Goal: Task Accomplishment & Management: Use online tool/utility

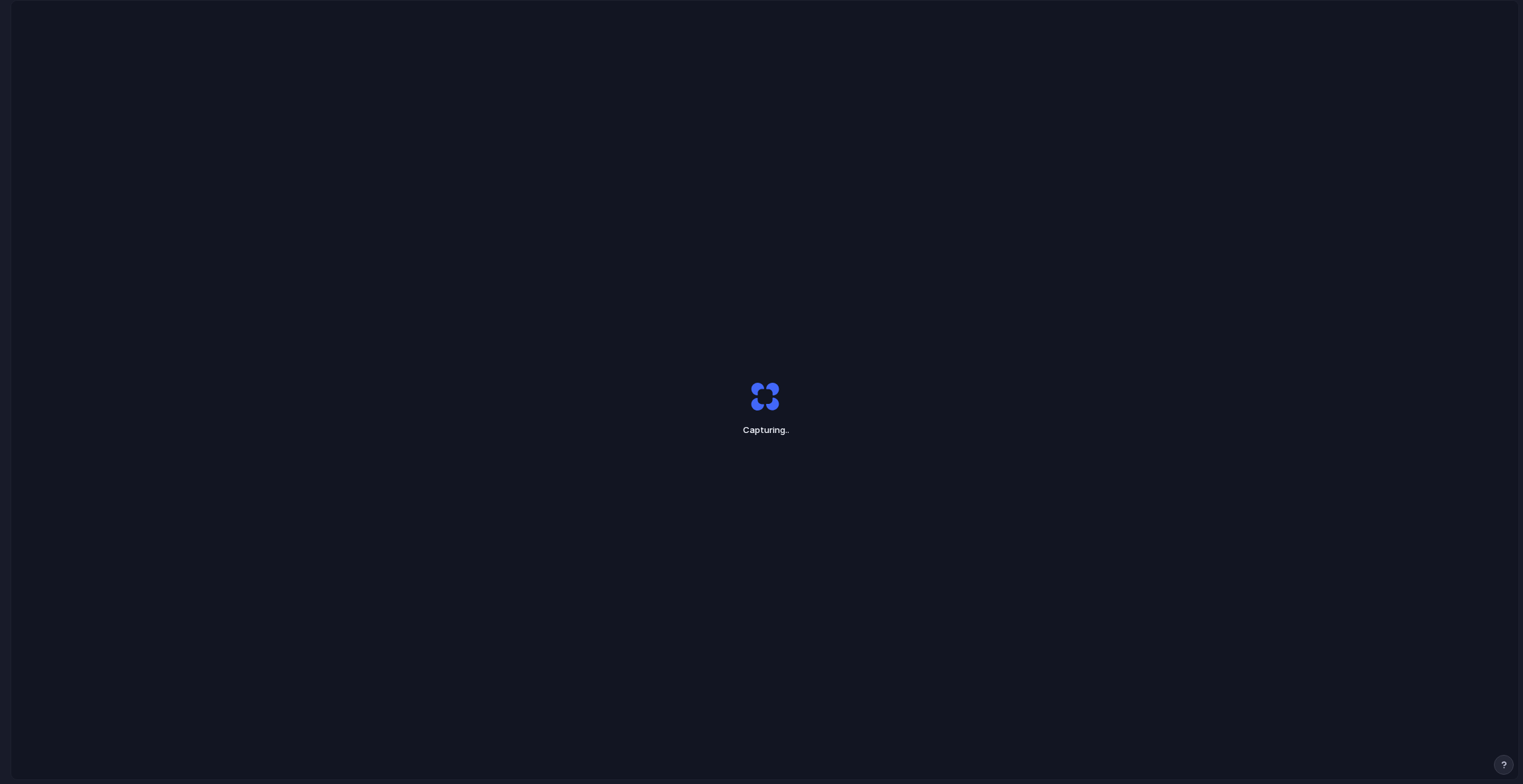
click at [654, 302] on div "Capturing .." at bounding box center [764, 408] width 1507 height 815
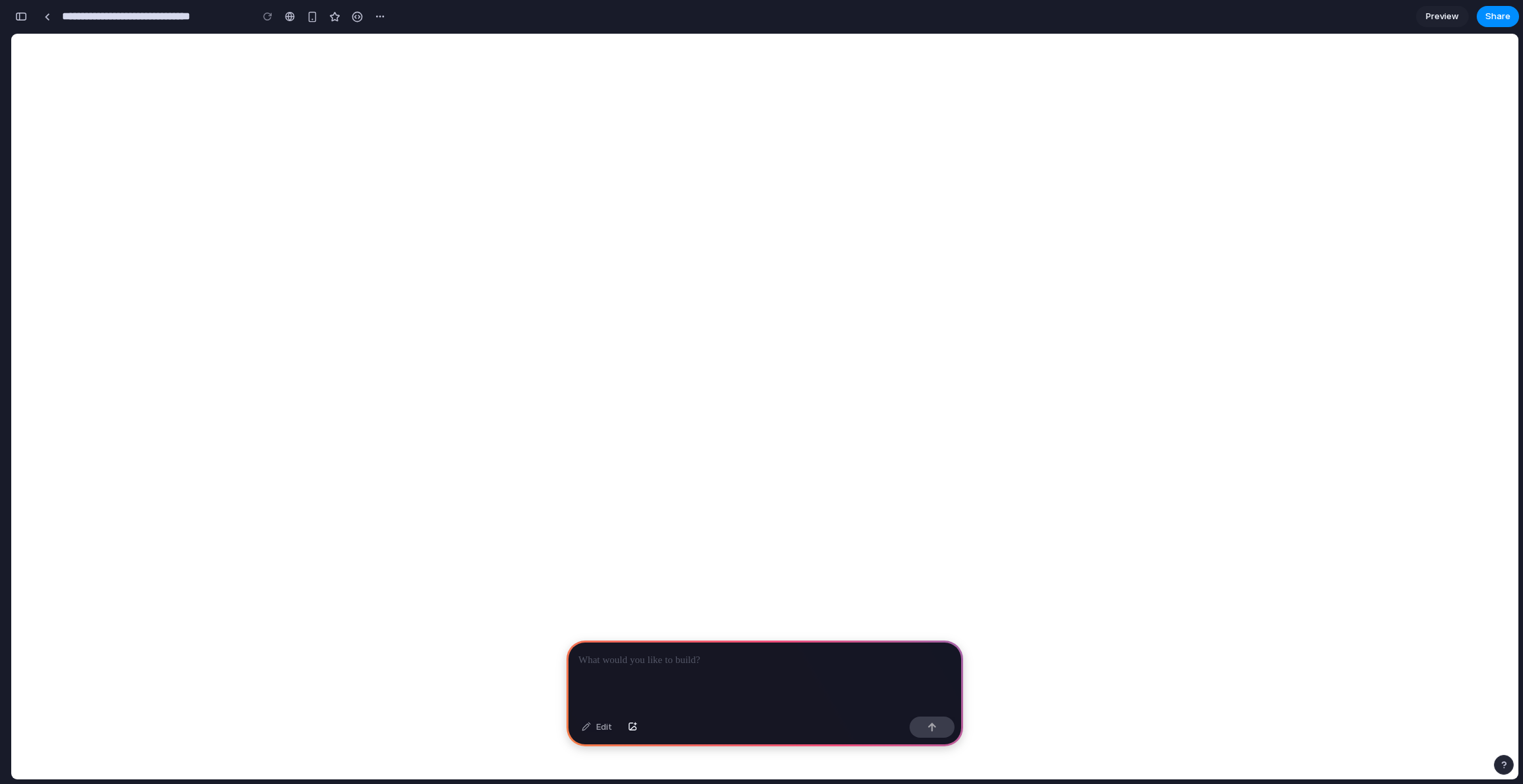
click at [640, 671] on div at bounding box center [764, 675] width 396 height 71
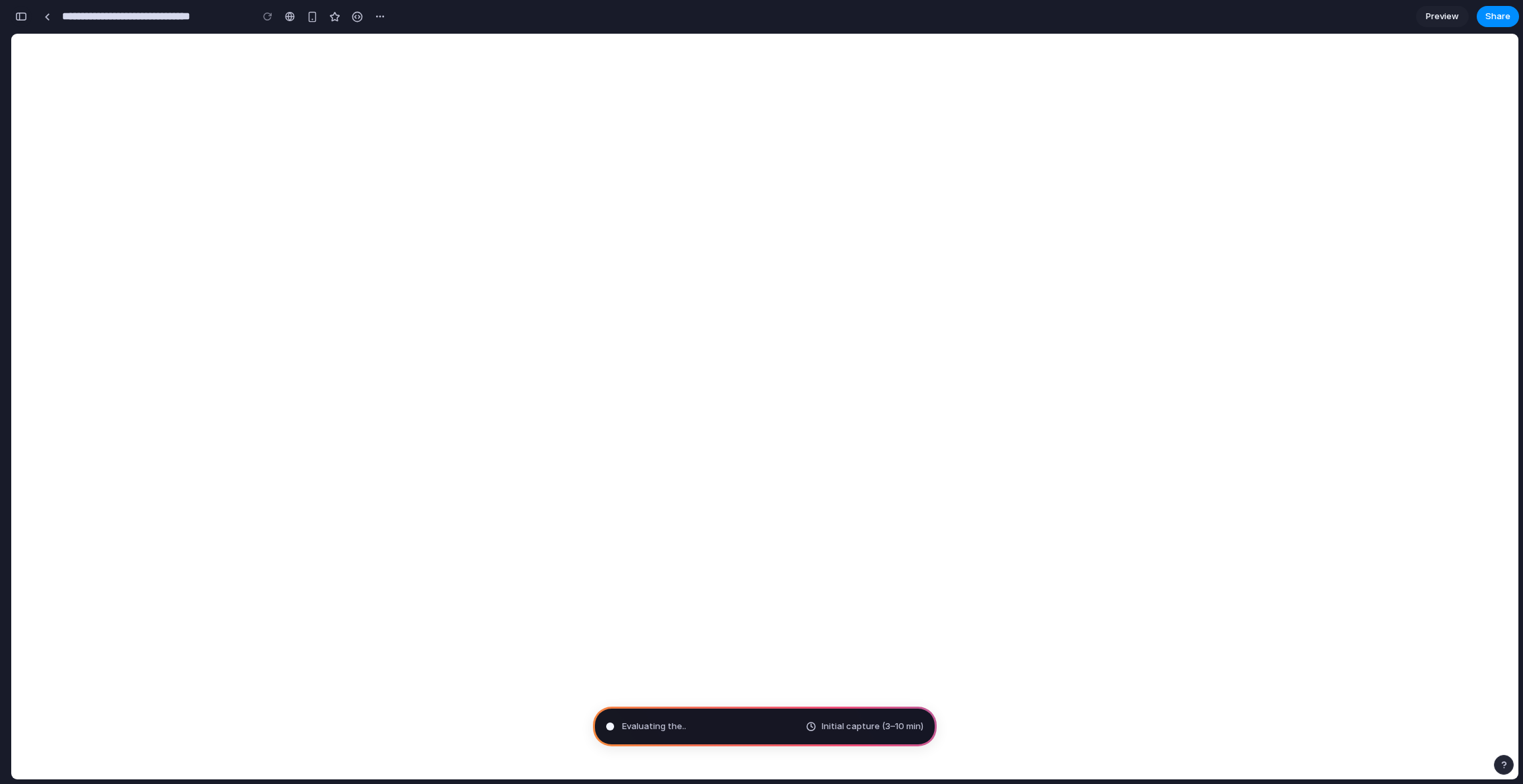
click at [21, 17] on div "button" at bounding box center [21, 16] width 12 height 9
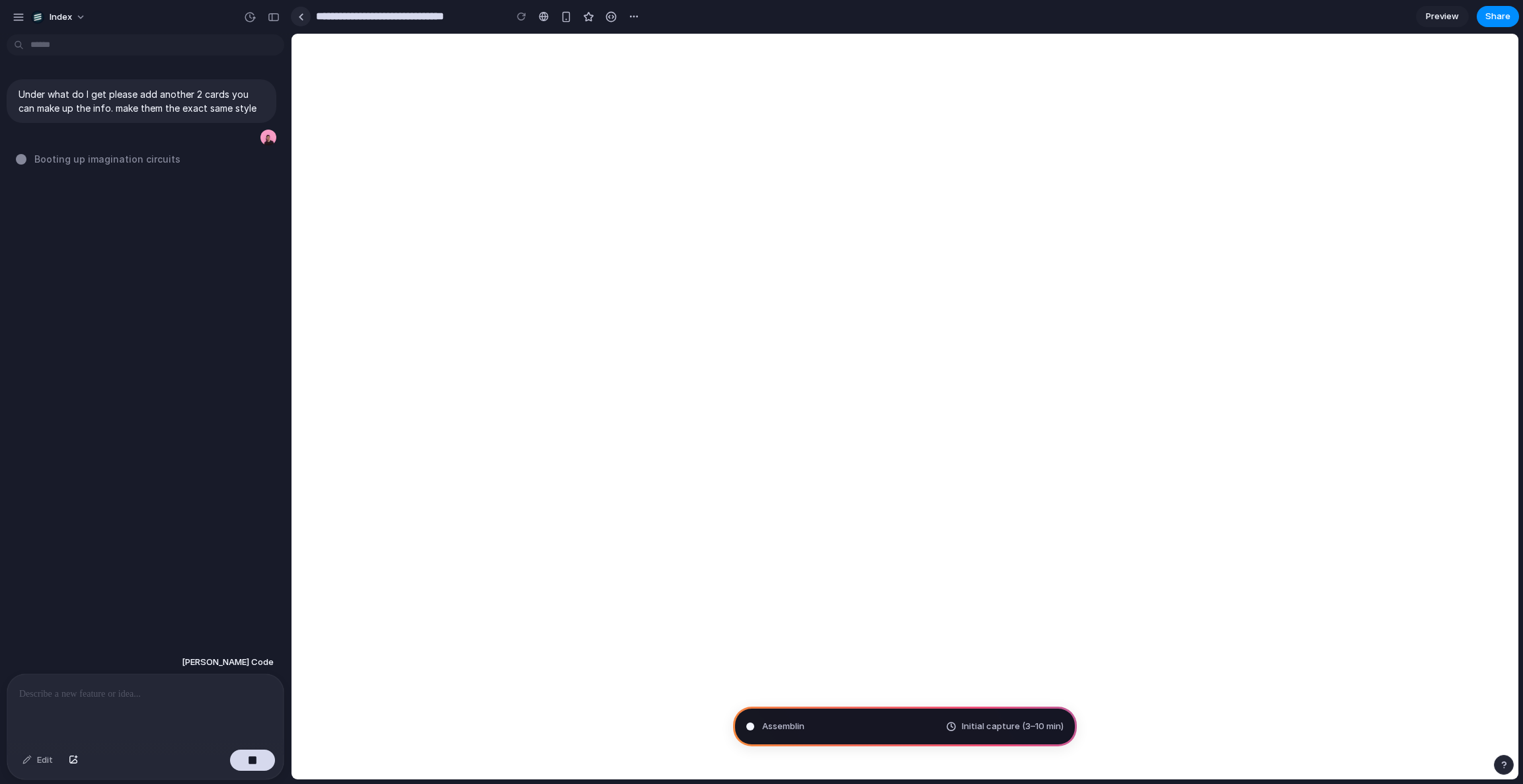
click at [297, 16] on link at bounding box center [300, 16] width 20 height 20
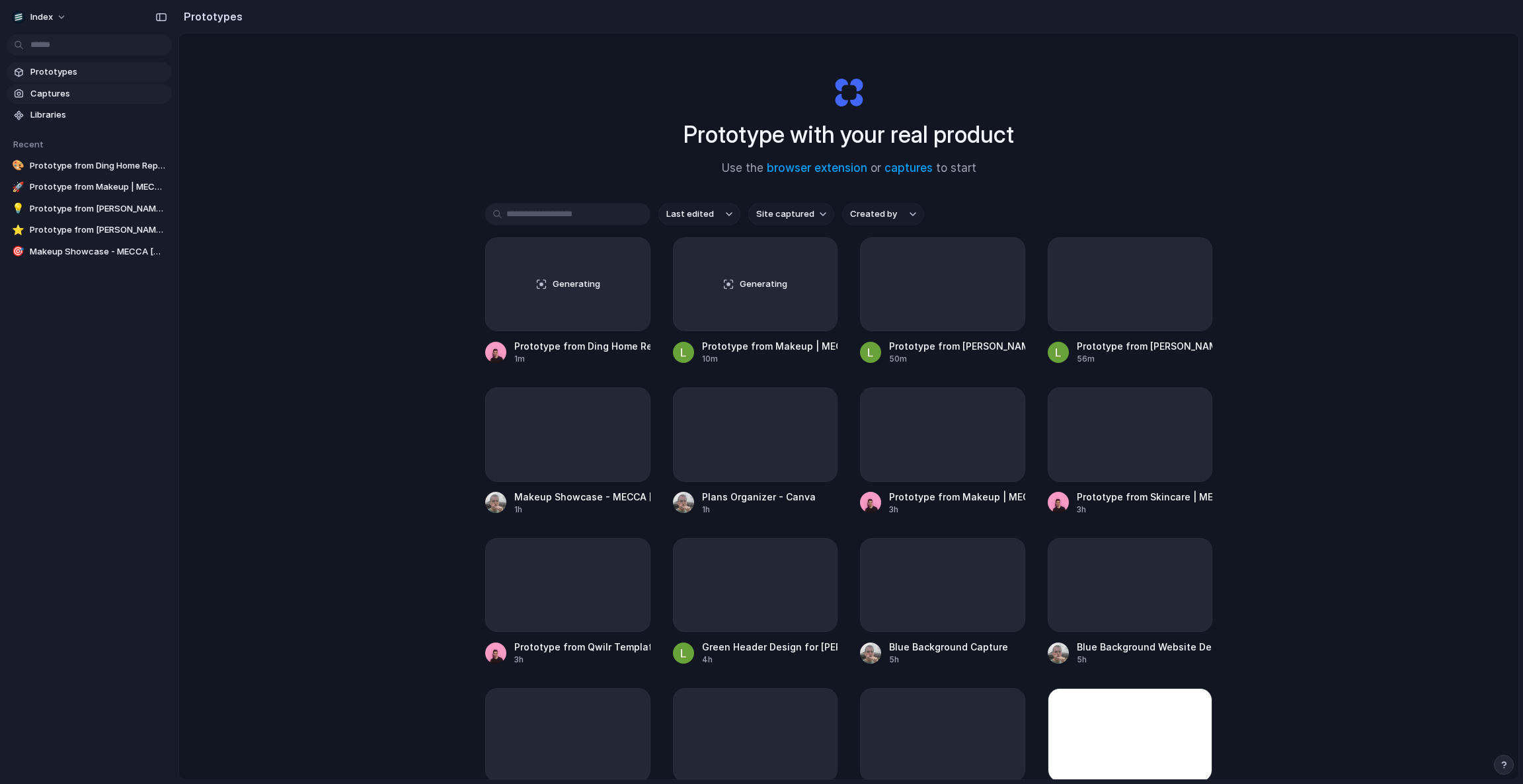
click at [71, 94] on span "Captures" at bounding box center [98, 94] width 136 height 13
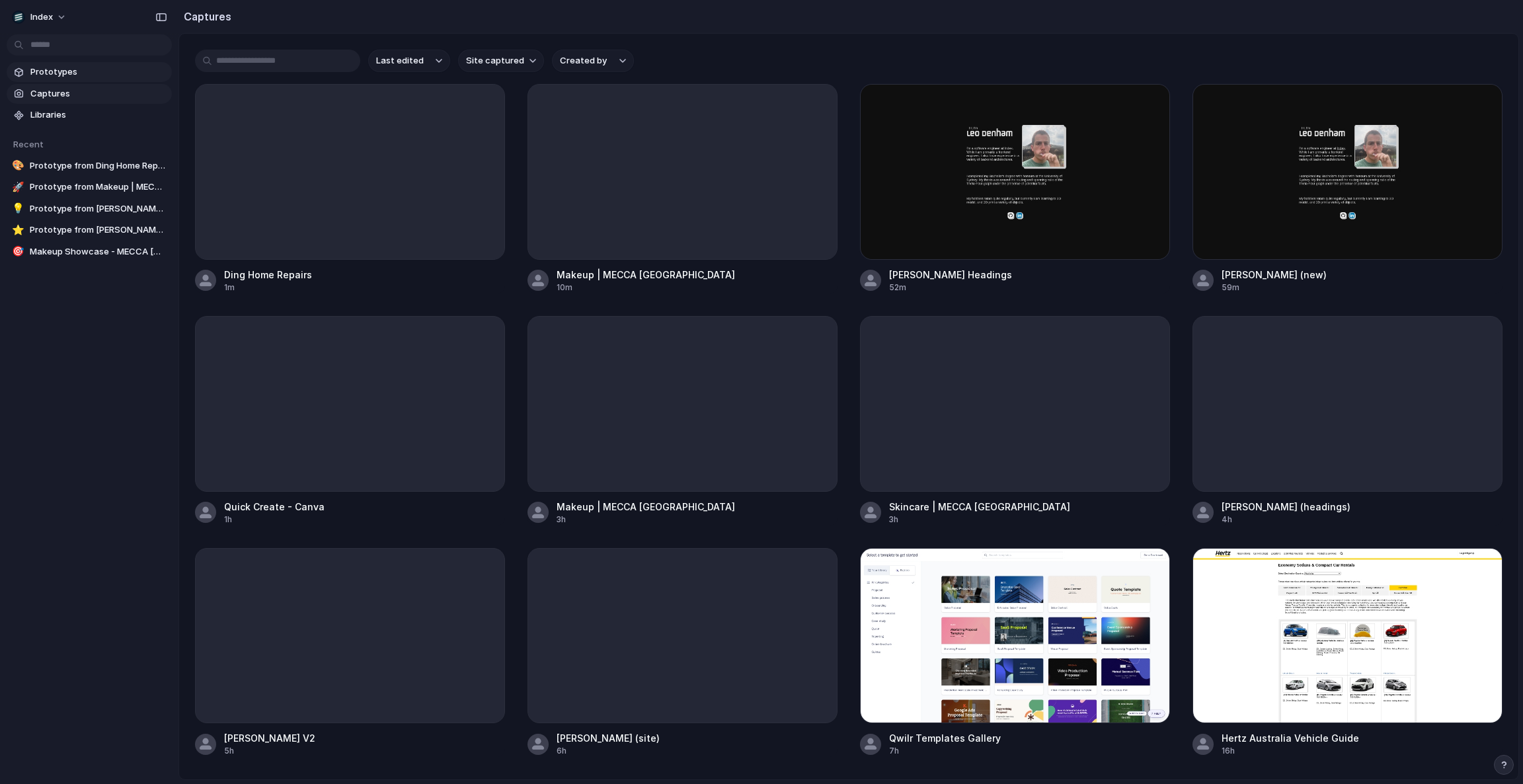
click at [77, 79] on link "Prototypes" at bounding box center [89, 71] width 165 height 20
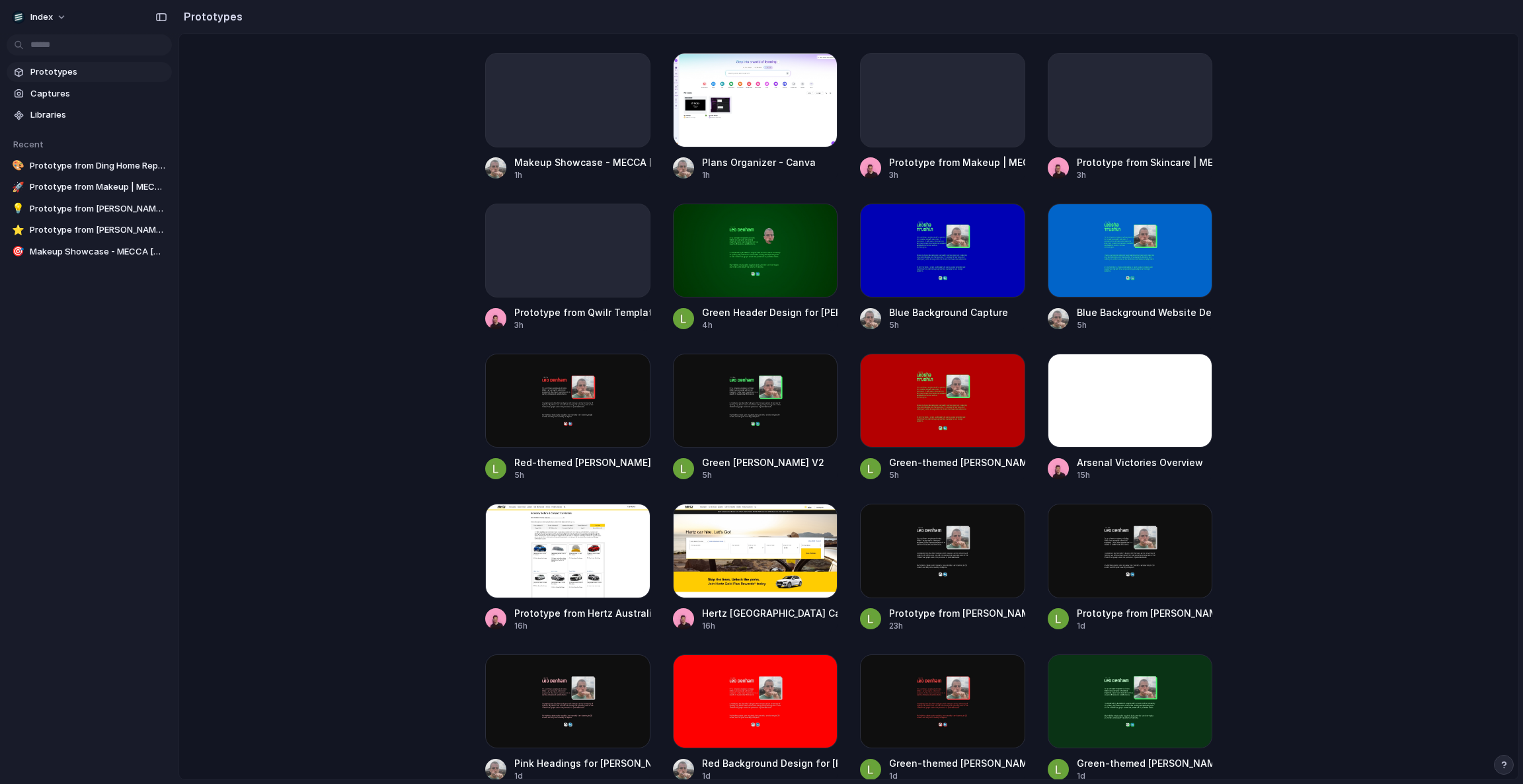
scroll to position [385, 0]
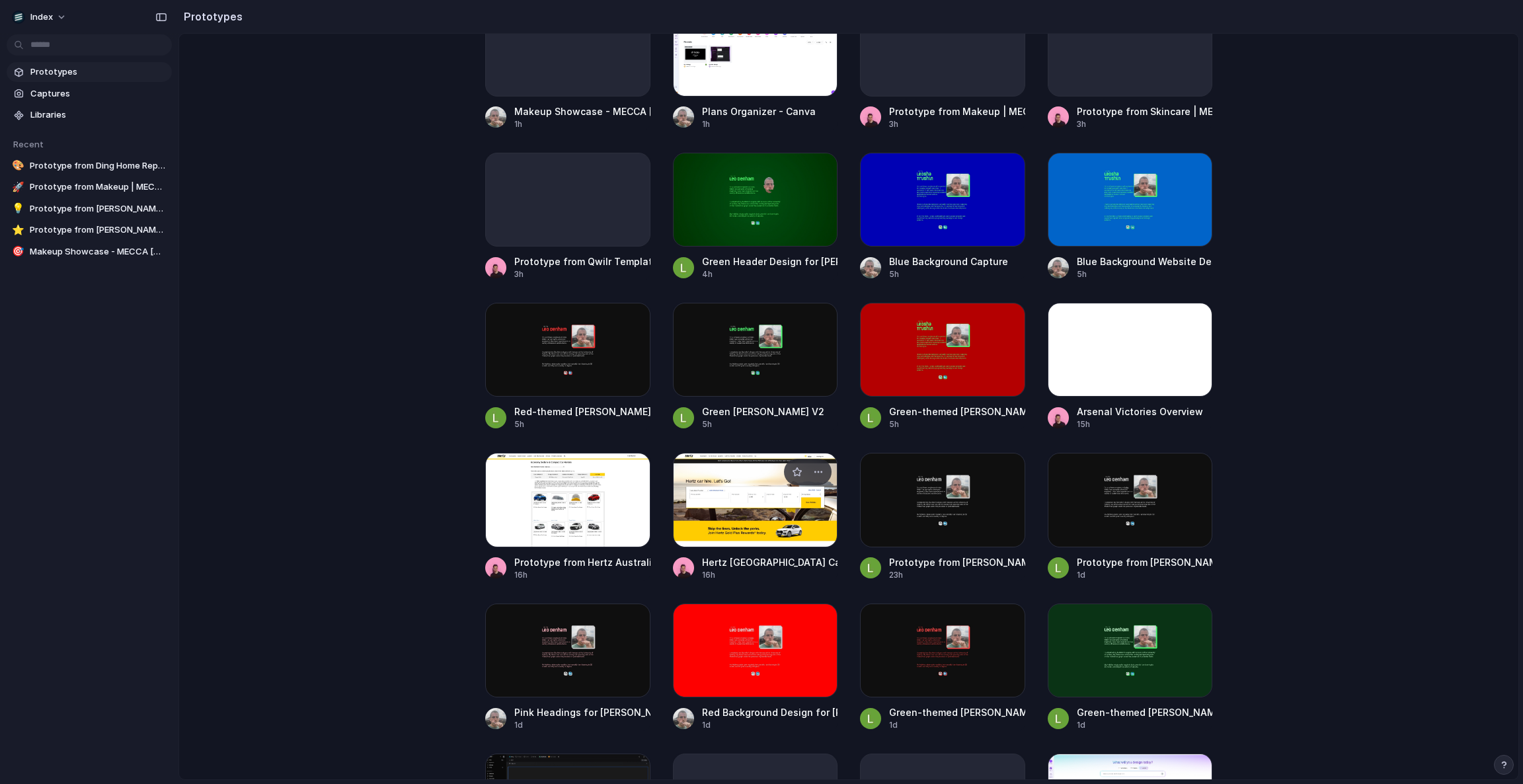
click at [720, 525] on div at bounding box center [755, 499] width 165 height 94
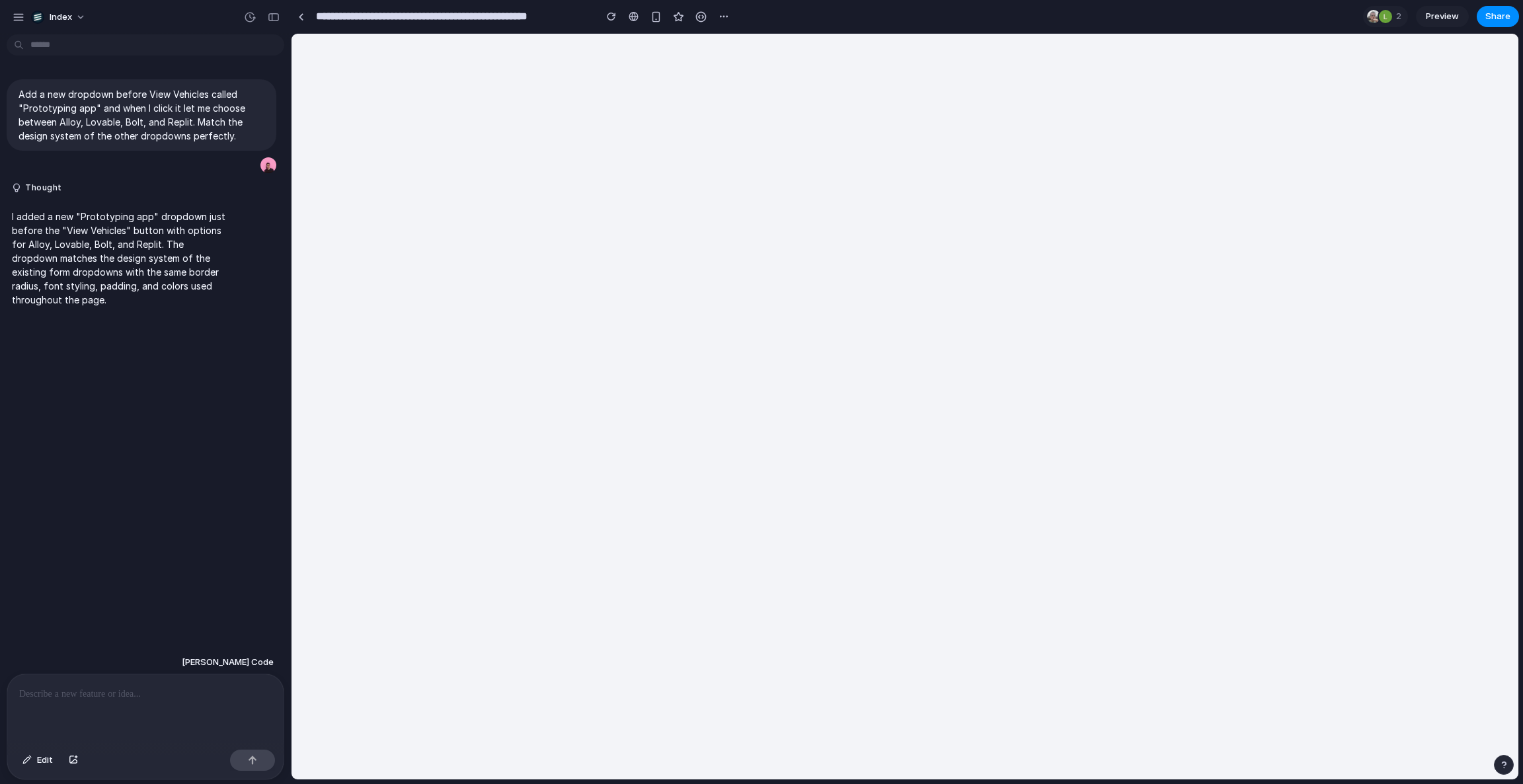
select select "*****"
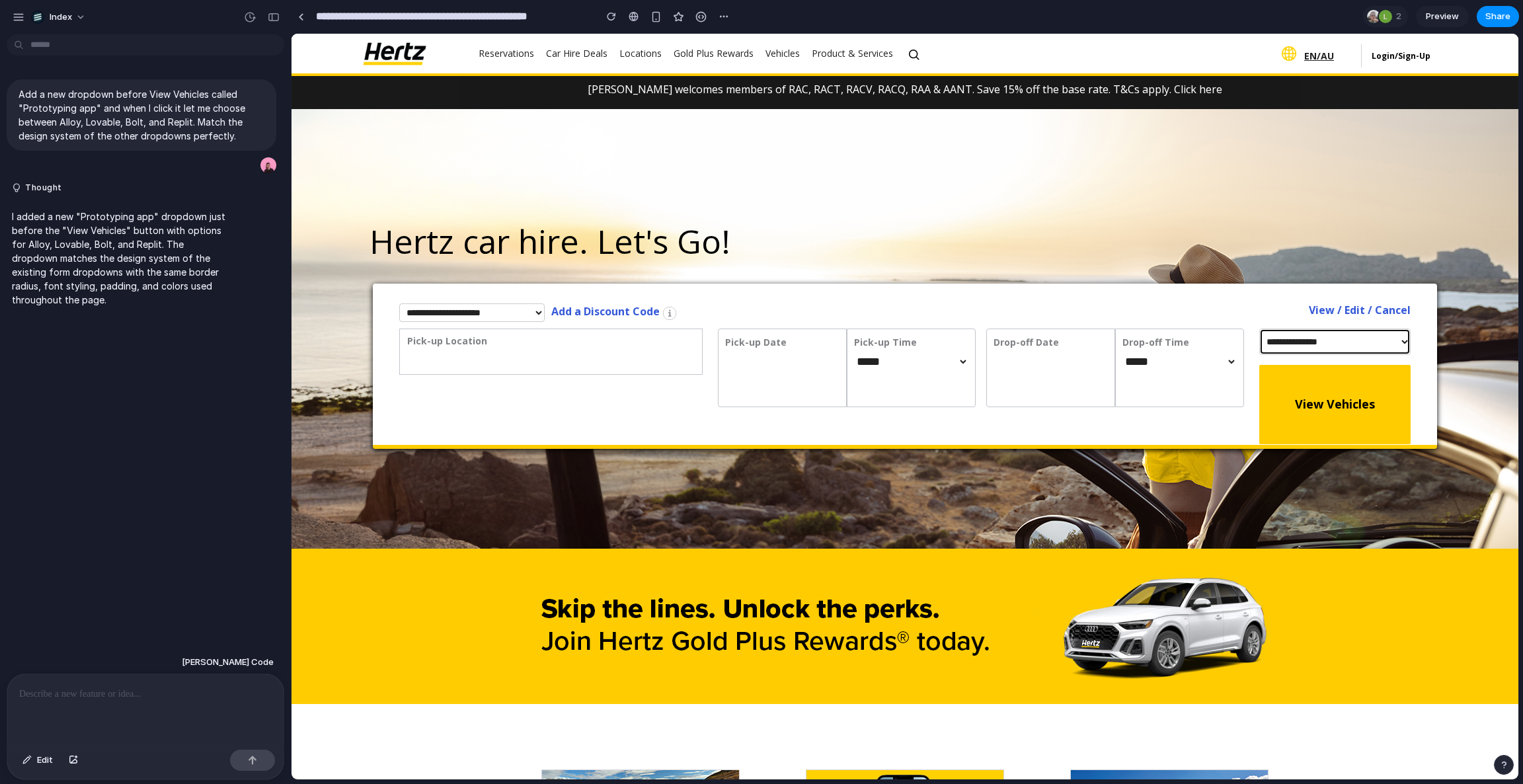
click at [1355, 341] on select "**********" at bounding box center [1335, 342] width 152 height 26
click at [1324, 340] on select "**********" at bounding box center [1335, 342] width 152 height 26
click at [1259, 329] on select "**********" at bounding box center [1335, 342] width 152 height 26
click at [937, 259] on div "Hertz car hire. Let's Go!" at bounding box center [905, 196] width 1084 height 174
click at [1294, 345] on select "**********" at bounding box center [1335, 342] width 152 height 26
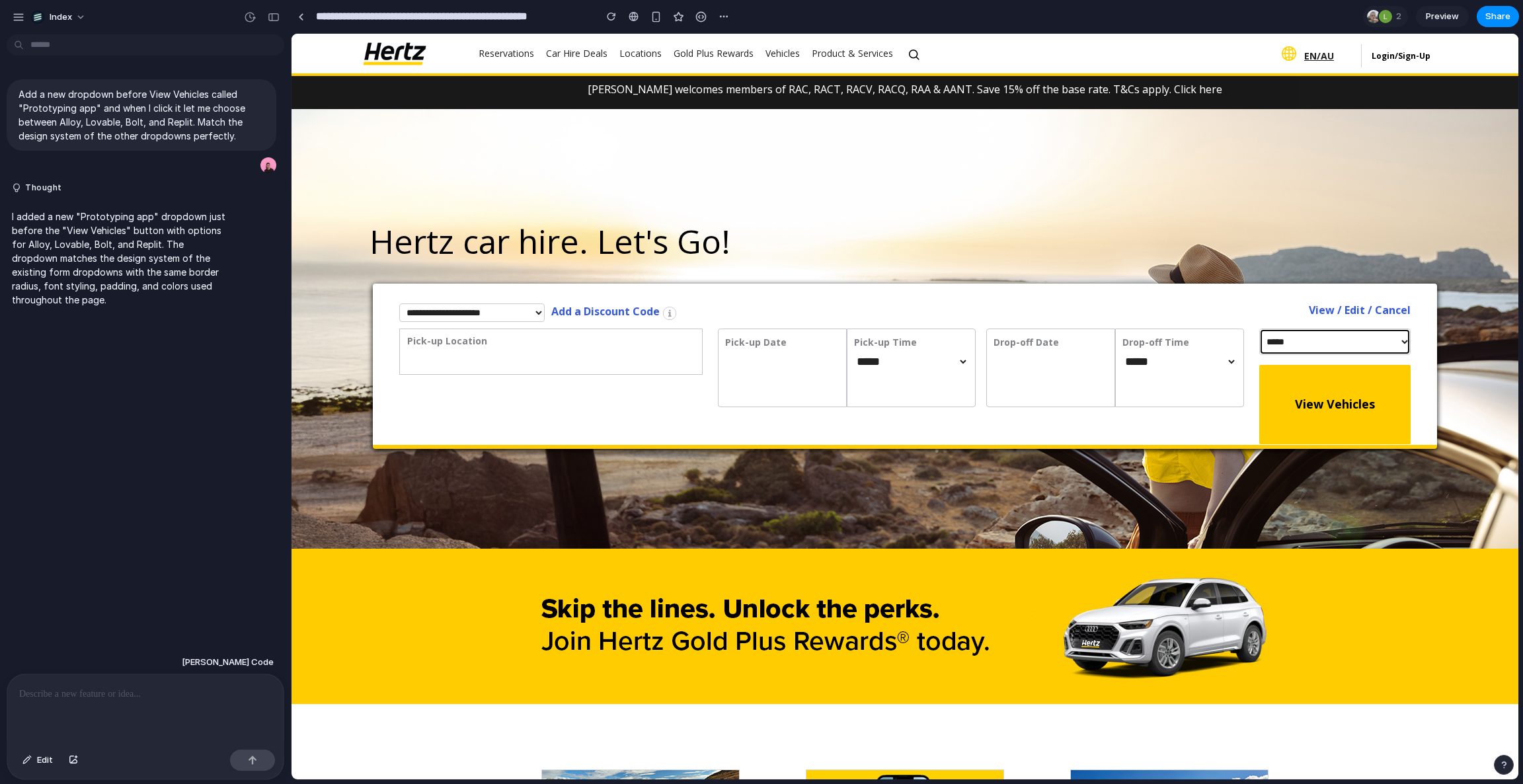
select select "*******"
click at [1259, 329] on select "**********" at bounding box center [1335, 342] width 152 height 26
click at [1255, 317] on div "**********" at bounding box center [905, 314] width 1011 height 22
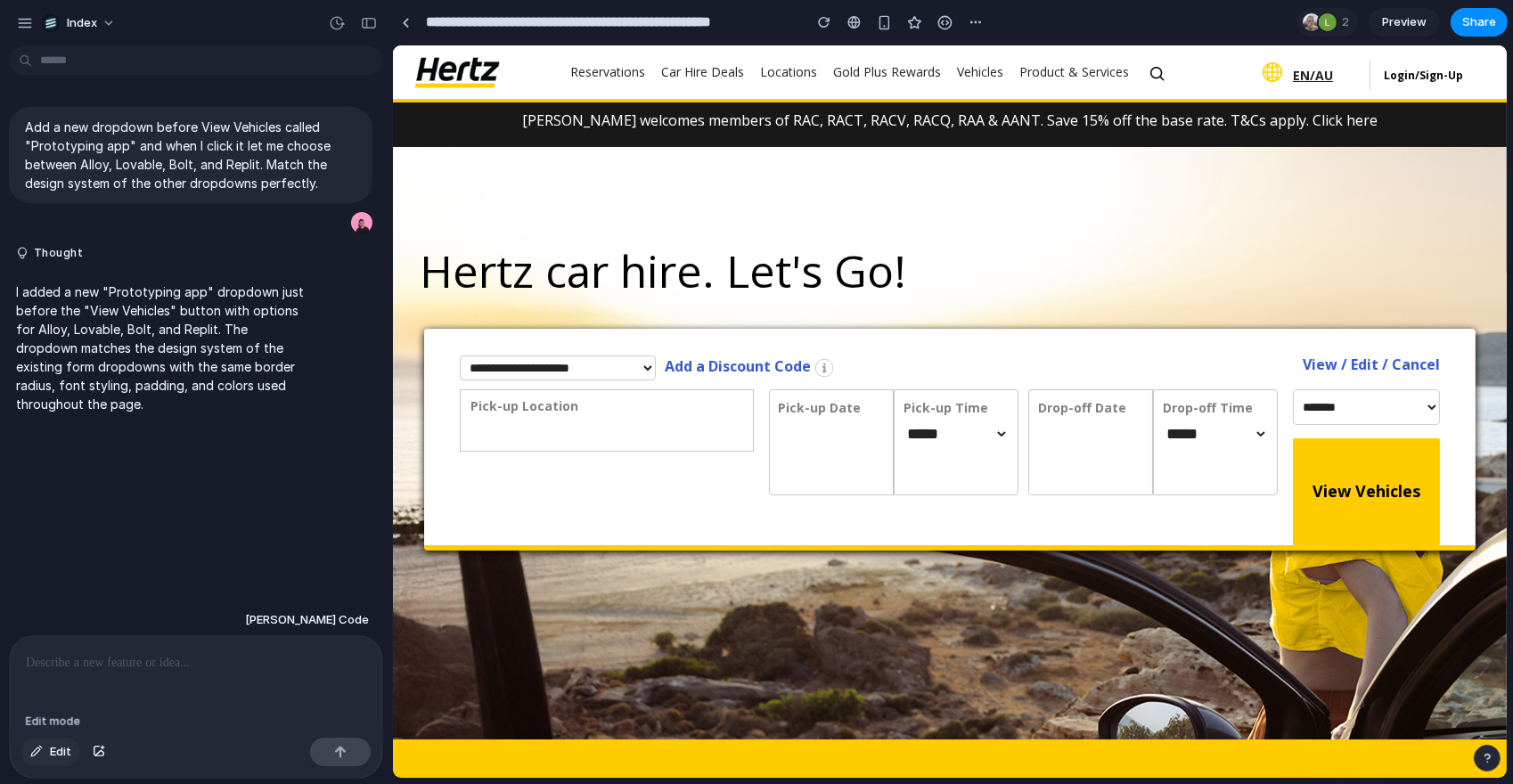
click at [60, 752] on span "Edit" at bounding box center [61, 752] width 22 height 18
click at [813, 28] on button "button" at bounding box center [823, 22] width 27 height 27
click at [823, 27] on div "button" at bounding box center [824, 22] width 13 height 13
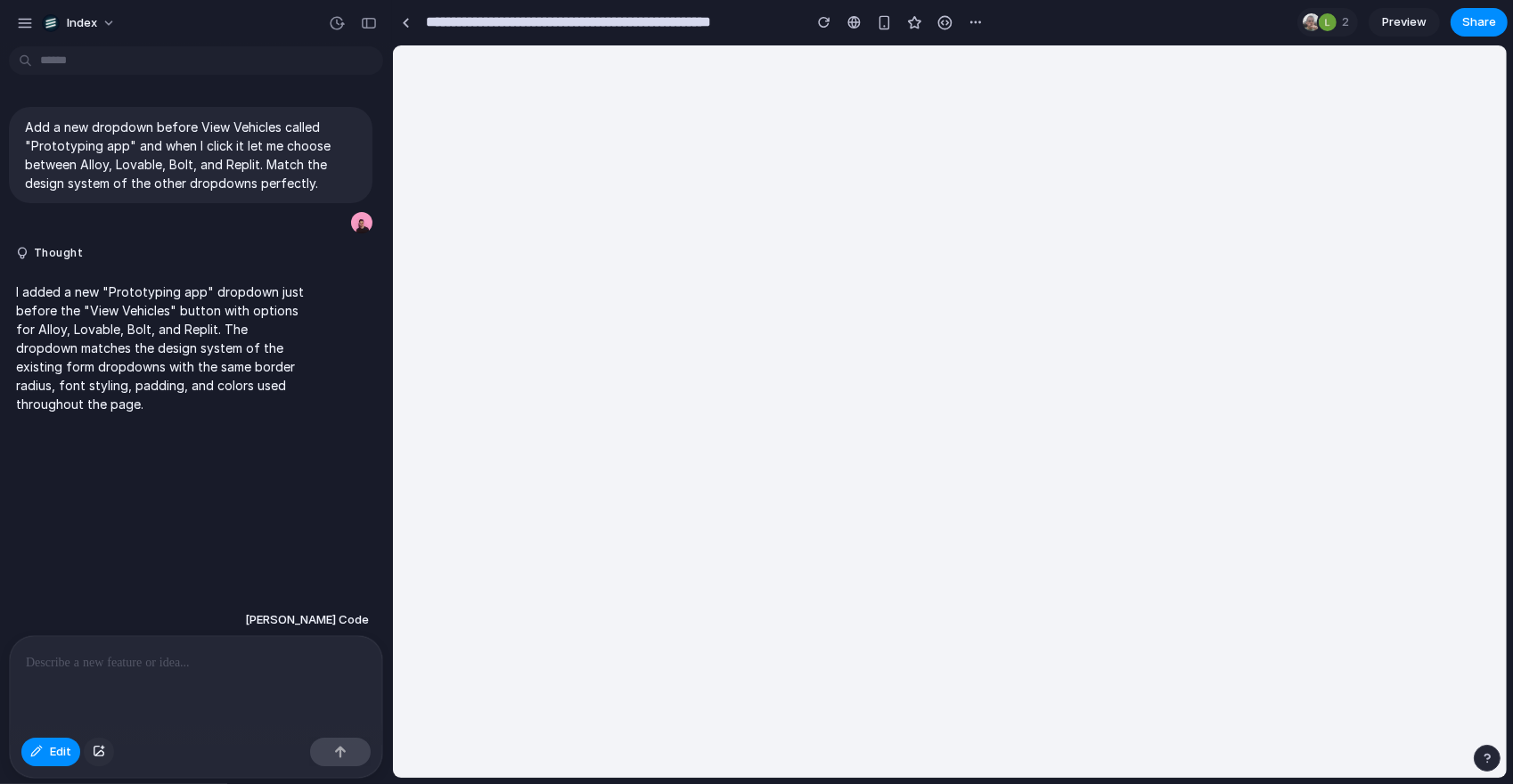
select select "*****"
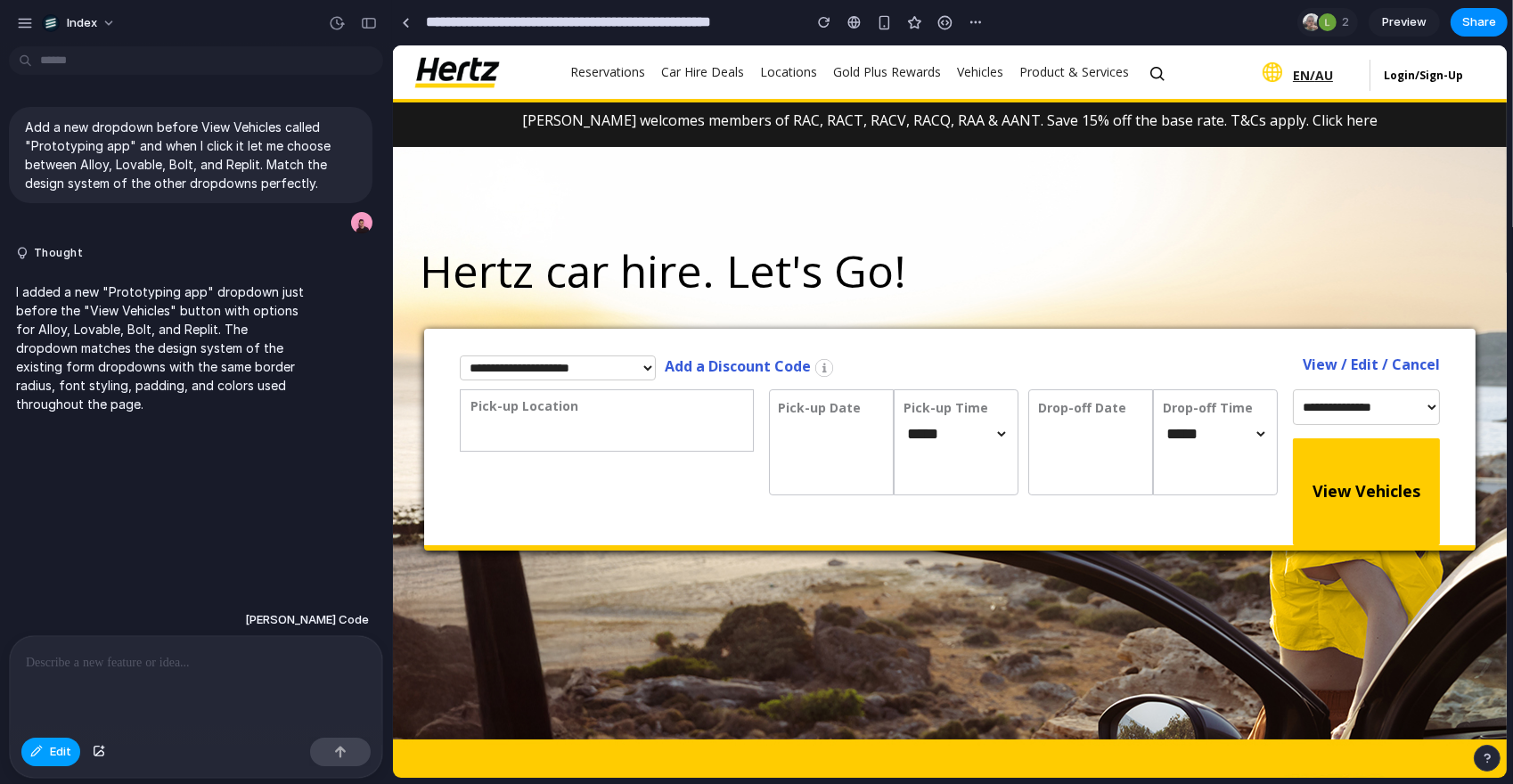
click at [57, 754] on span "Edit" at bounding box center [61, 752] width 22 height 18
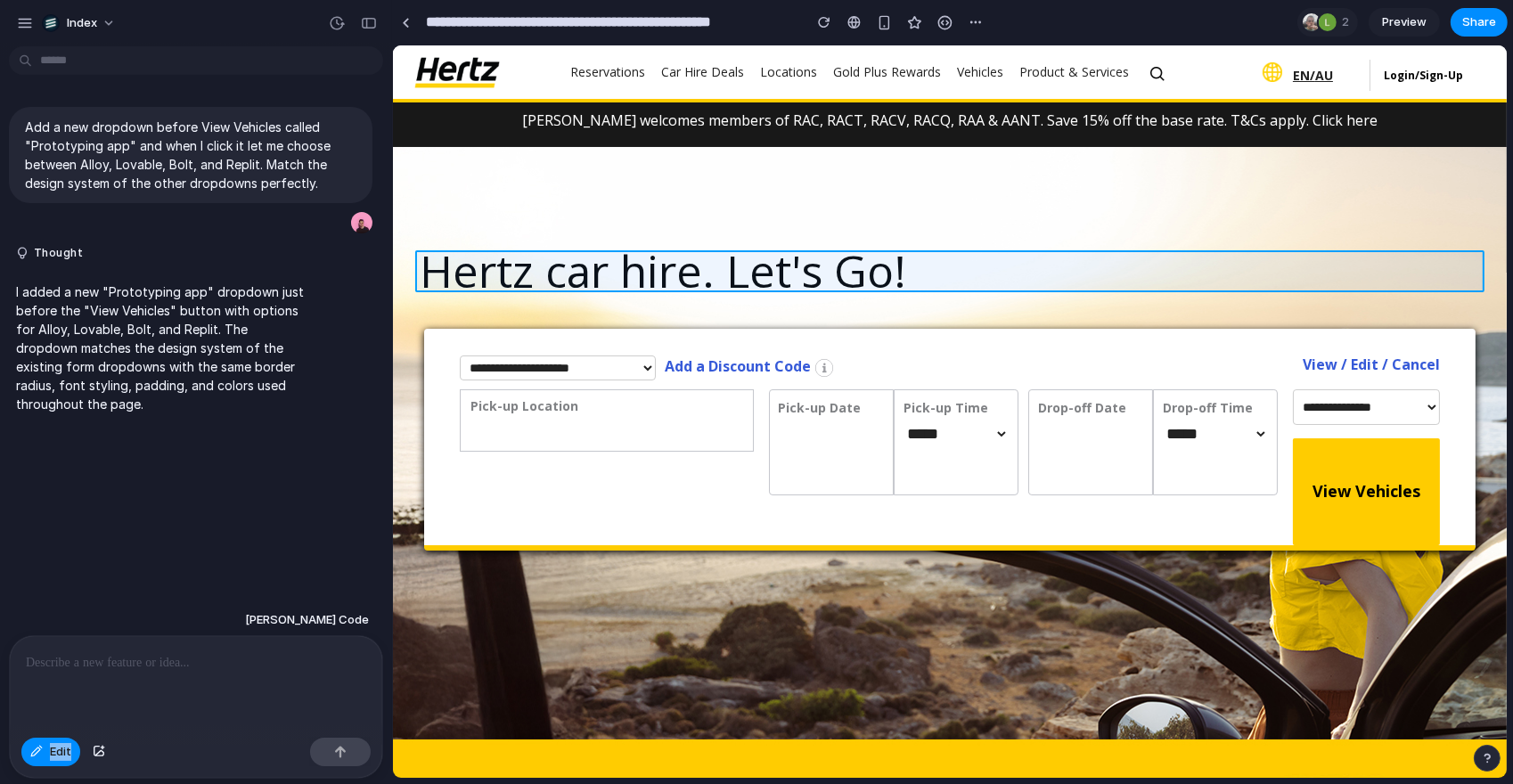
click at [572, 278] on div at bounding box center [949, 411] width 1113 height 732
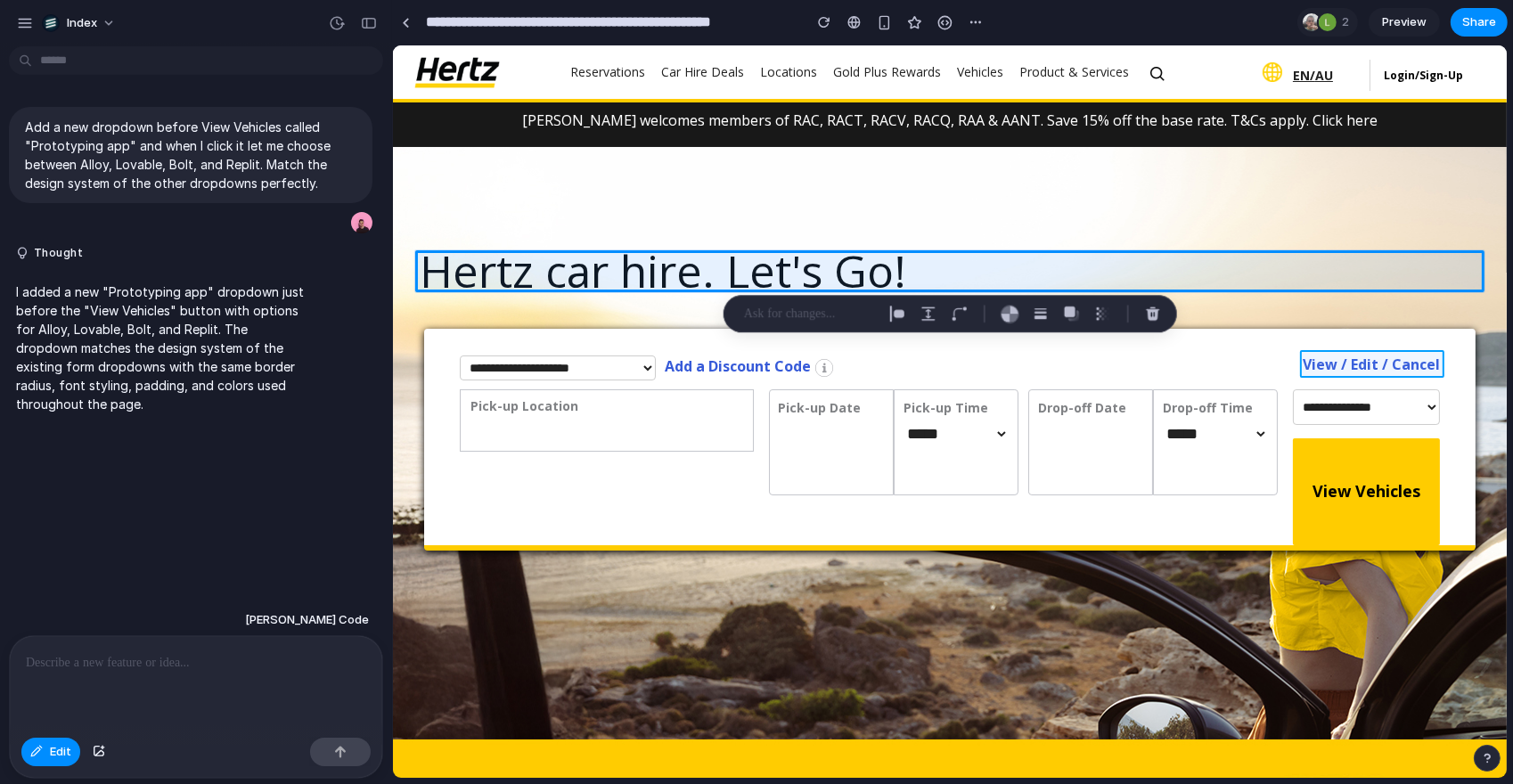
click at [1334, 369] on div at bounding box center [949, 411] width 1113 height 732
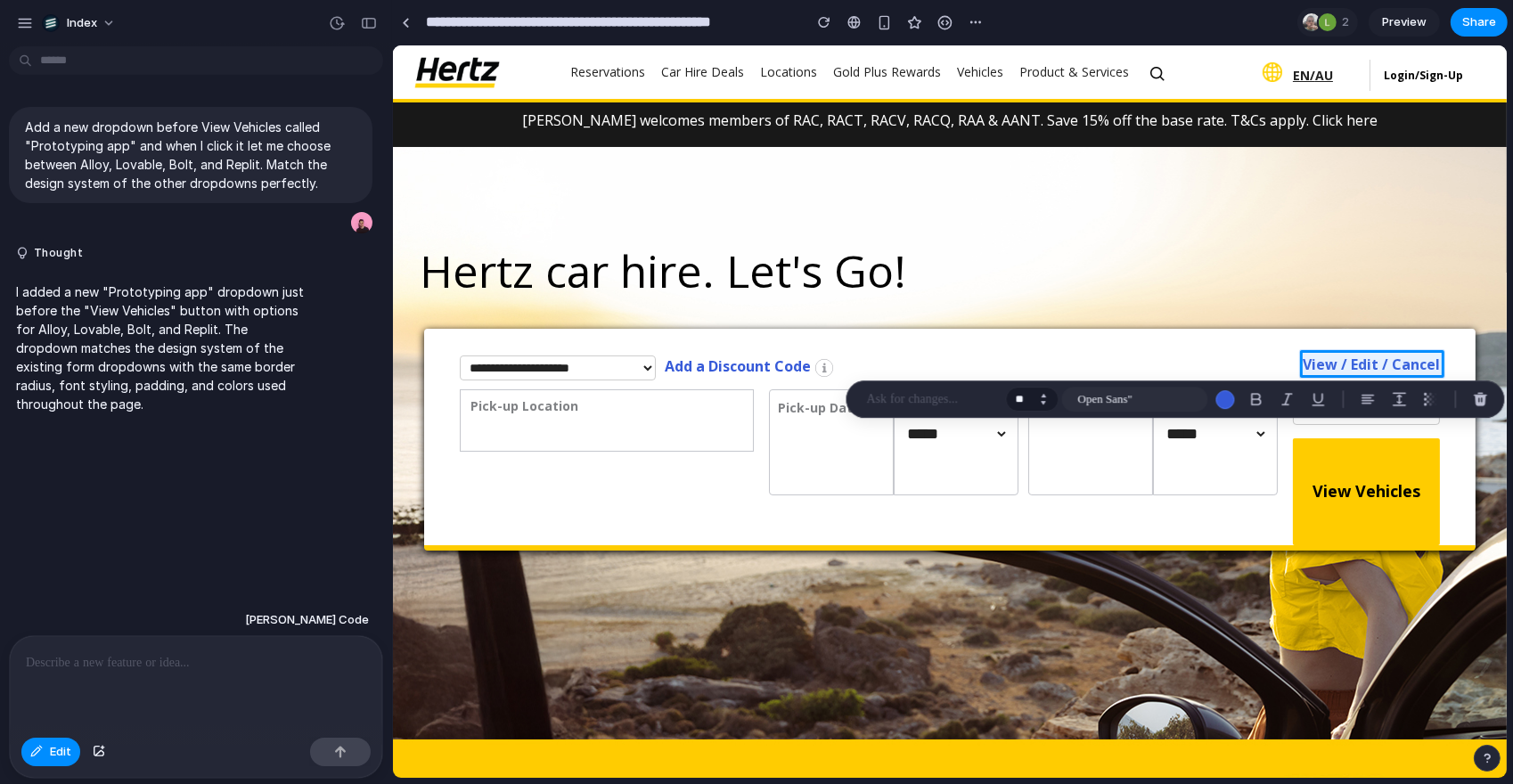
click at [1047, 393] on button "Increment" at bounding box center [1043, 395] width 18 height 9
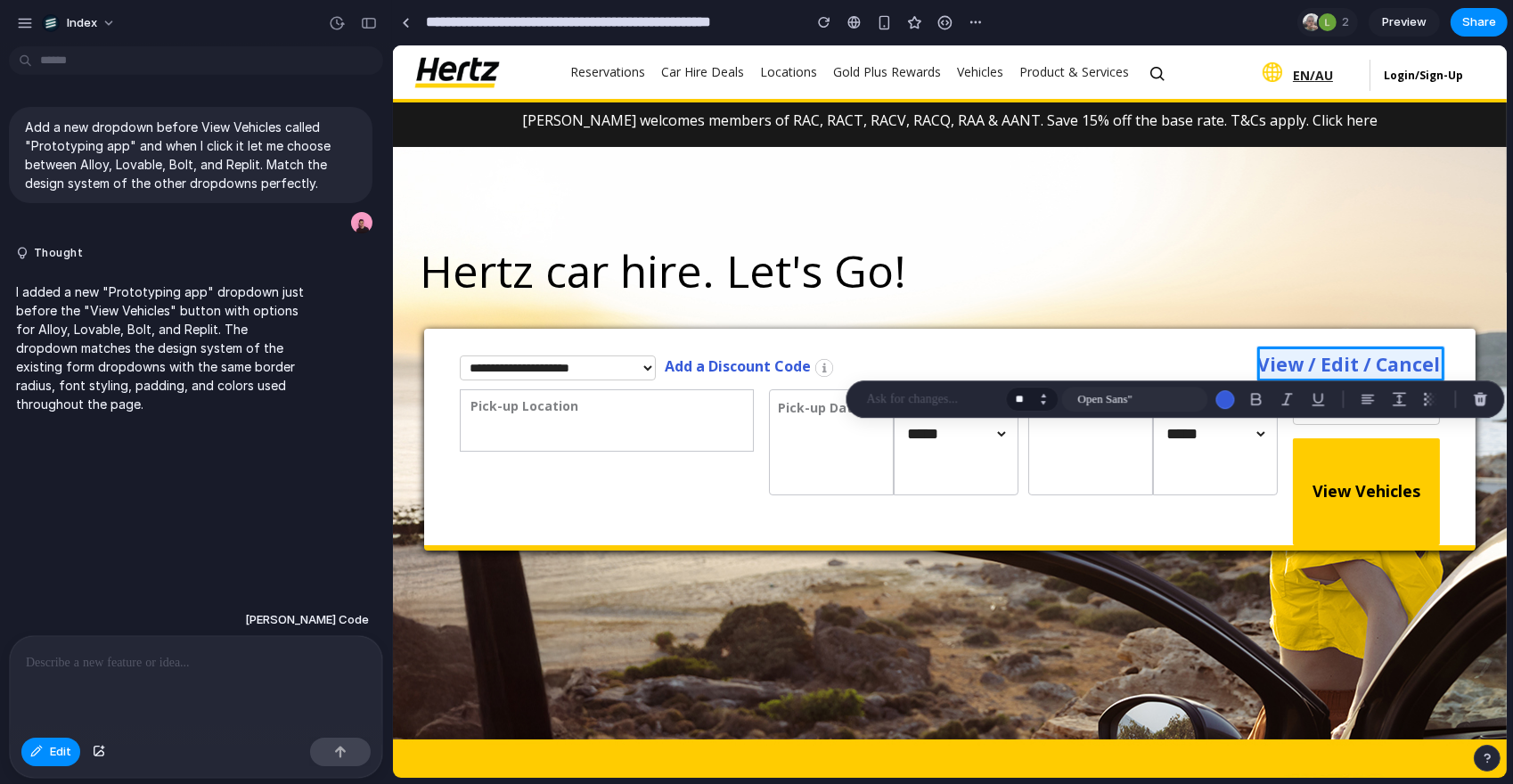
click at [1047, 393] on button "Increment" at bounding box center [1043, 395] width 18 height 9
type input "**"
click at [1222, 395] on div "button" at bounding box center [1224, 399] width 19 height 19
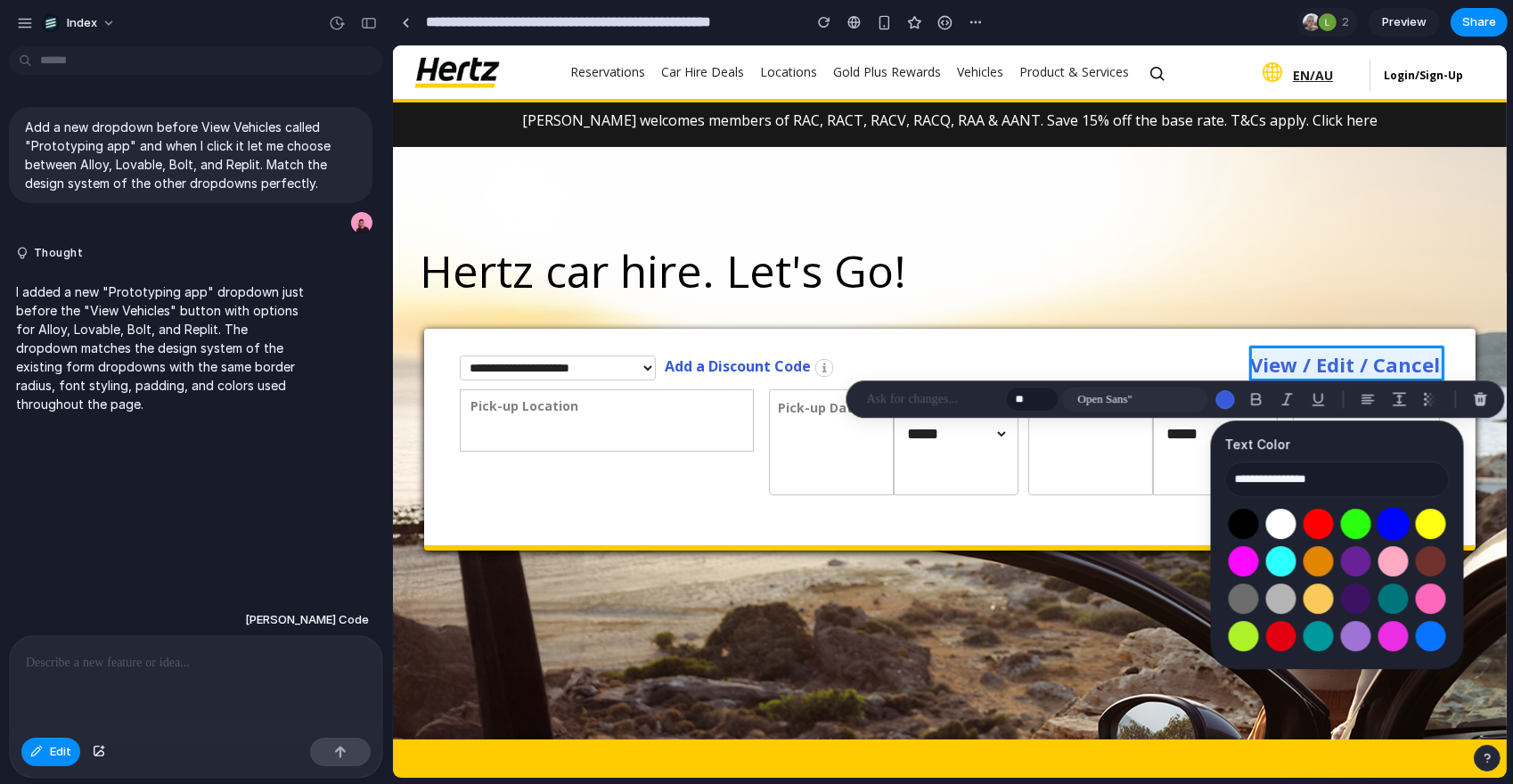
click at [1385, 529] on button "Select color oklch(0.45 0.31 264)" at bounding box center [1393, 524] width 33 height 33
click at [1239, 532] on button "Select color oklch(0 0 0)" at bounding box center [1244, 524] width 33 height 33
type input "**********"
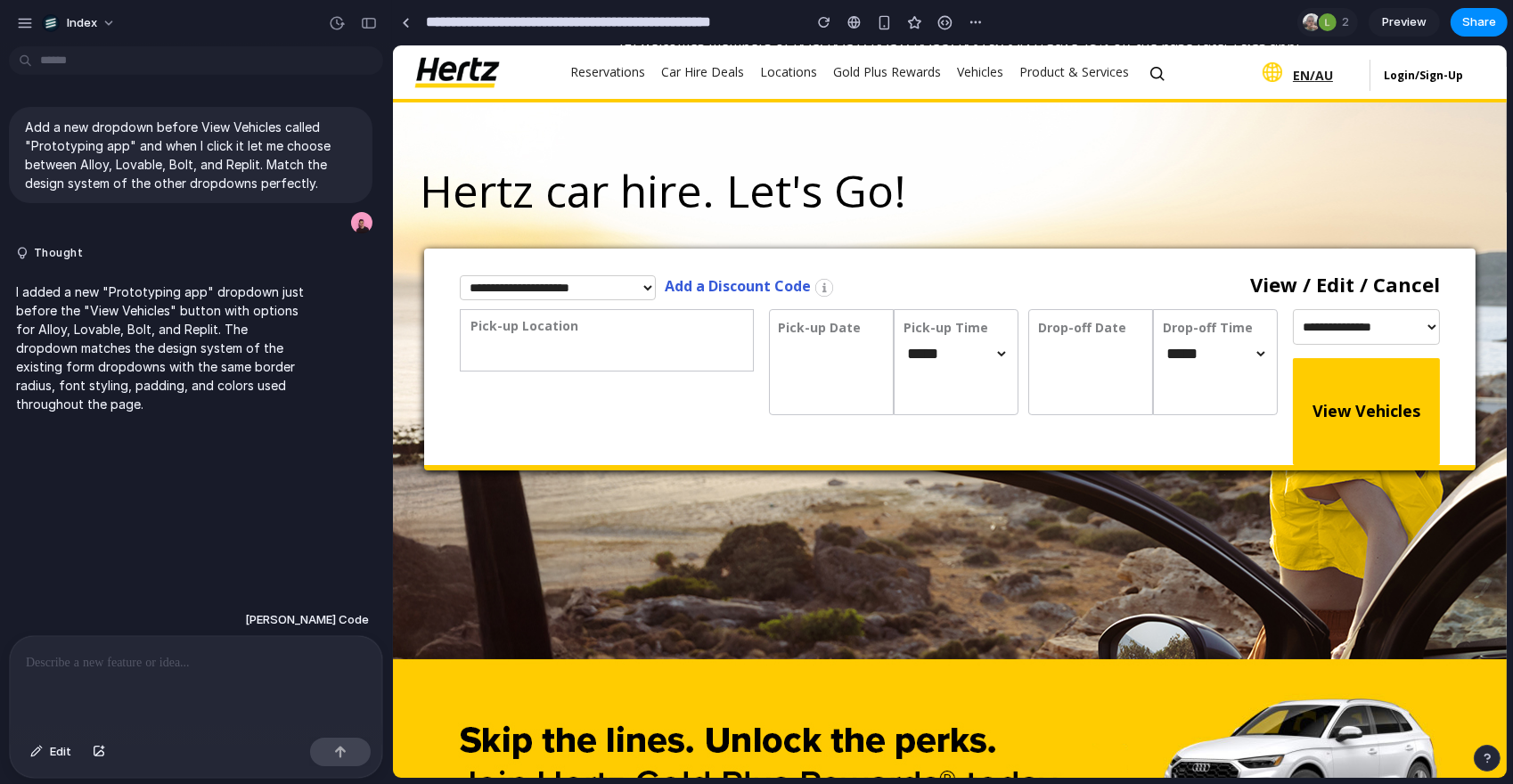
scroll to position [100, 0]
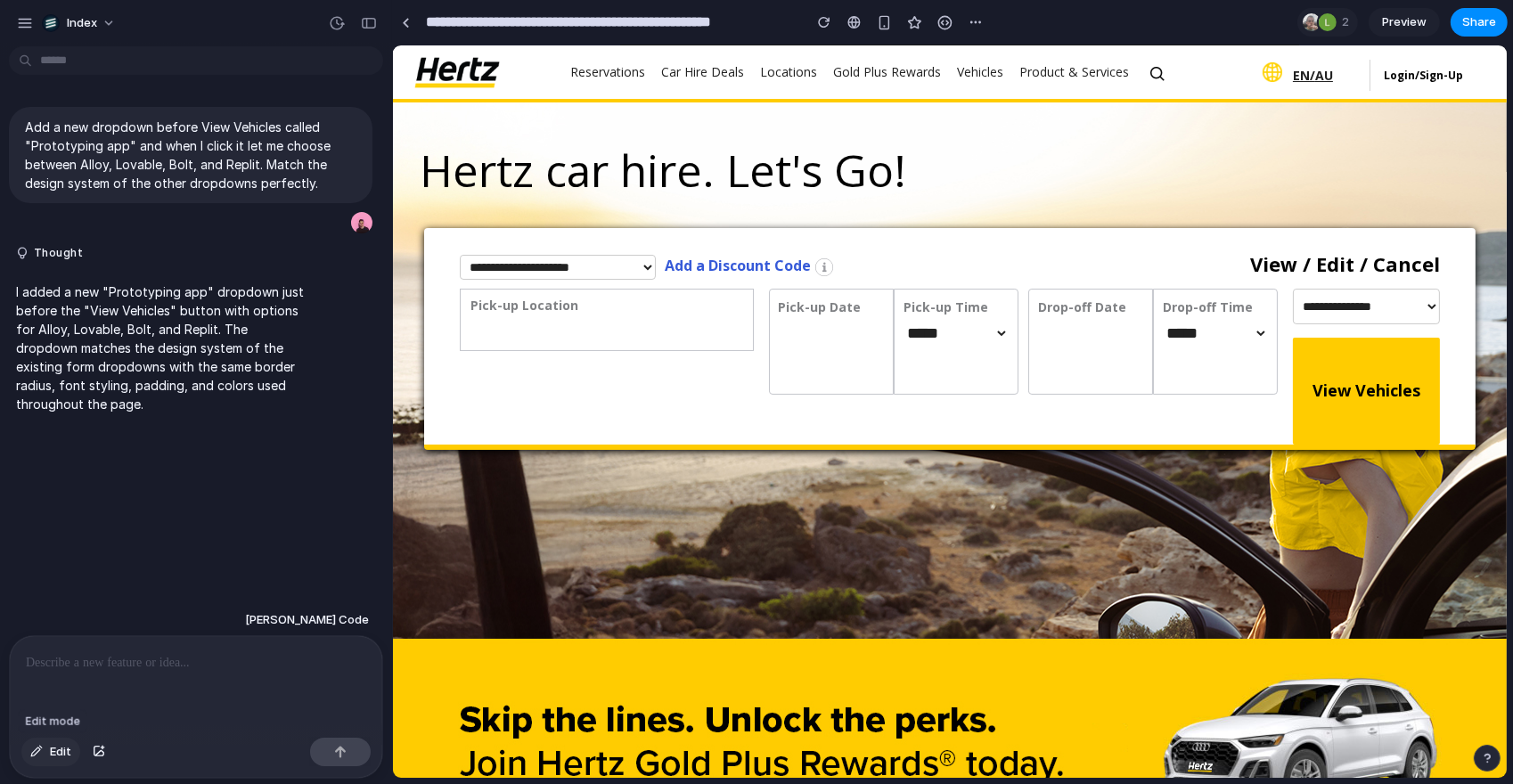
click at [61, 753] on span "Edit" at bounding box center [61, 752] width 22 height 18
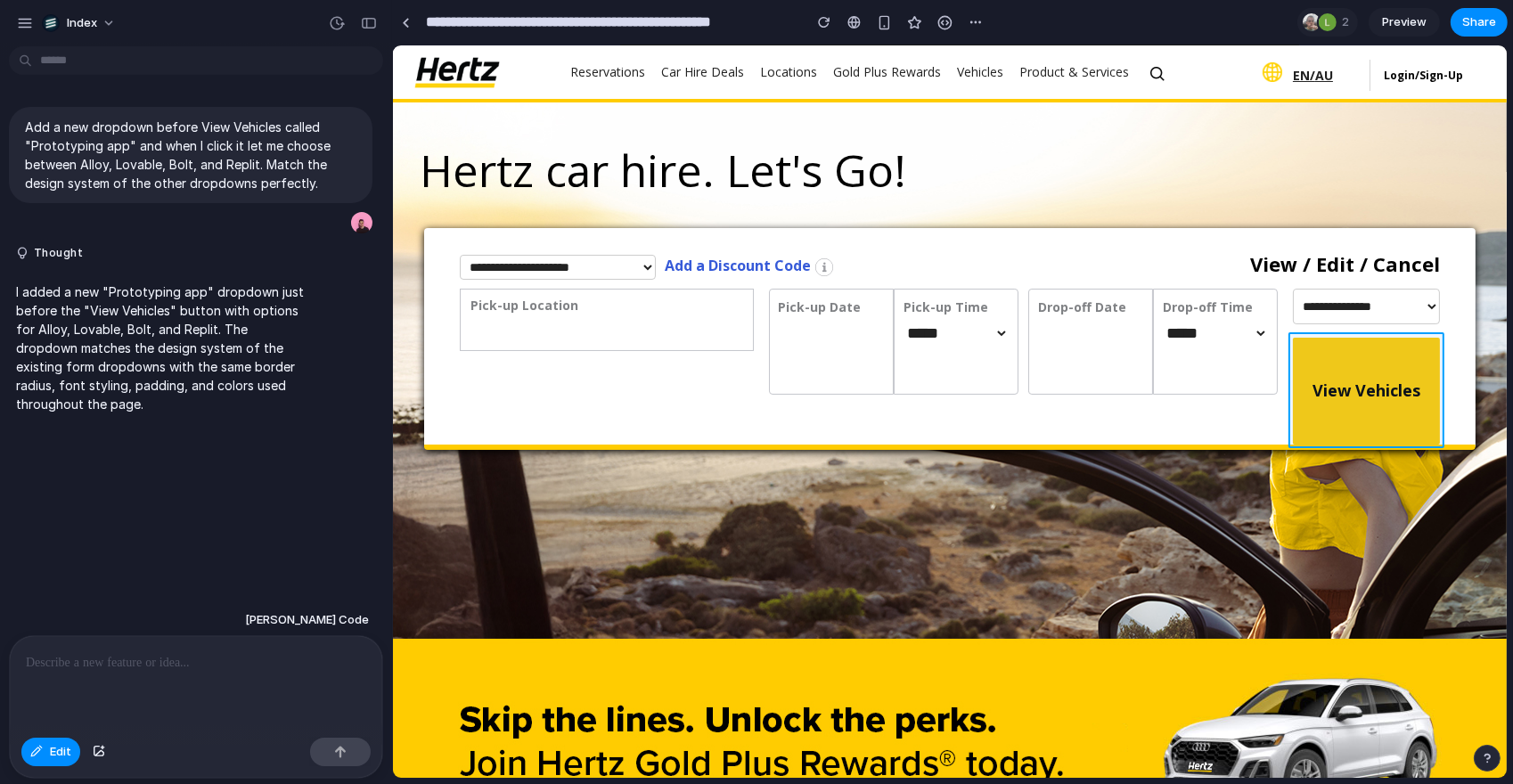
click at [1342, 403] on div at bounding box center [949, 411] width 1113 height 732
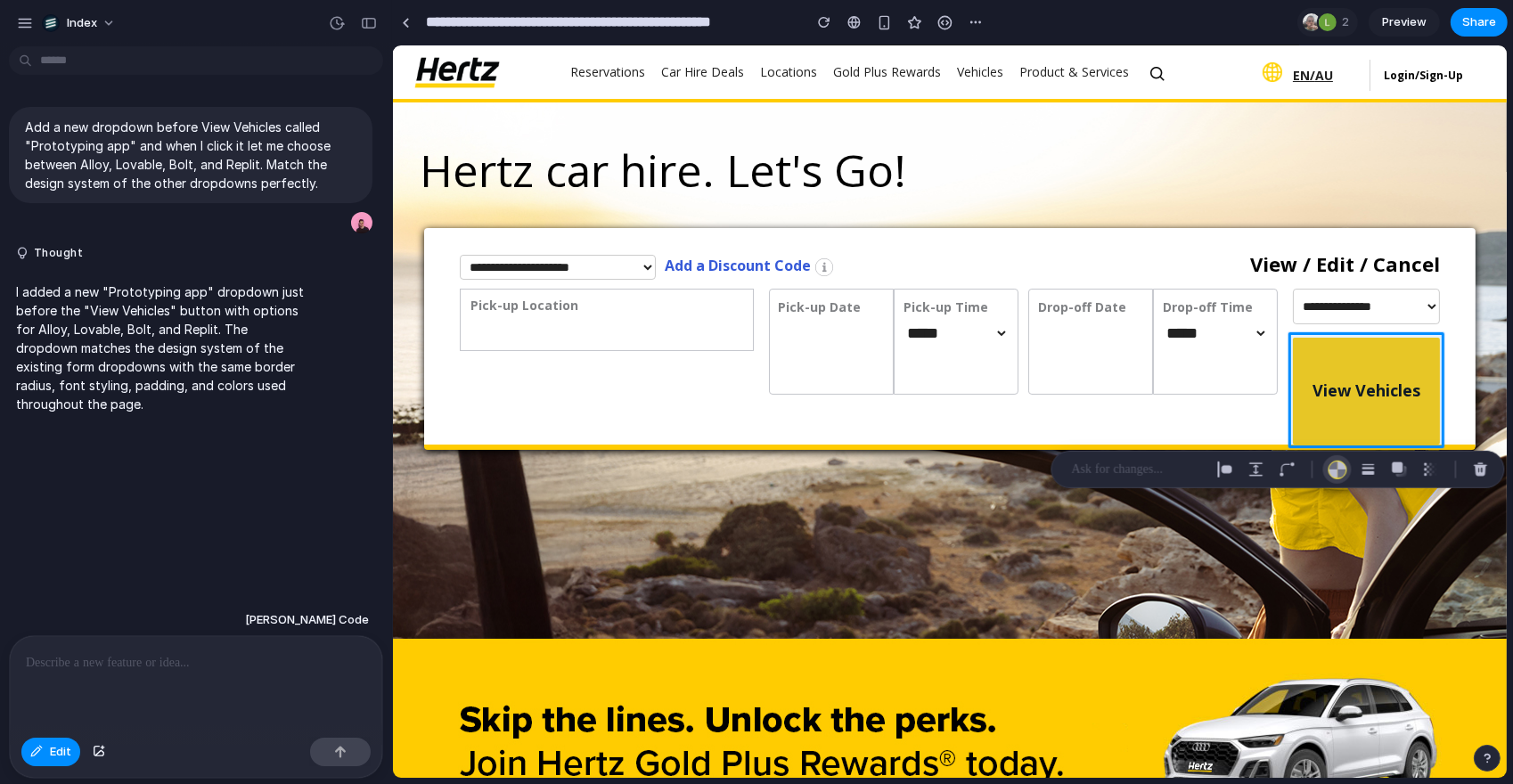
click at [1332, 468] on div "button" at bounding box center [1336, 469] width 19 height 19
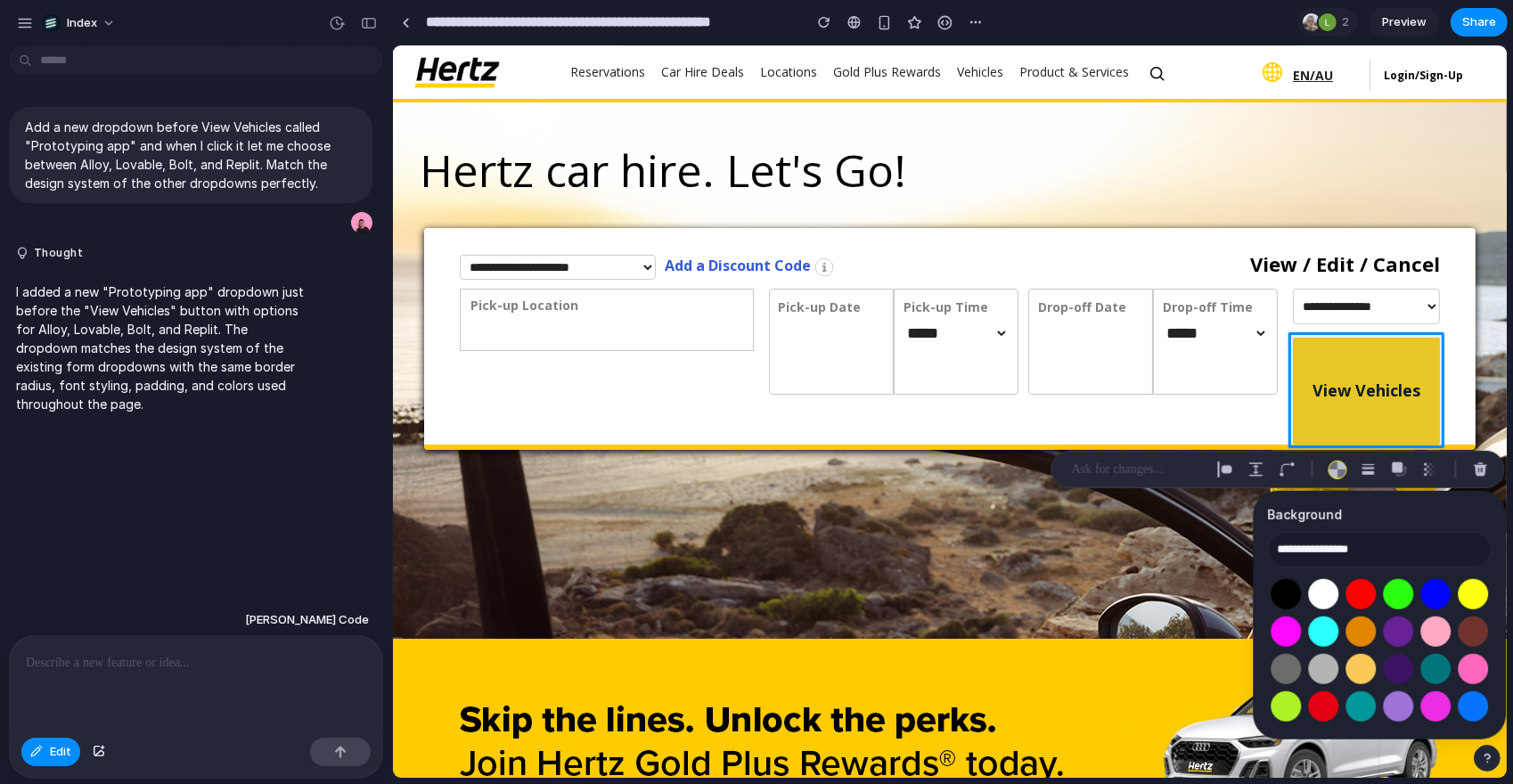
click at [1353, 612] on div at bounding box center [1379, 650] width 225 height 149
click at [1355, 617] on button "Select color oklch(0.70 0.17 67)" at bounding box center [1362, 632] width 33 height 33
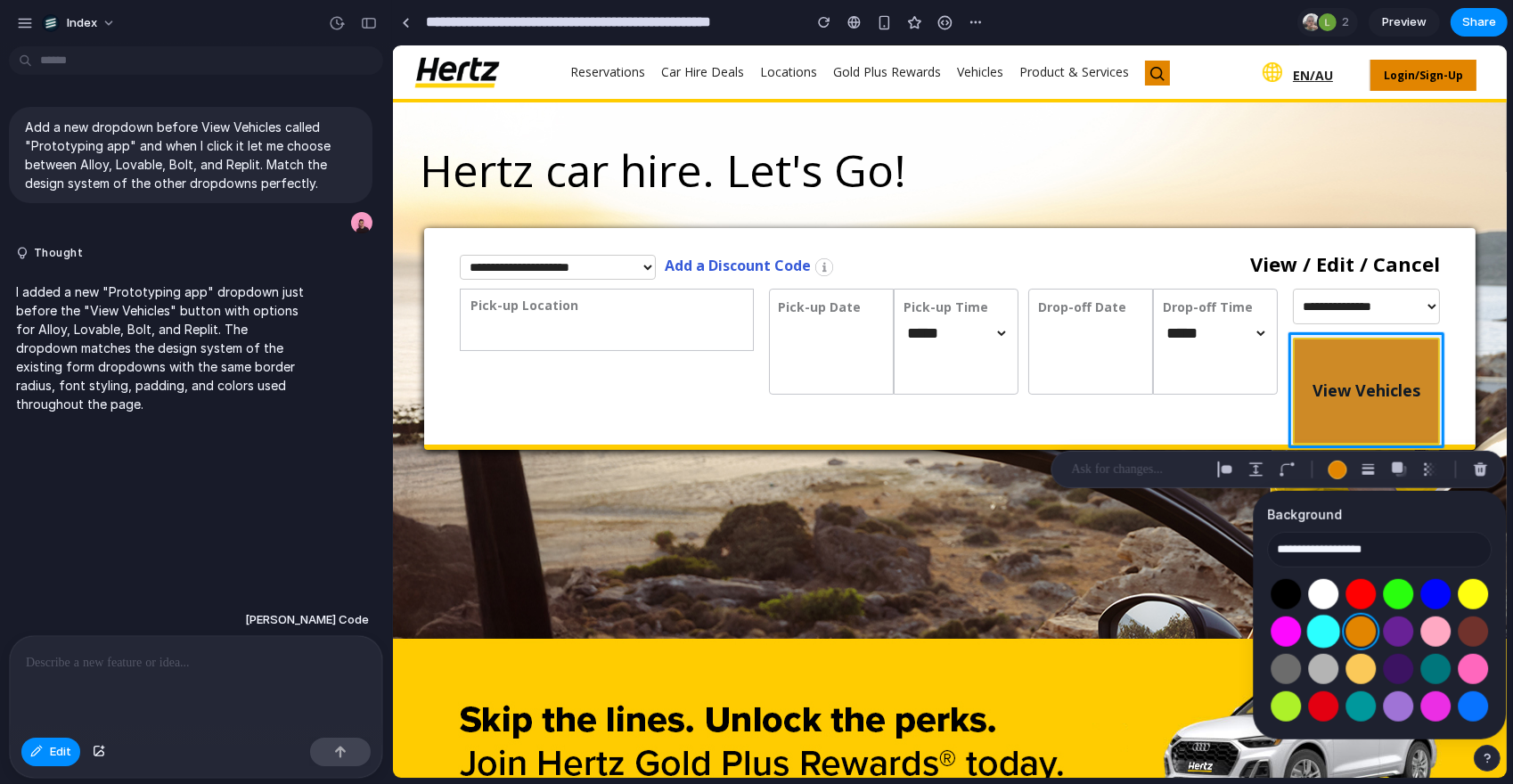
click at [1325, 637] on button "Select color oklch(0.91 0.15 195)" at bounding box center [1324, 632] width 33 height 33
type input "**********"
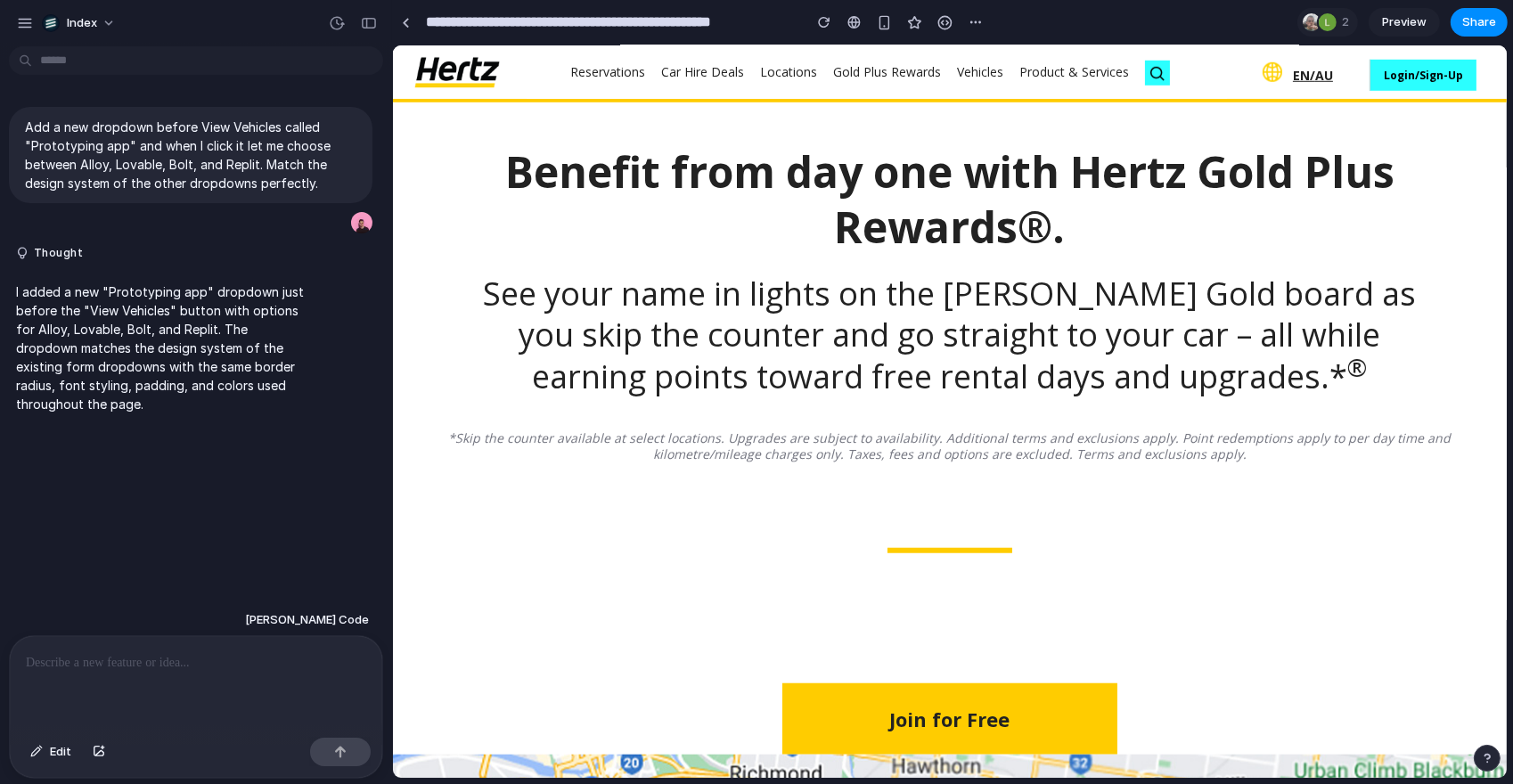
scroll to position [1557, 0]
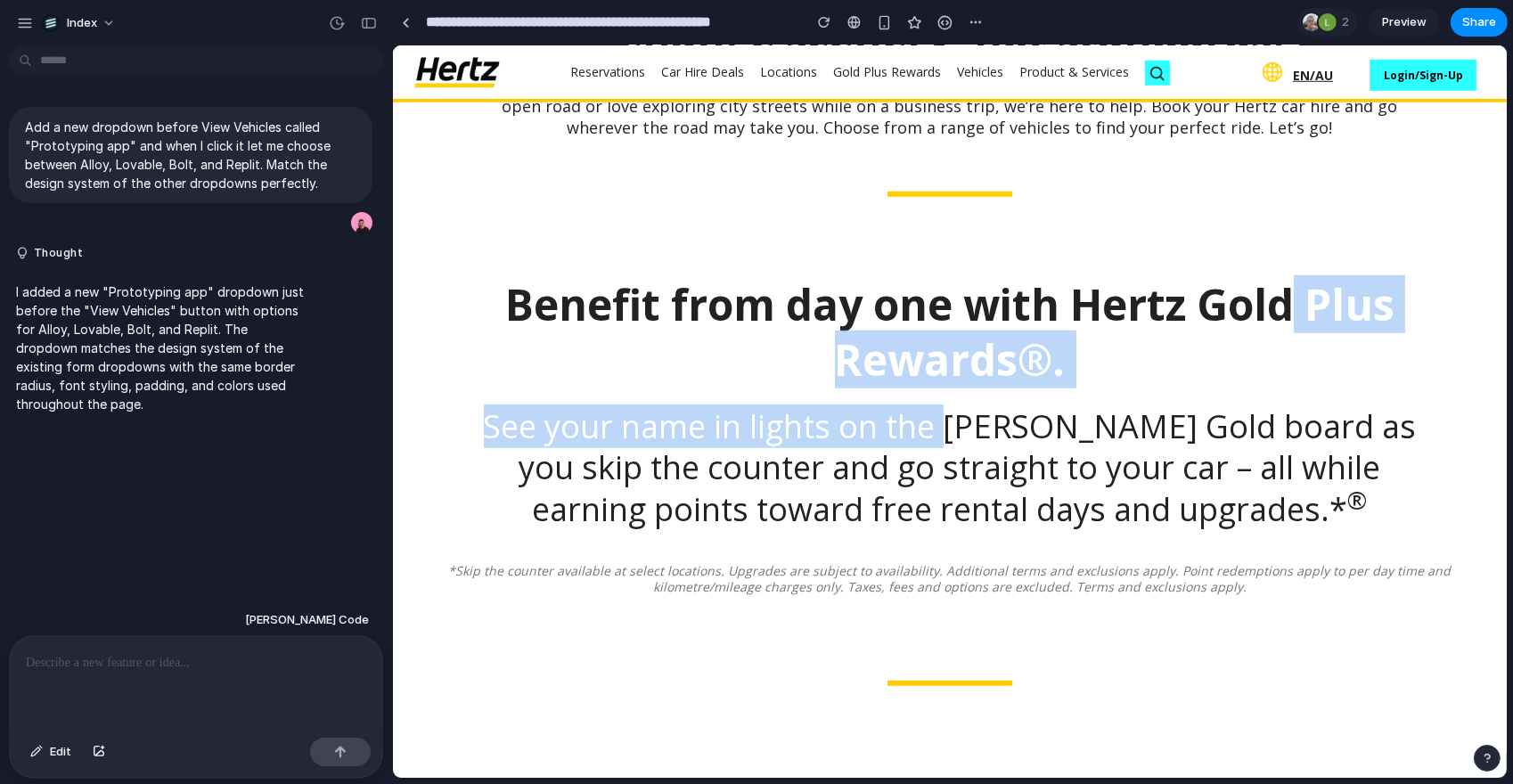
drag, startPoint x: 933, startPoint y: 325, endPoint x: 933, endPoint y: 454, distance: 129.0
click at [933, 454] on div "Benefit from day one with Hertz Gold Plus Rewards®. See your name in lights on …" at bounding box center [949, 486] width 1059 height 489
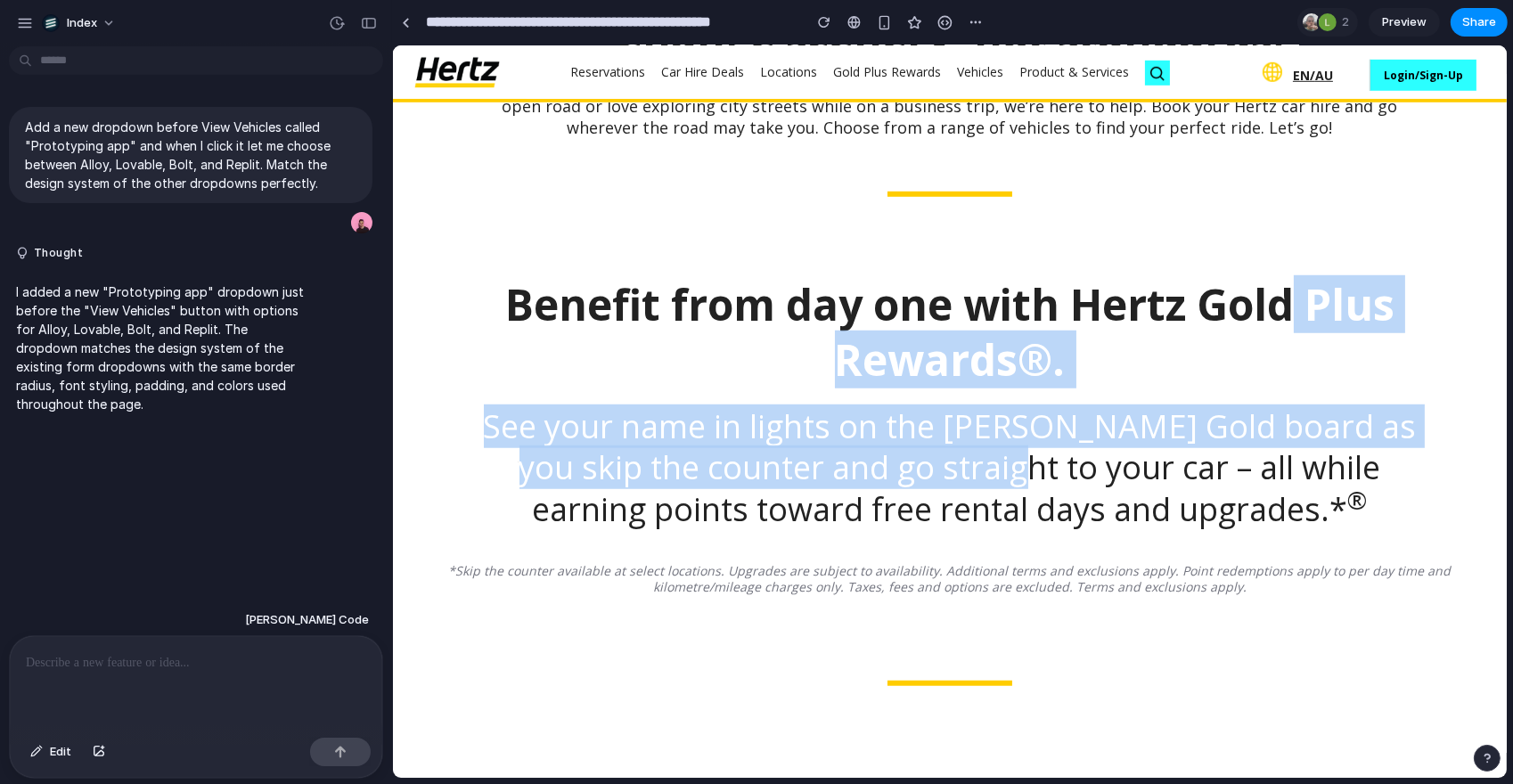
click at [933, 454] on p "See your name in lights on the Hertz Gold board as you skip the counter and go …" at bounding box center [950, 469] width 953 height 125
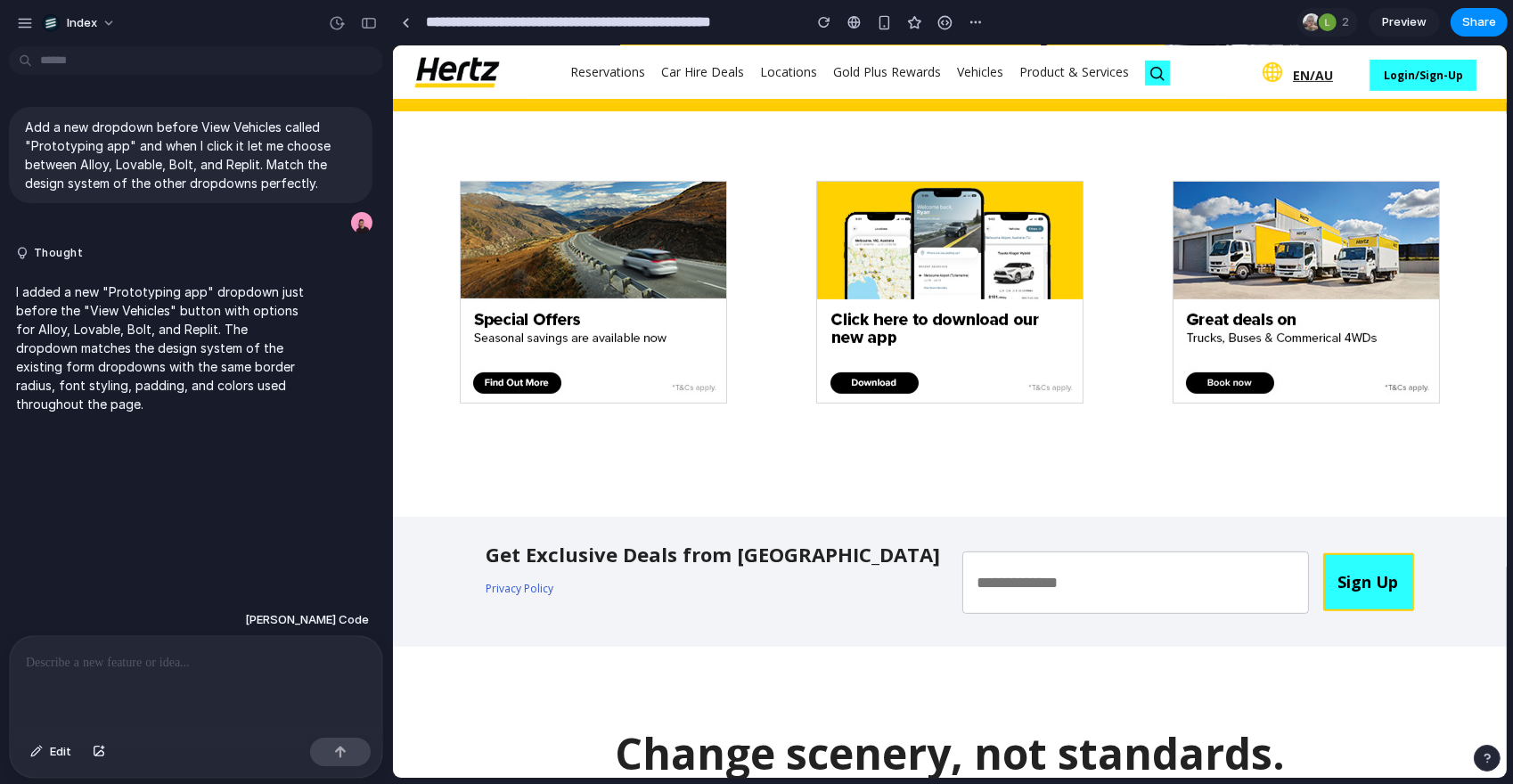
scroll to position [681, 0]
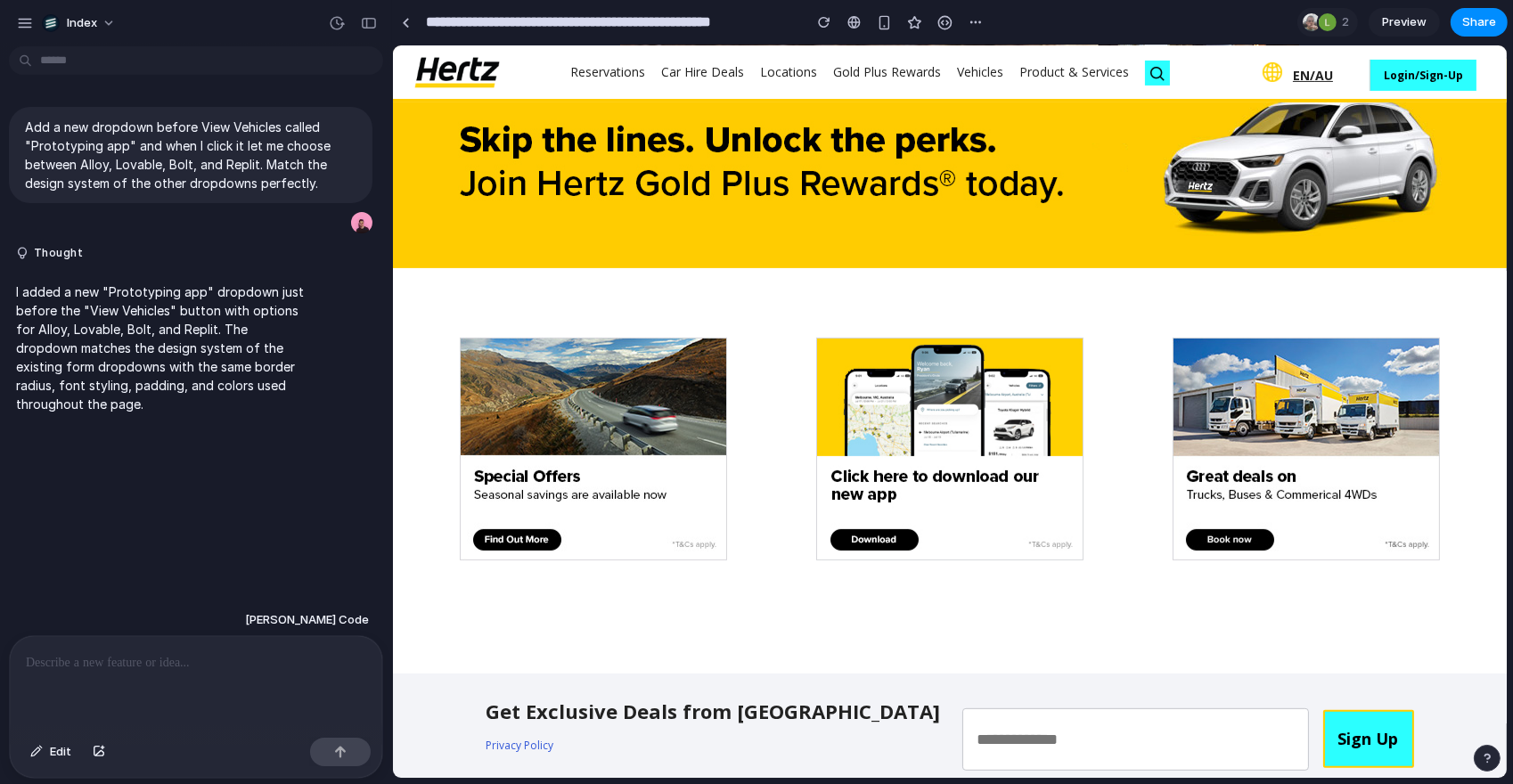
click at [143, 684] on div at bounding box center [196, 684] width 372 height 94
click at [168, 670] on p at bounding box center [196, 663] width 340 height 22
click at [181, 688] on div at bounding box center [196, 684] width 372 height 94
click at [335, 23] on div "button" at bounding box center [337, 23] width 16 height 16
click at [335, 23] on div "Version 2 Current Version 1 16h ago Restore" at bounding box center [756, 392] width 1513 height 784
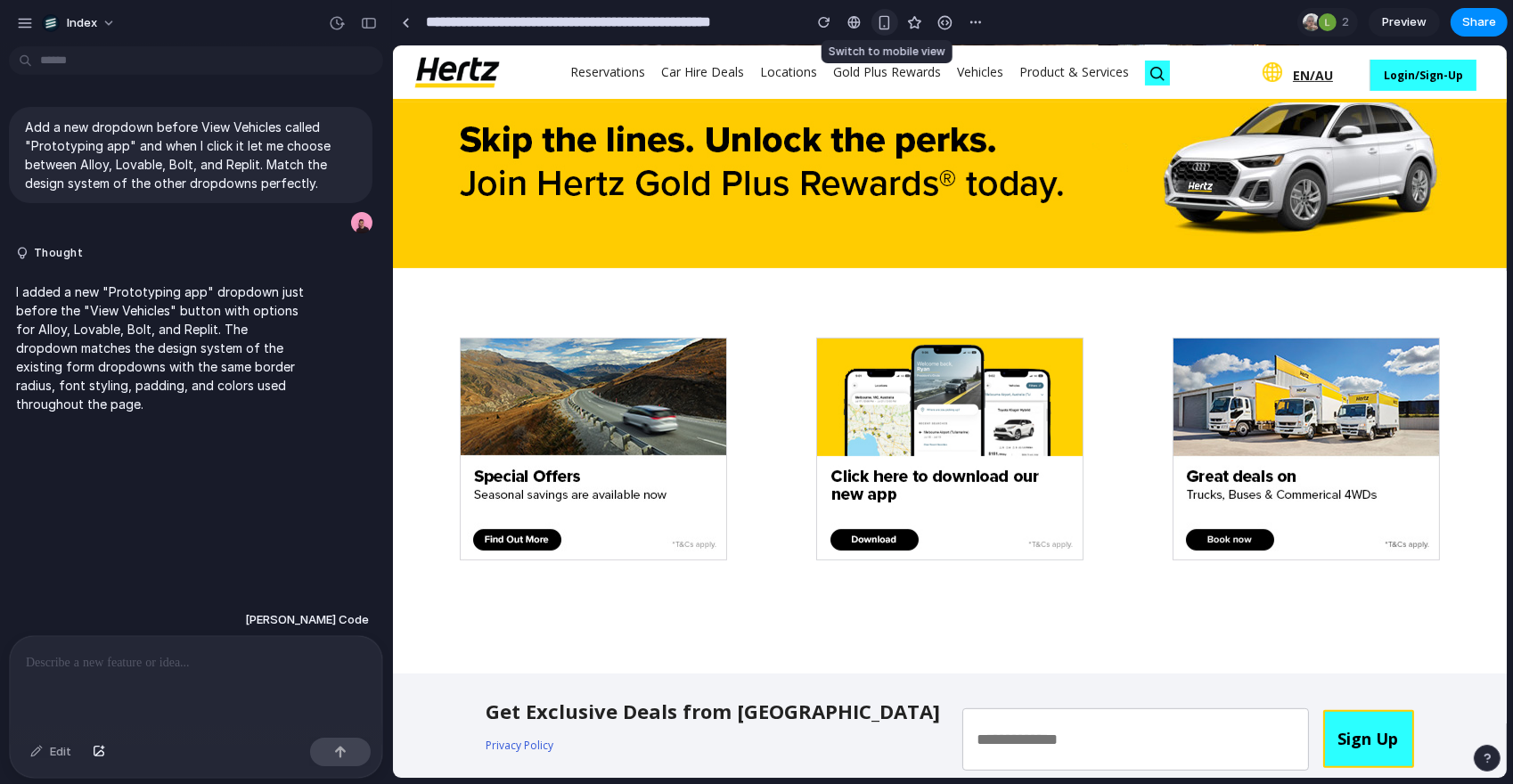
click at [890, 20] on div "button" at bounding box center [884, 22] width 15 height 15
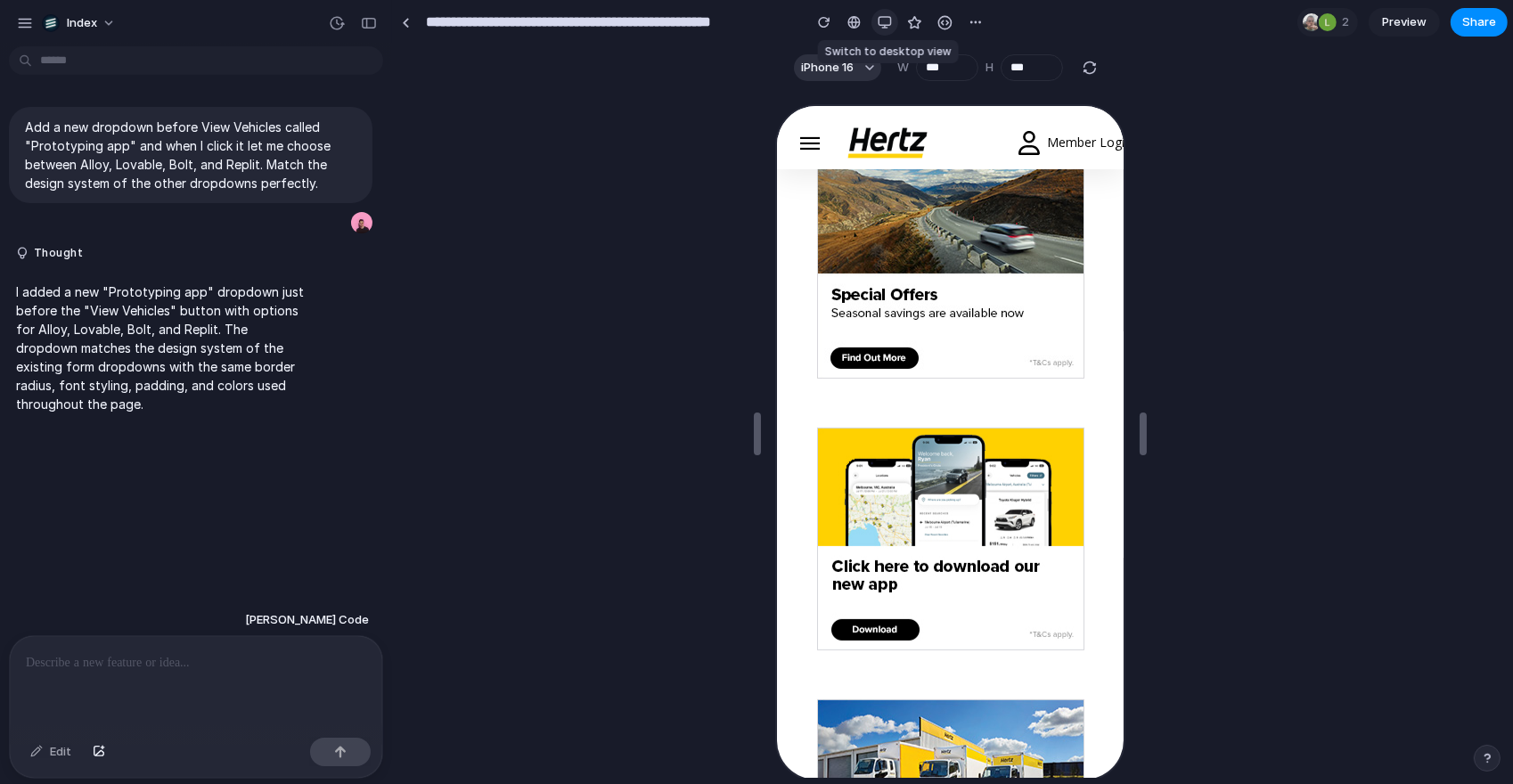
scroll to position [680, 0]
click at [890, 22] on div "button" at bounding box center [884, 22] width 15 height 15
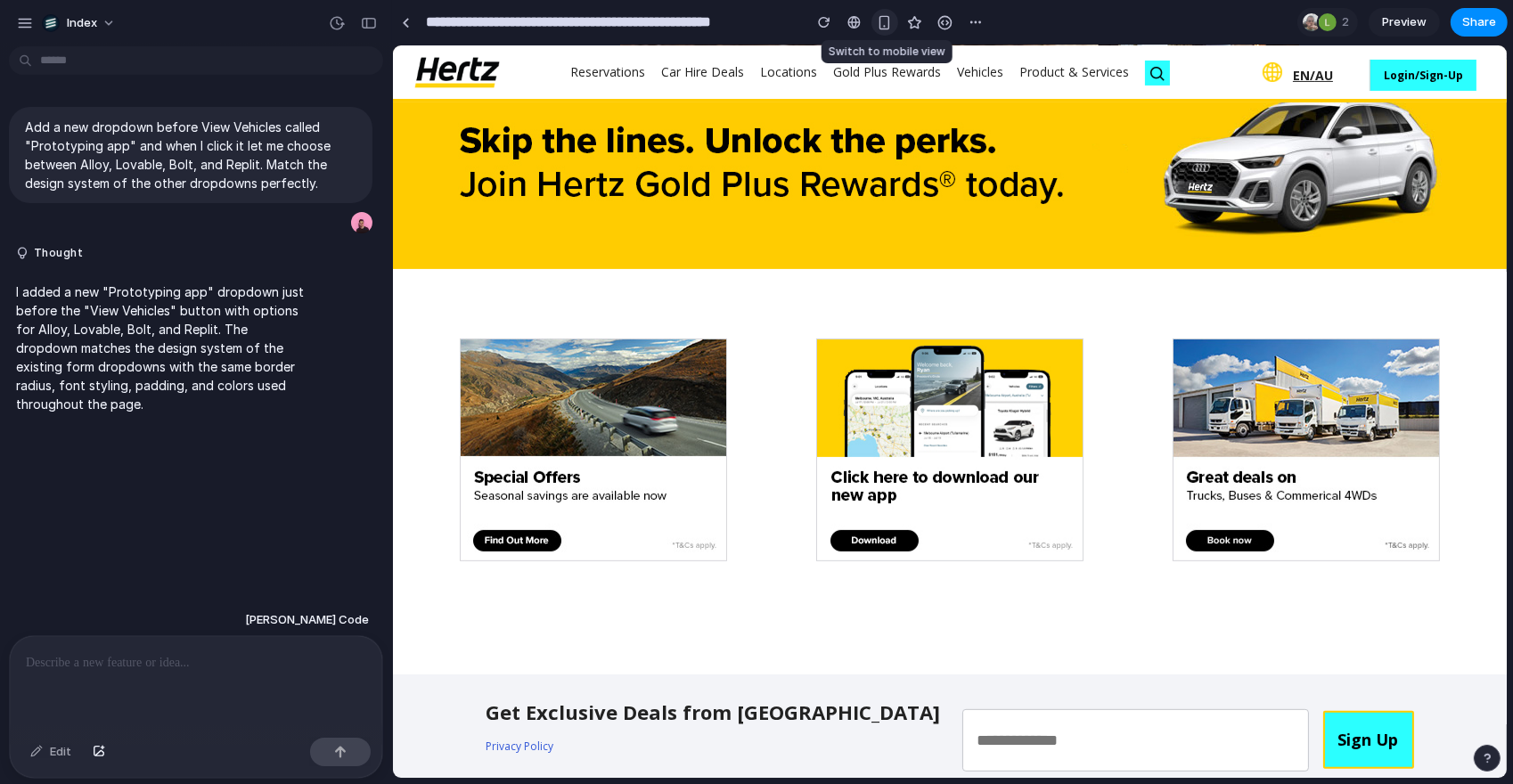
click at [890, 22] on div "button" at bounding box center [884, 22] width 15 height 15
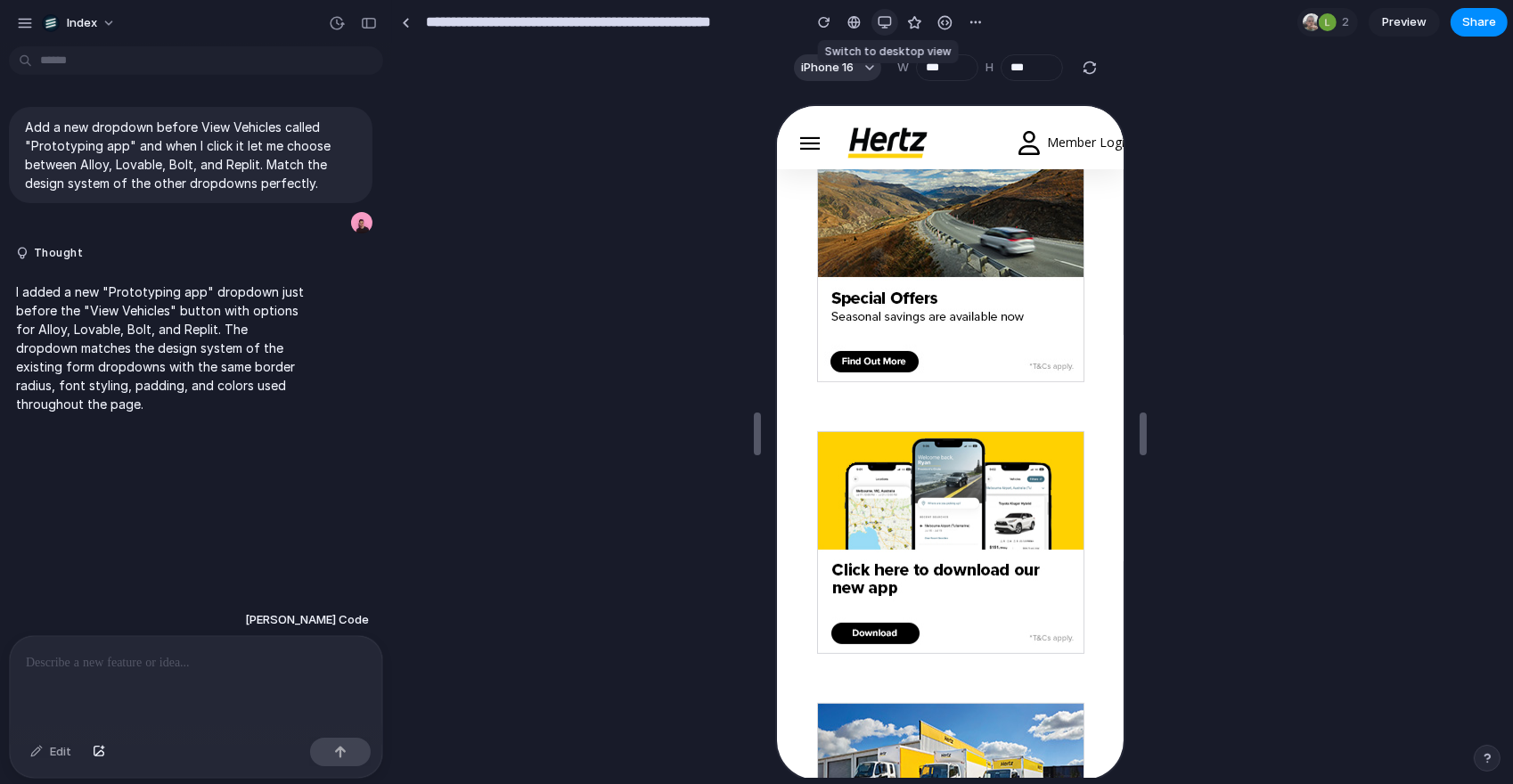
scroll to position [677, 0]
click at [890, 22] on div "button" at bounding box center [884, 22] width 15 height 15
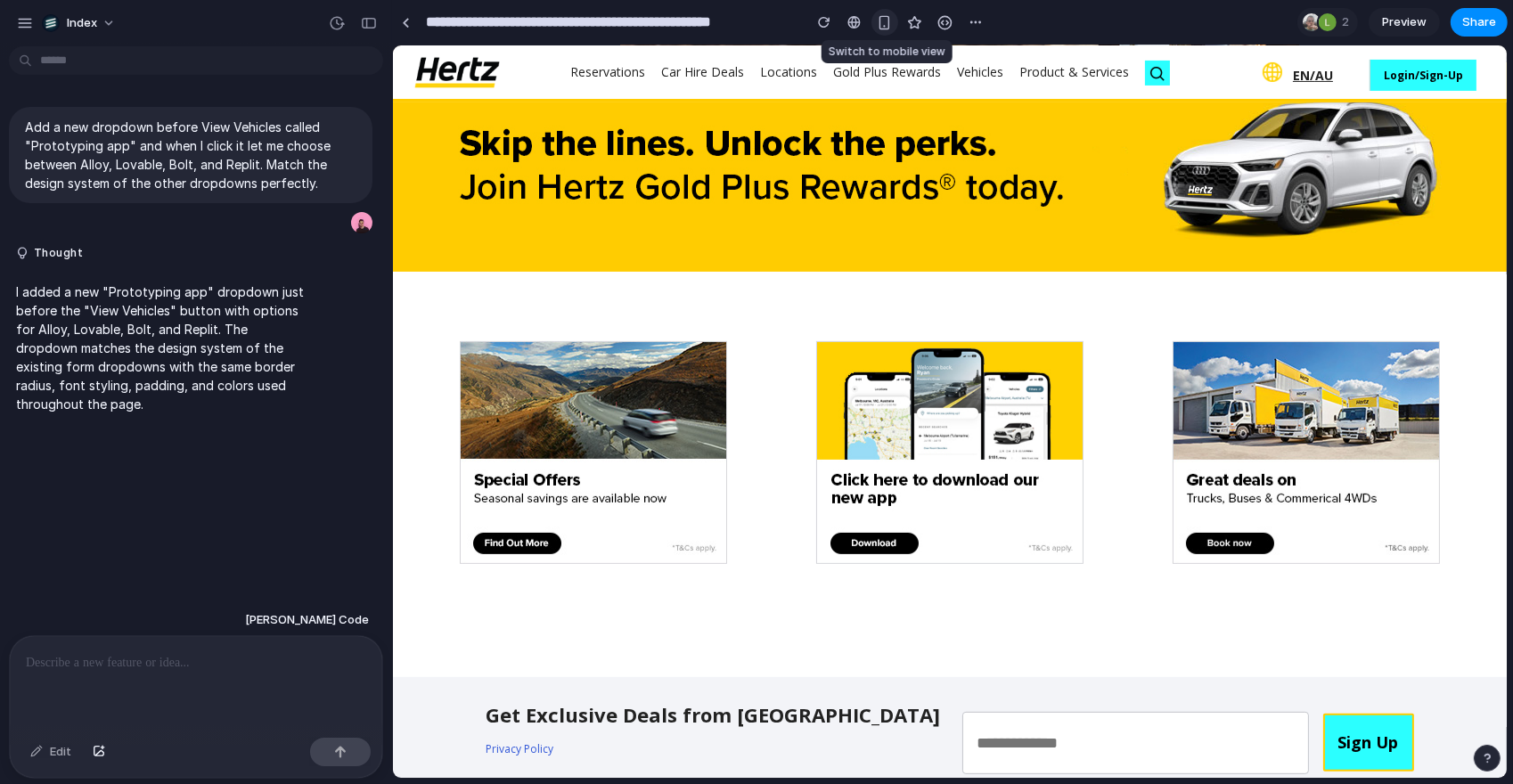
click at [890, 22] on div "button" at bounding box center [884, 22] width 15 height 15
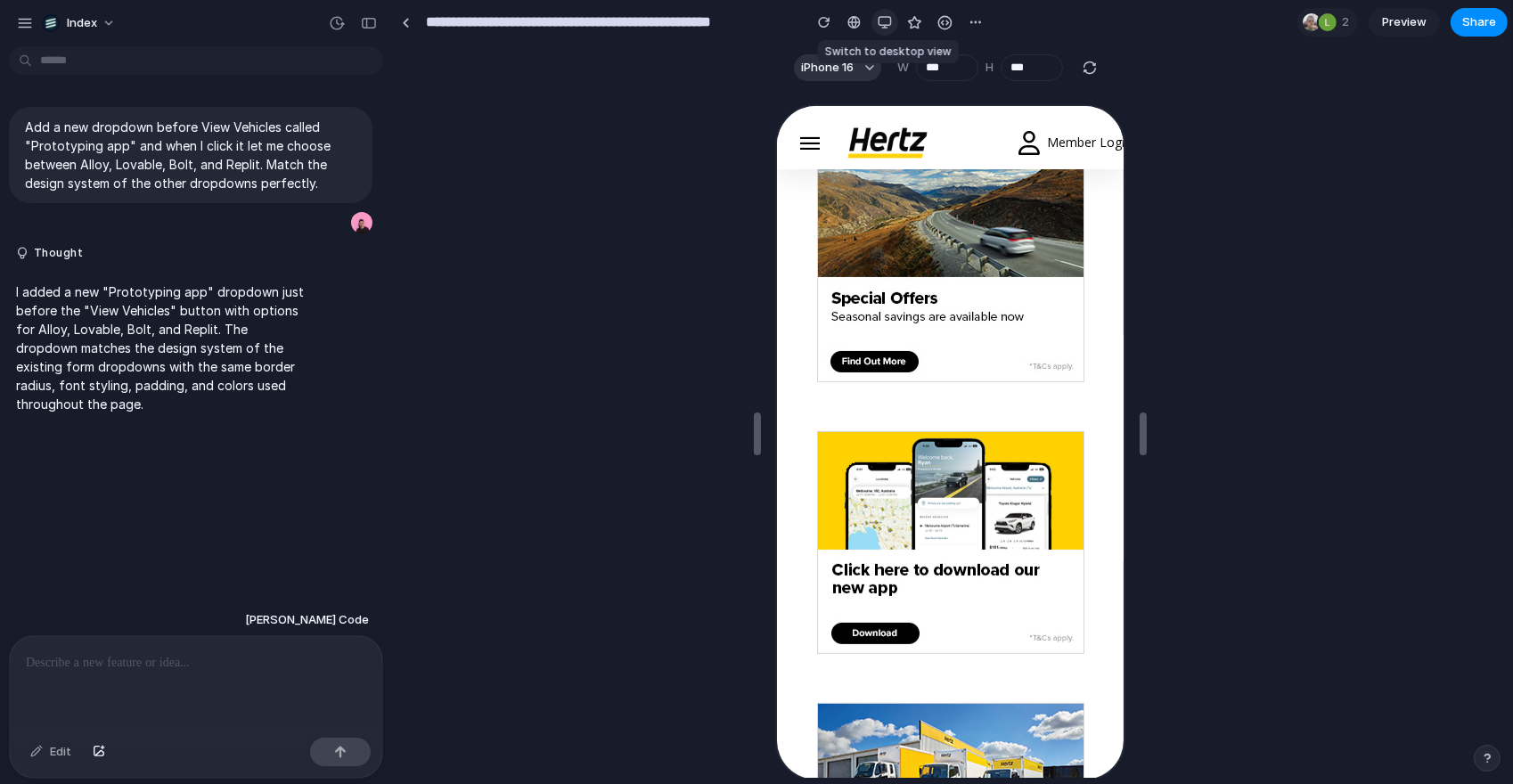
click at [890, 22] on div "button" at bounding box center [884, 22] width 15 height 15
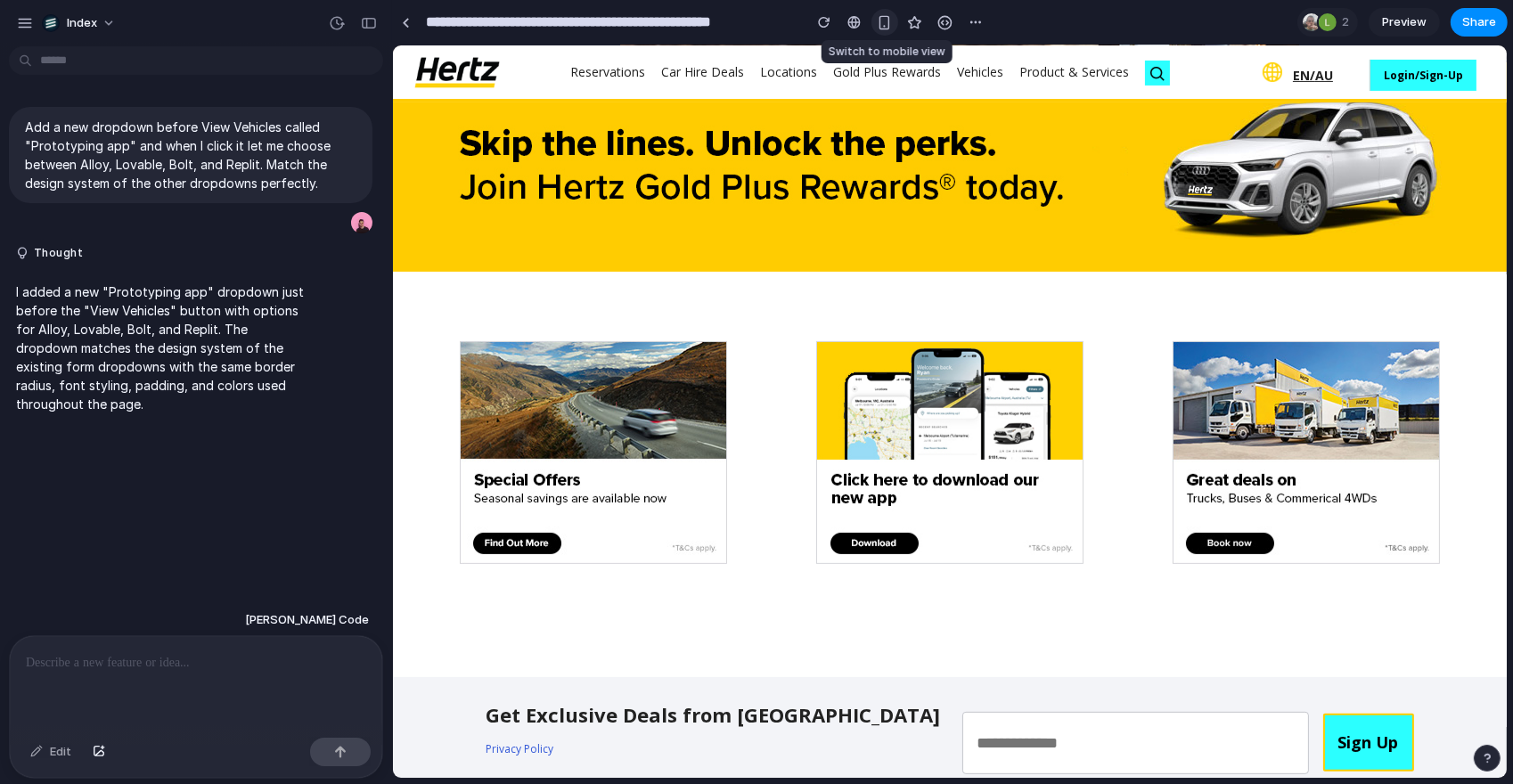
click at [890, 22] on div "button" at bounding box center [884, 22] width 15 height 15
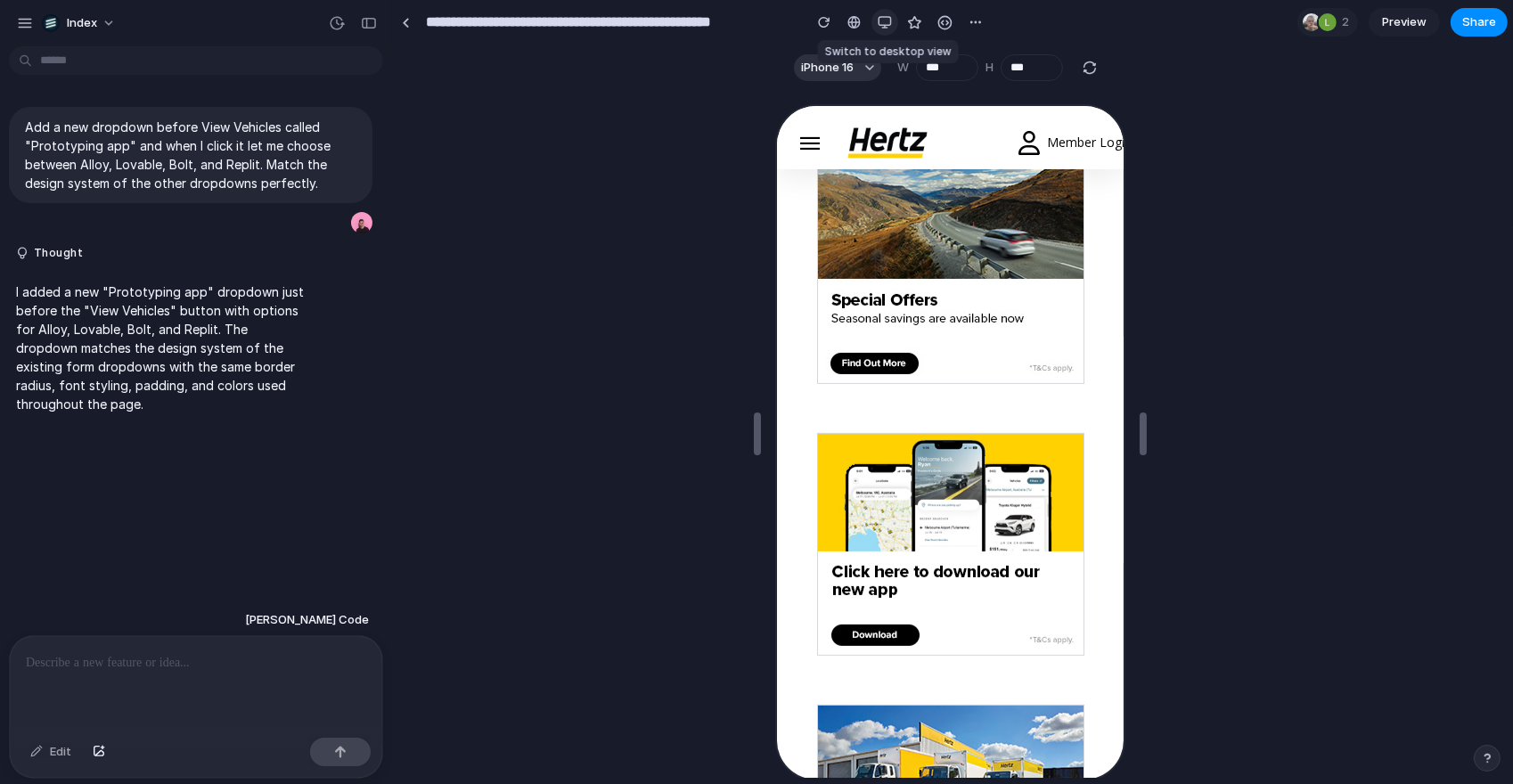
scroll to position [675, 0]
click at [890, 22] on div "button" at bounding box center [884, 22] width 15 height 15
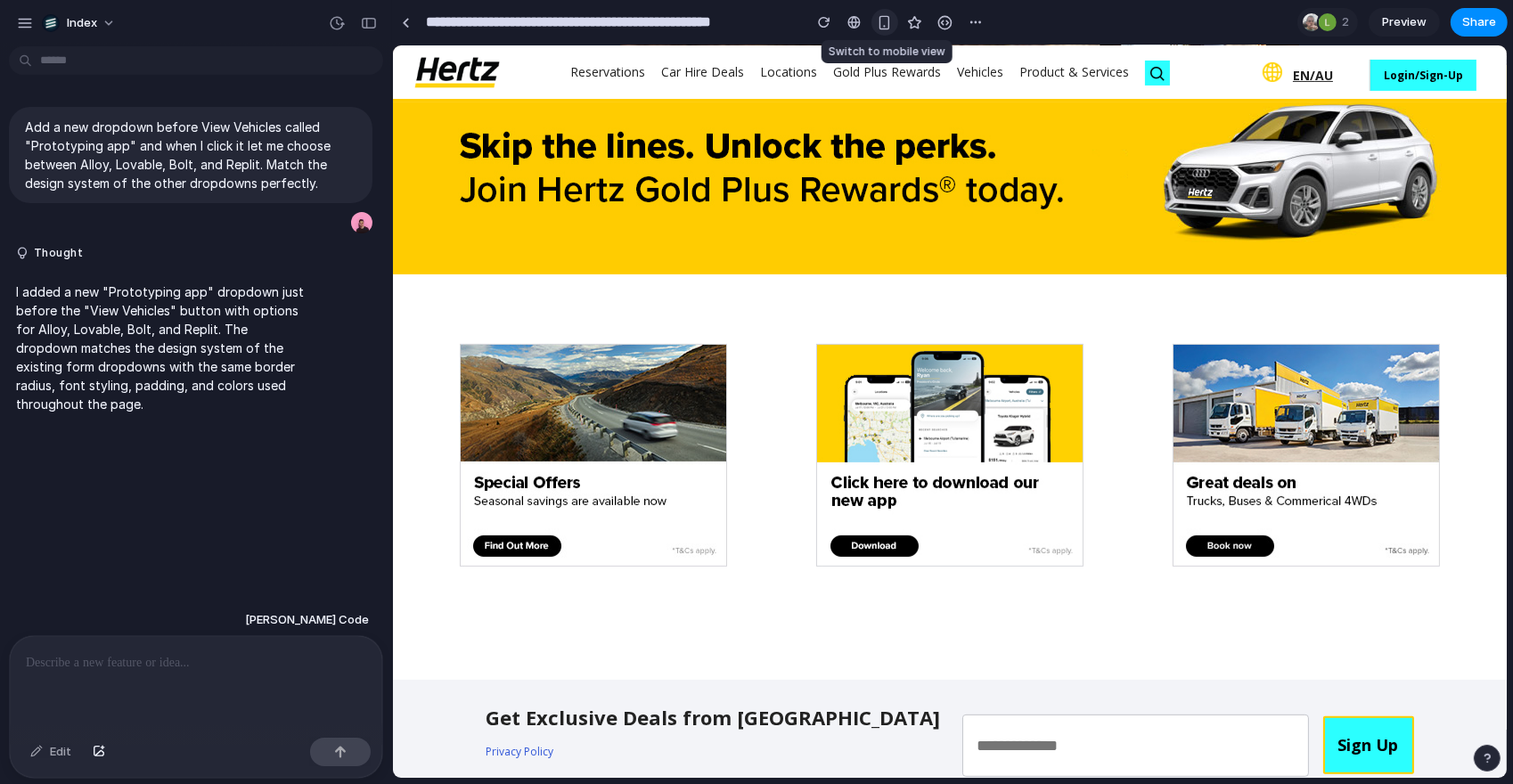
click at [890, 22] on div "button" at bounding box center [884, 22] width 15 height 15
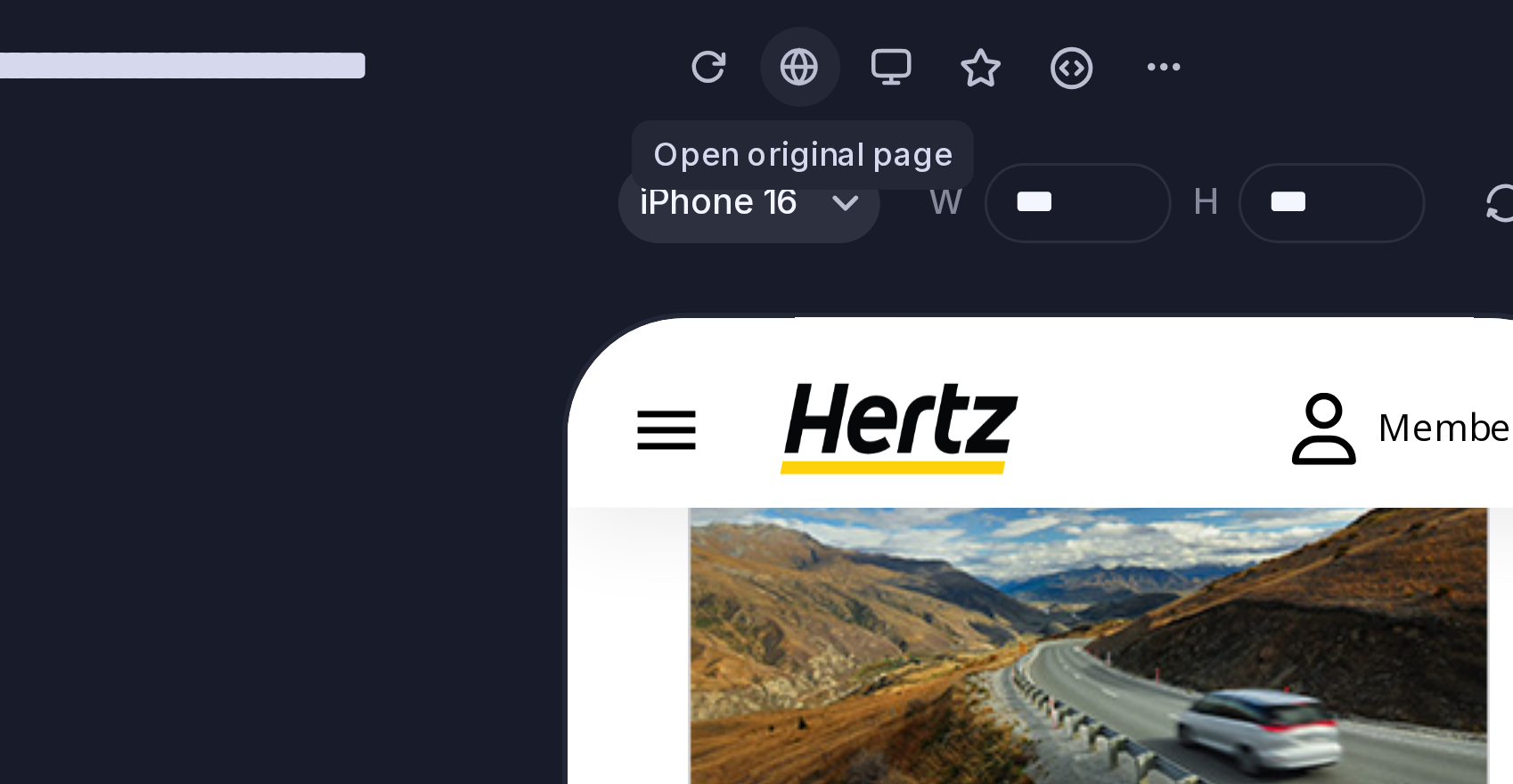
click at [850, 22] on div at bounding box center [855, 22] width 14 height 15
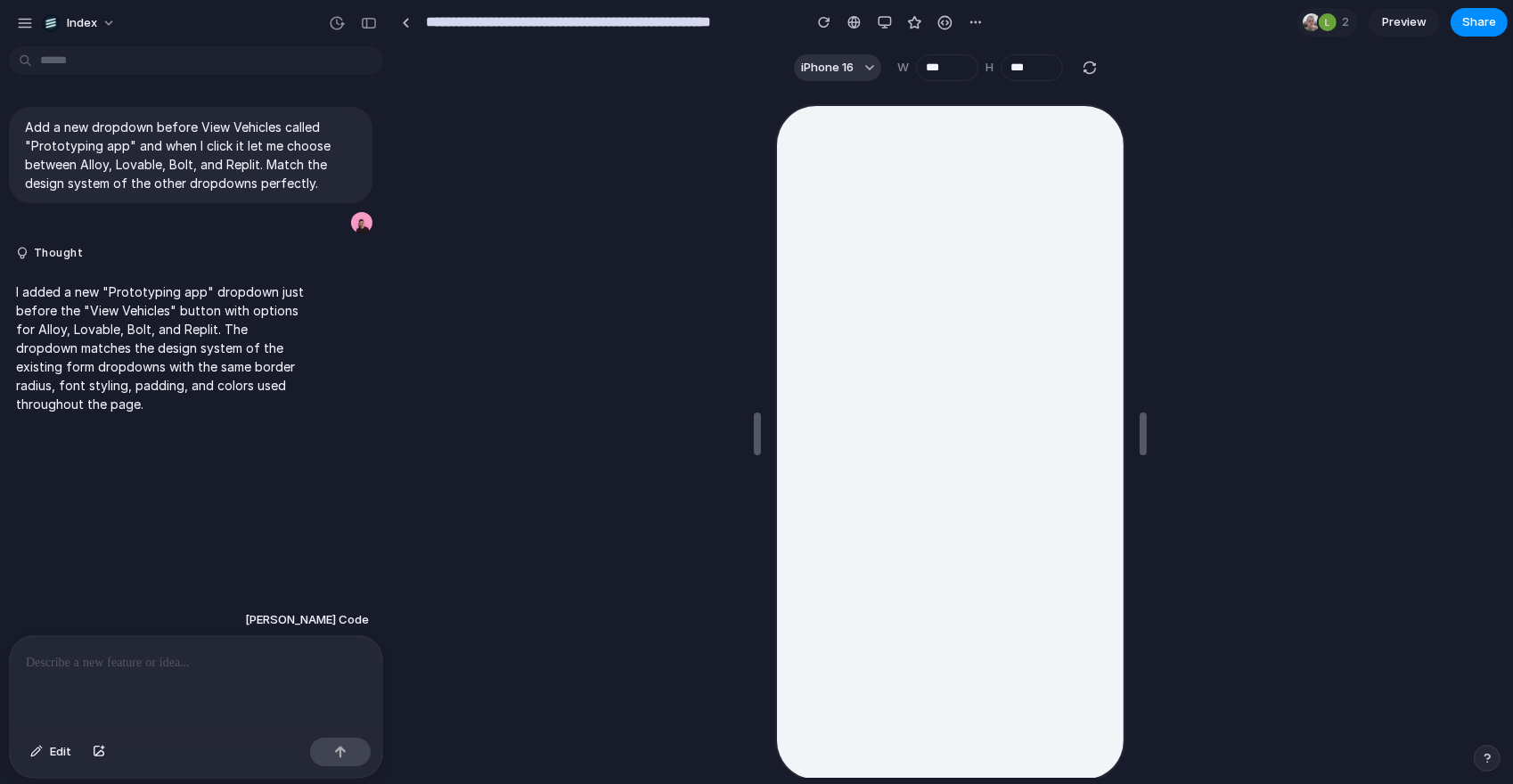
scroll to position [0, 0]
click at [875, 19] on button "button" at bounding box center [884, 22] width 27 height 27
select select "*****"
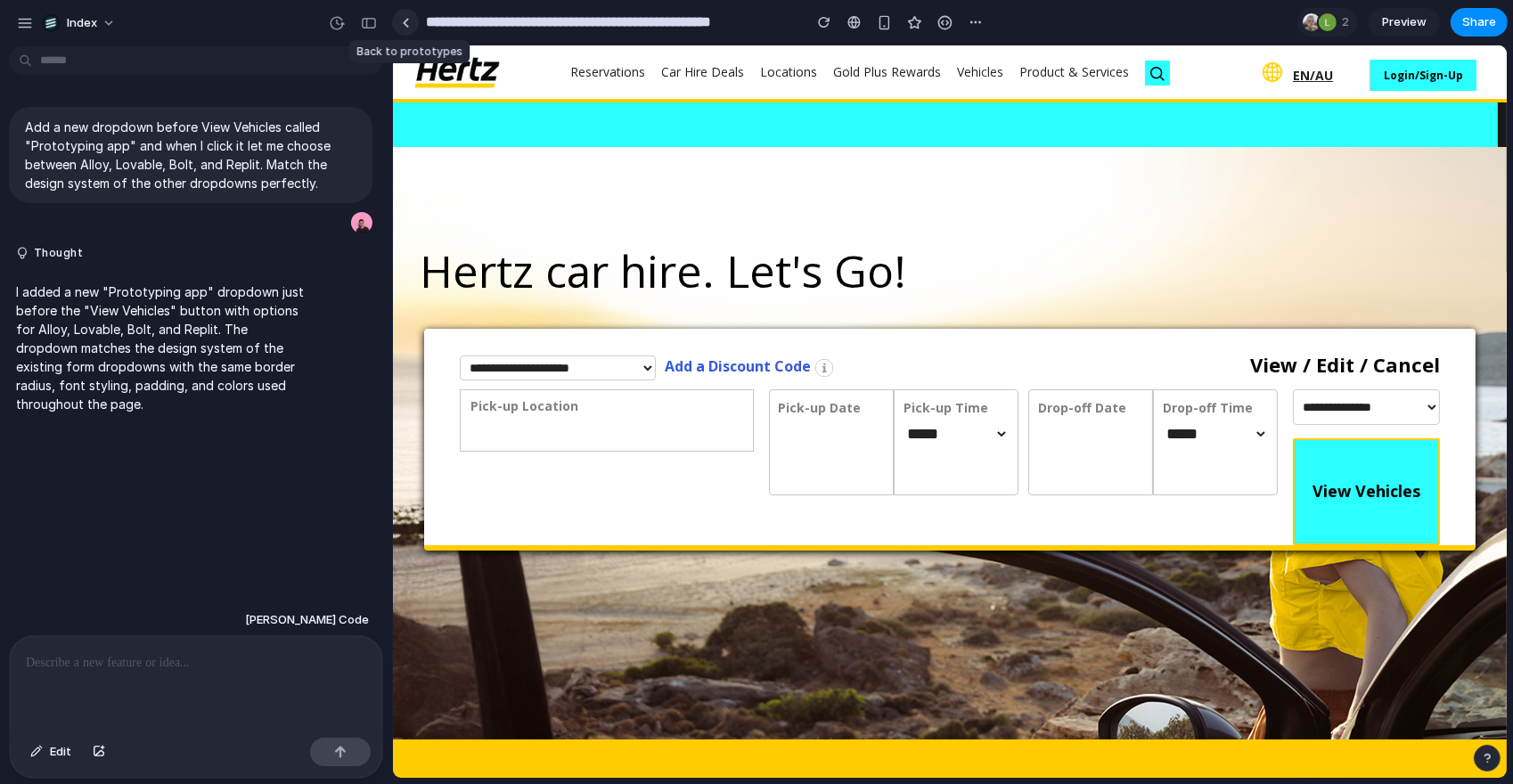
click at [408, 14] on link at bounding box center [405, 22] width 27 height 27
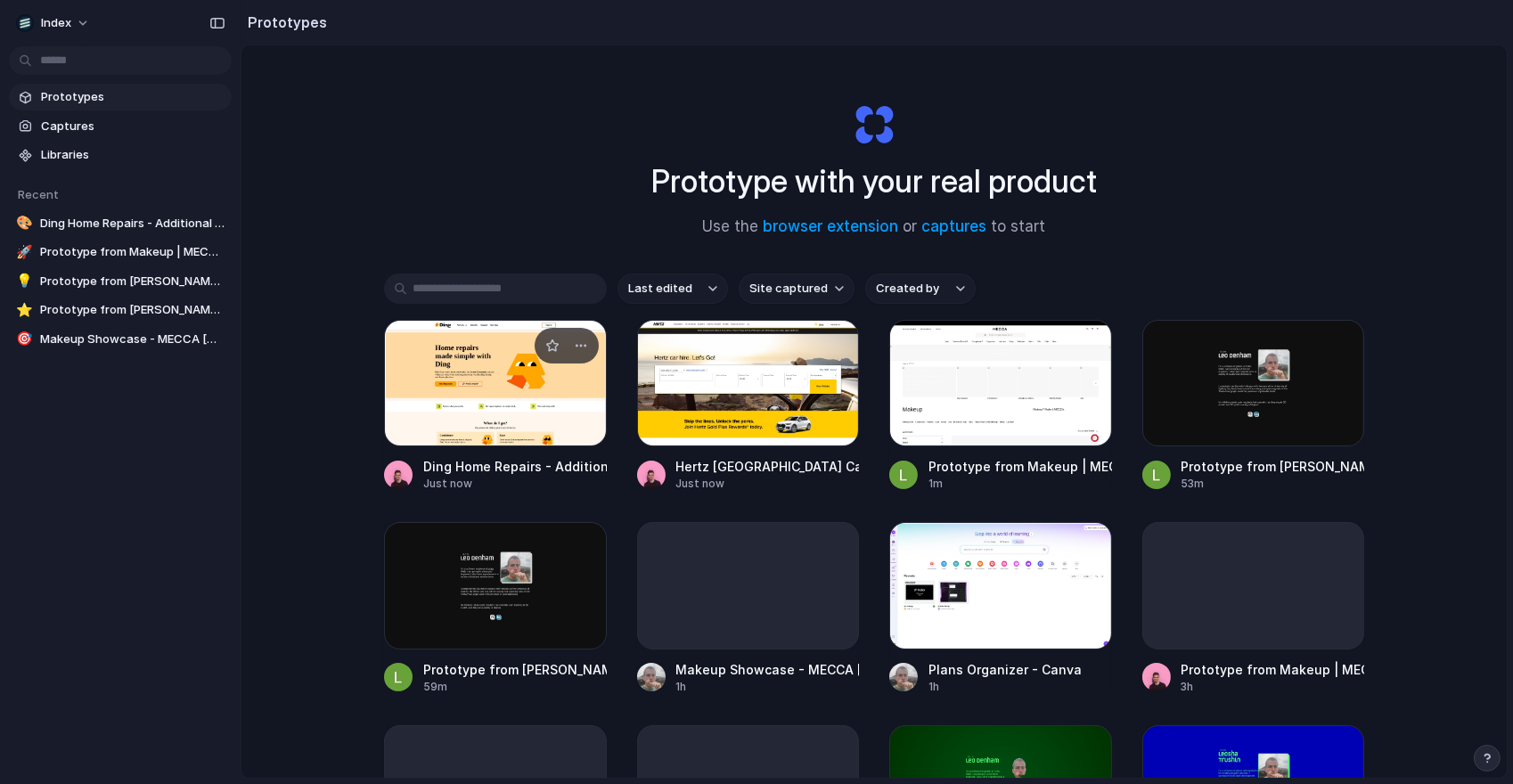
click at [509, 363] on div at bounding box center [495, 383] width 223 height 127
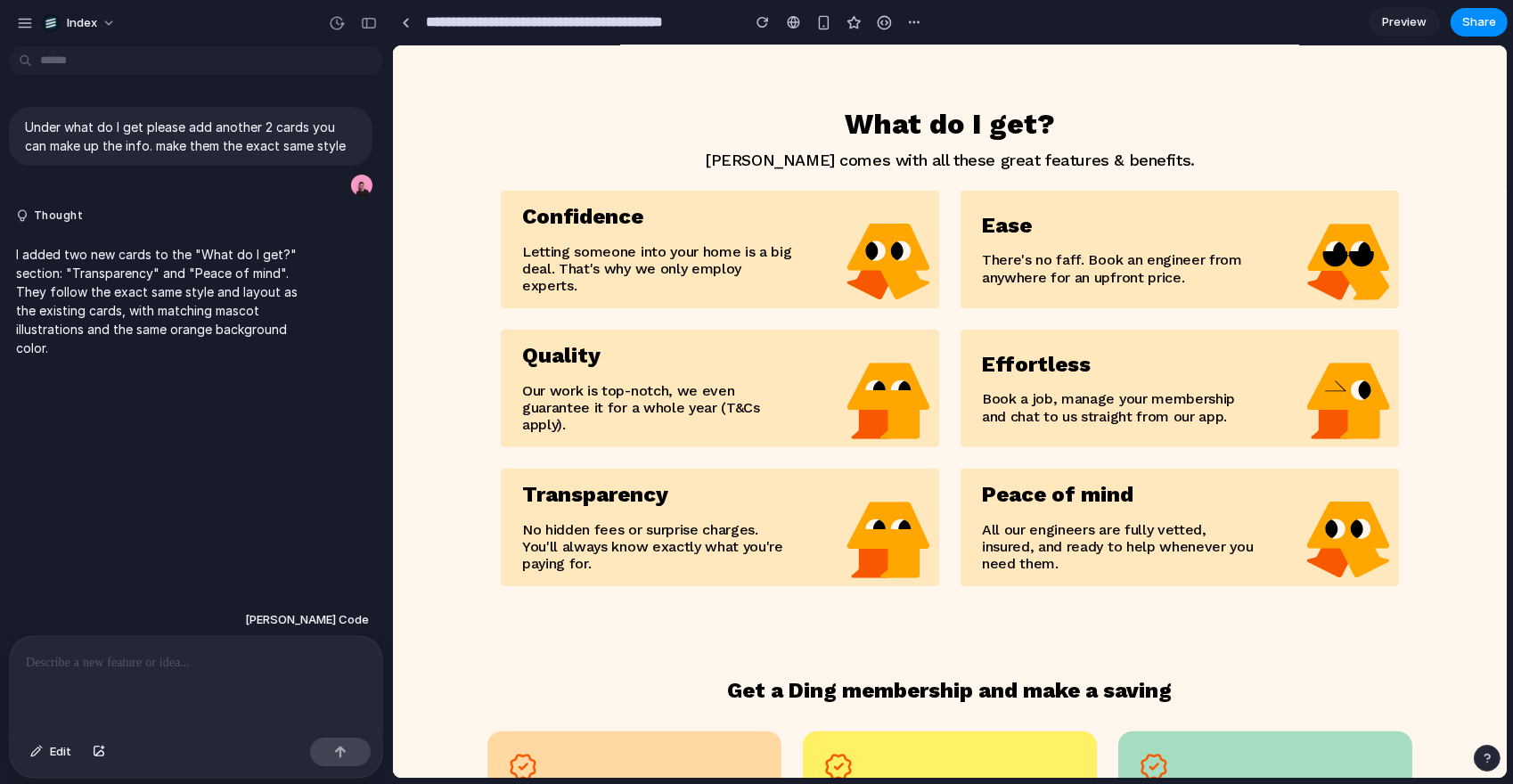
scroll to position [767, 0]
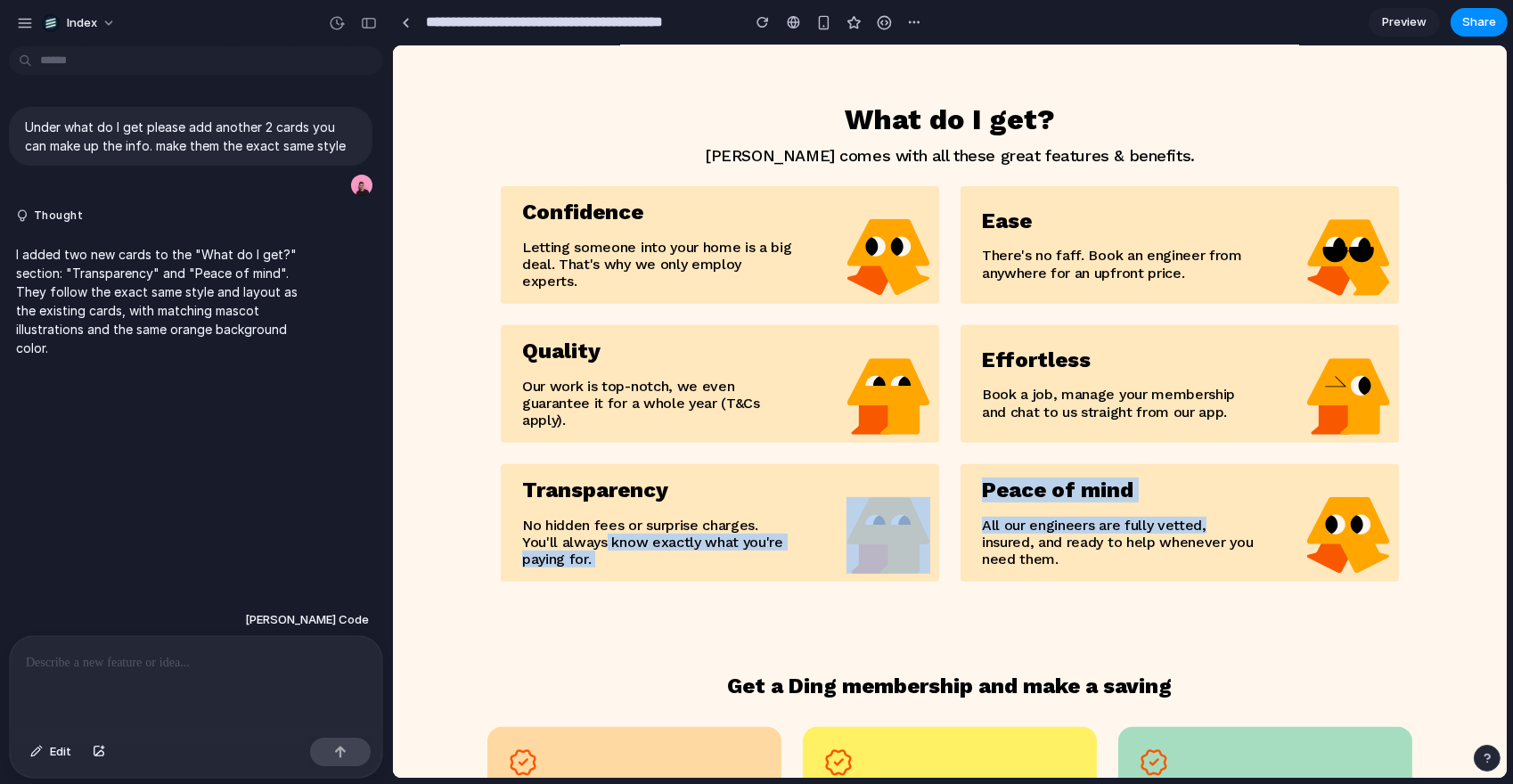
drag, startPoint x: 602, startPoint y: 480, endPoint x: 1252, endPoint y: 481, distance: 650.0
click at [1252, 481] on div "Confidence Letting someone into your home is a big deal. That's why we only emp…" at bounding box center [949, 384] width 898 height 396
click at [1252, 517] on p "All our engineers are fully vetted, insured, and ready to help whenever you nee…" at bounding box center [1118, 542] width 273 height 52
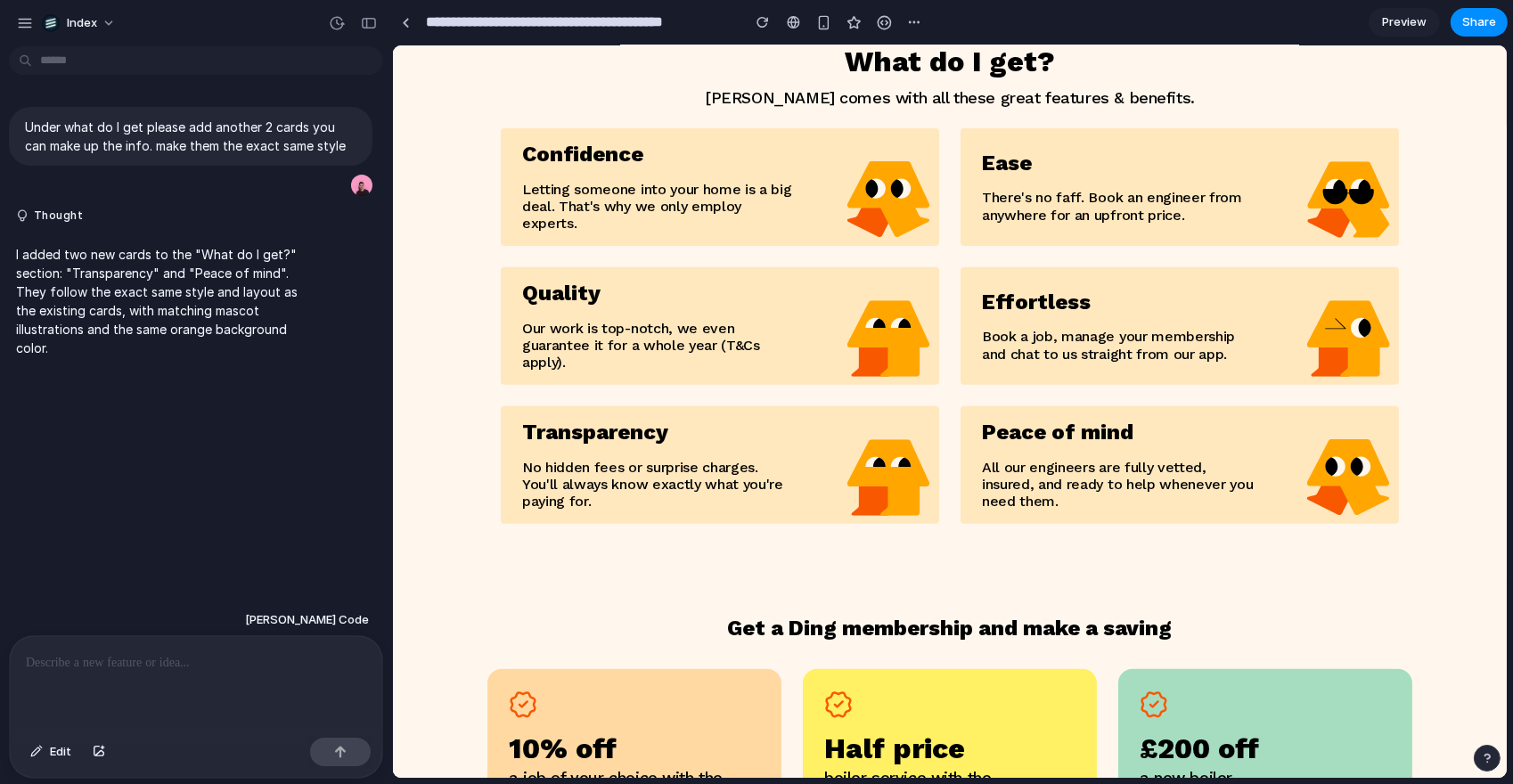
scroll to position [834, 0]
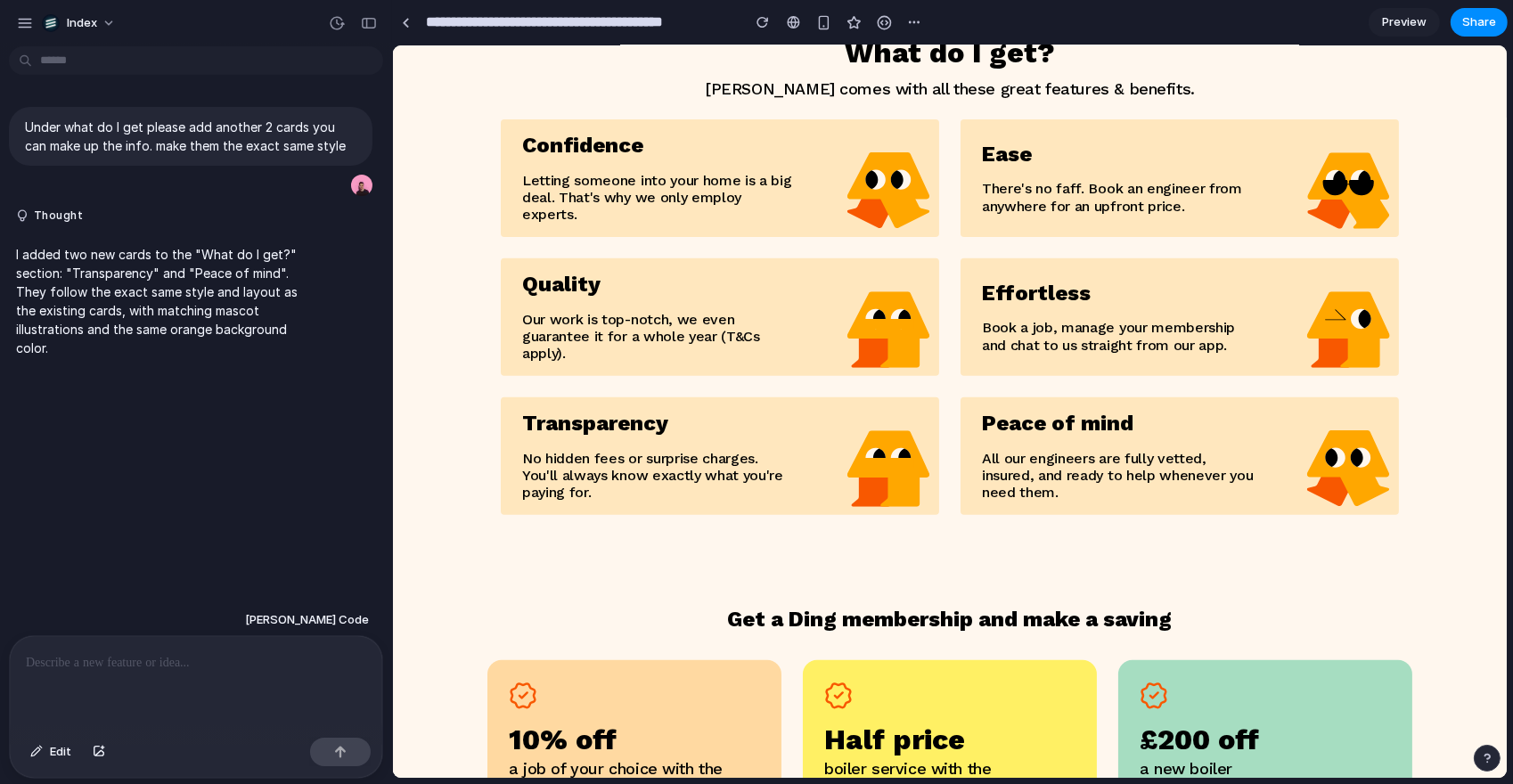
click at [954, 530] on div "What do I get? Ding comes with all these great features & benefits. Confidence …" at bounding box center [948, 277] width 926 height 621
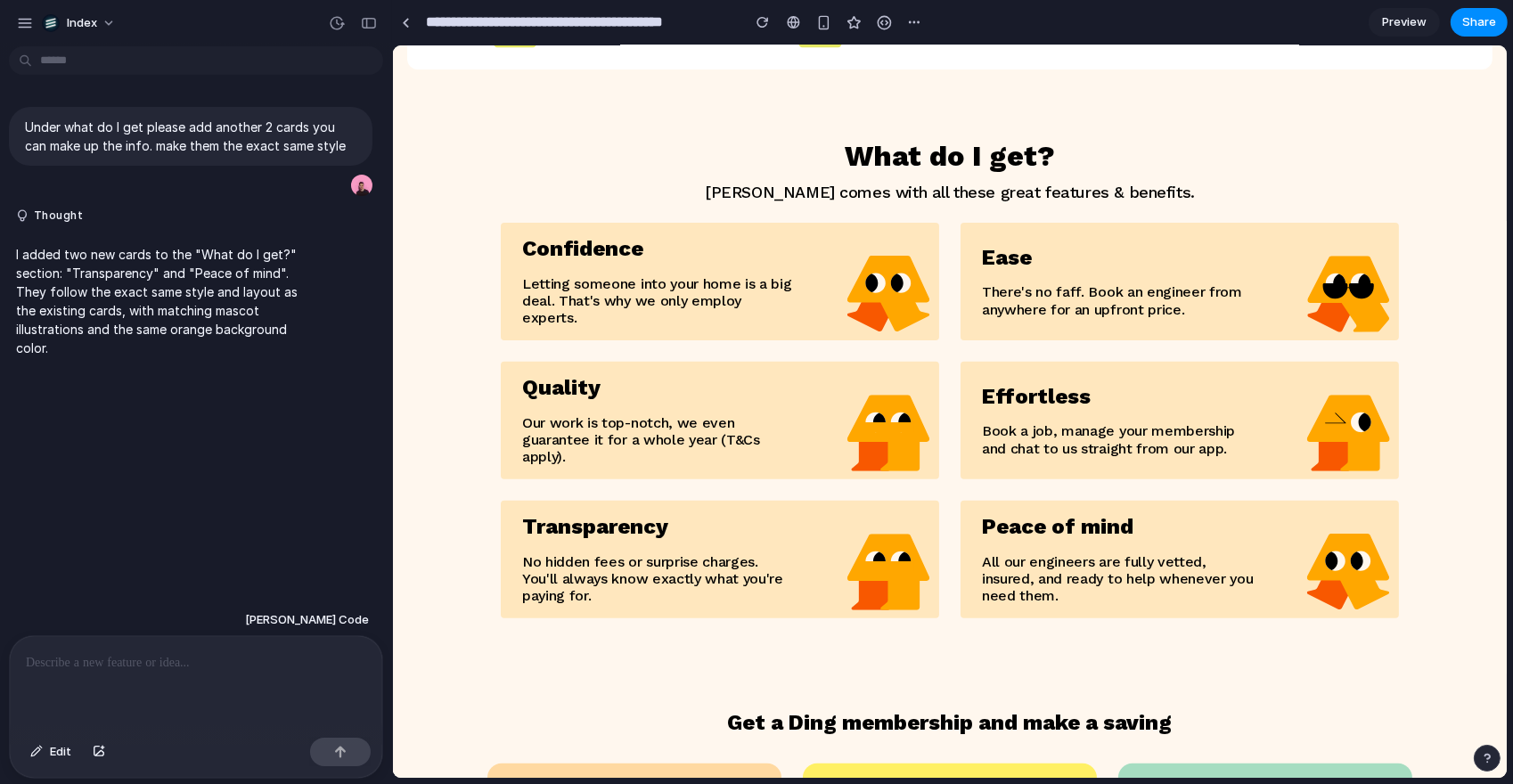
scroll to position [0, 0]
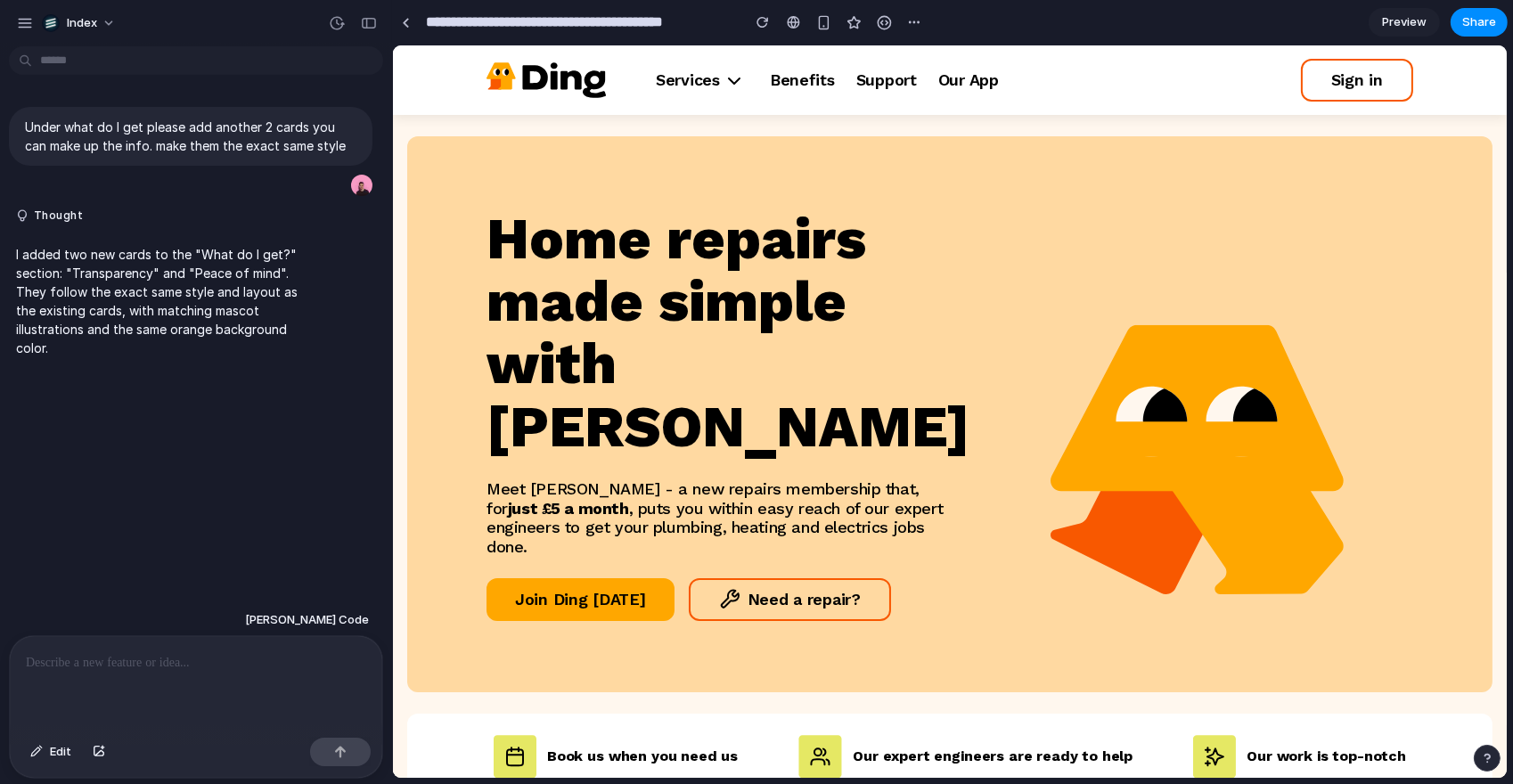
click at [676, 373] on h1 "Home repairs made simple with Ding" at bounding box center [727, 333] width 483 height 252
click at [644, 414] on div "Home repairs made simple with Ding Meet Ding - a new repairs membership that, f…" at bounding box center [727, 414] width 483 height 414
click at [810, 235] on h1 "Home repairs made simple with Ding" at bounding box center [727, 333] width 483 height 252
click at [809, 235] on h1 "Home repairs made simple with Ding" at bounding box center [727, 333] width 483 height 252
click at [877, 190] on div "Home repairs made simple with Ding Meet Ding - a new repairs membership that, f…" at bounding box center [948, 415] width 926 height 556
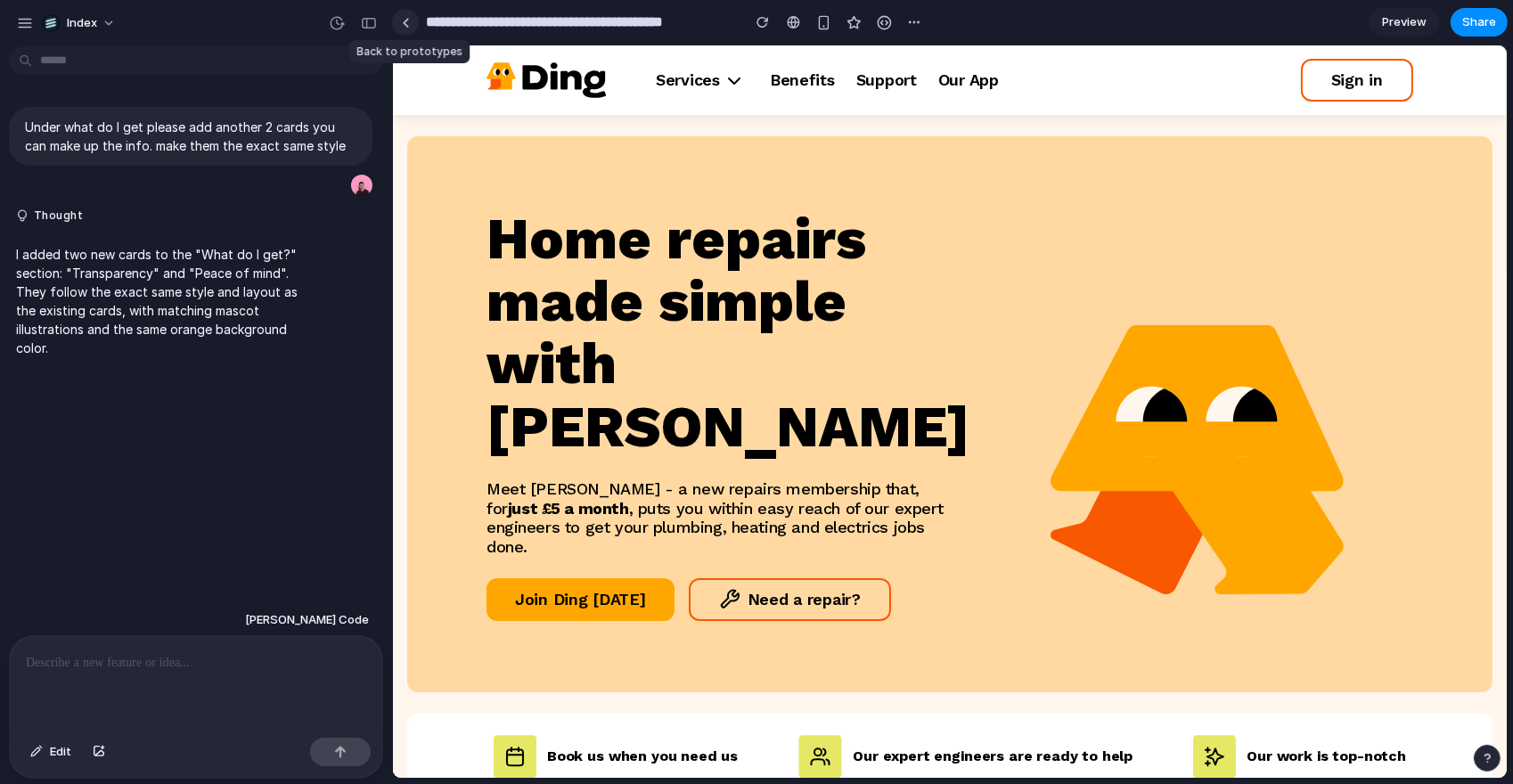
click at [406, 22] on div at bounding box center [406, 23] width 8 height 10
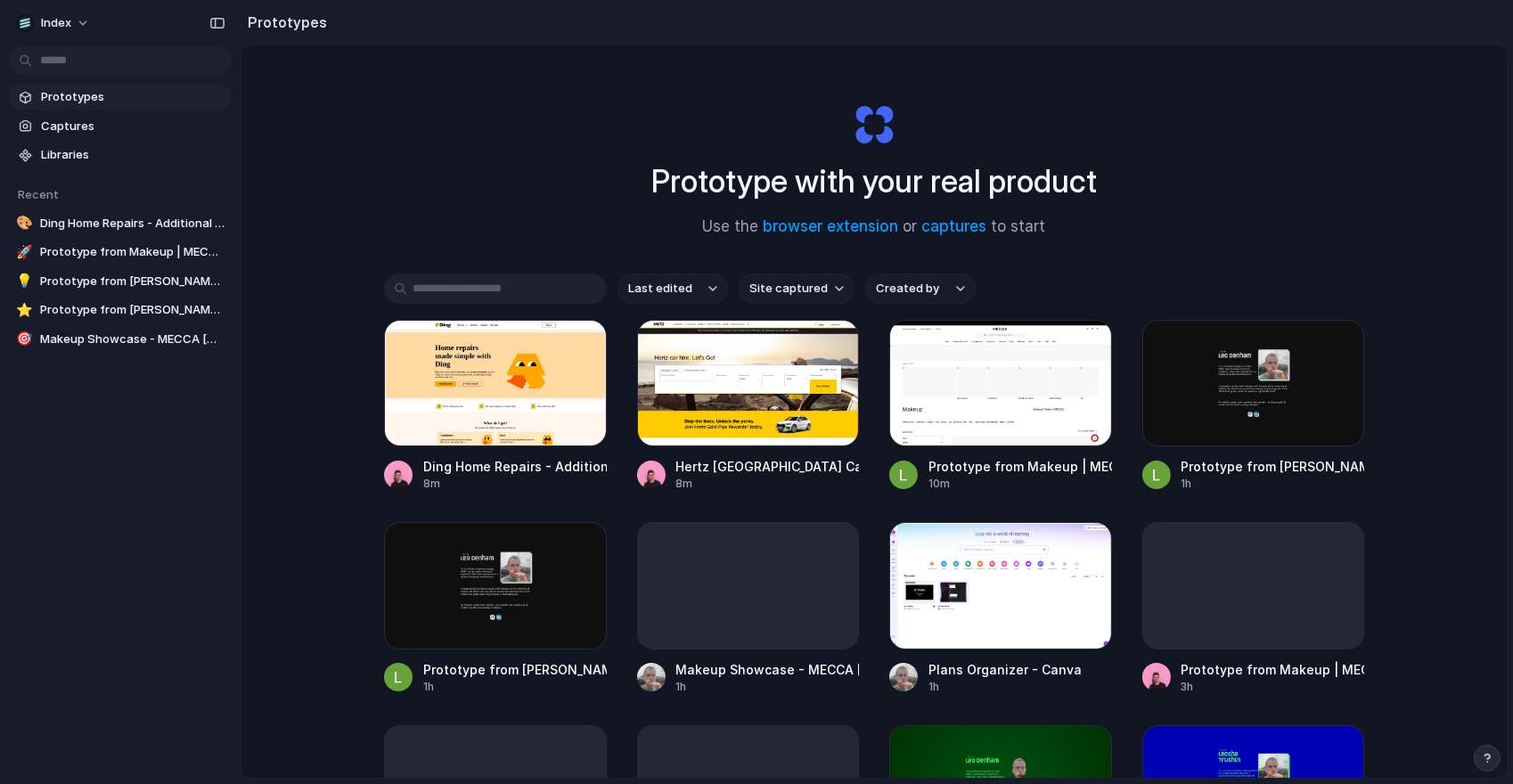
click at [818, 281] on span "Site captured" at bounding box center [789, 289] width 79 height 18
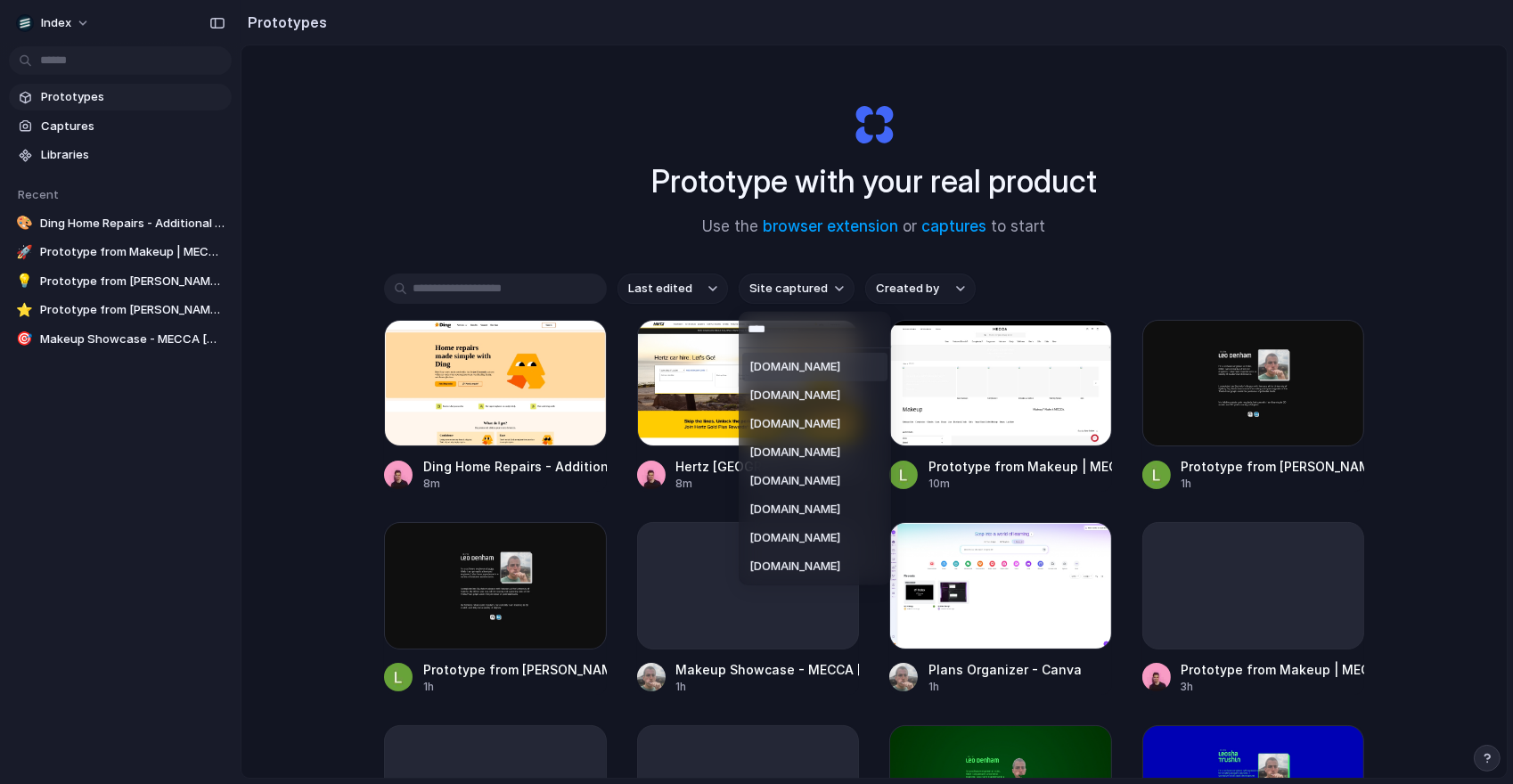
type input "*****"
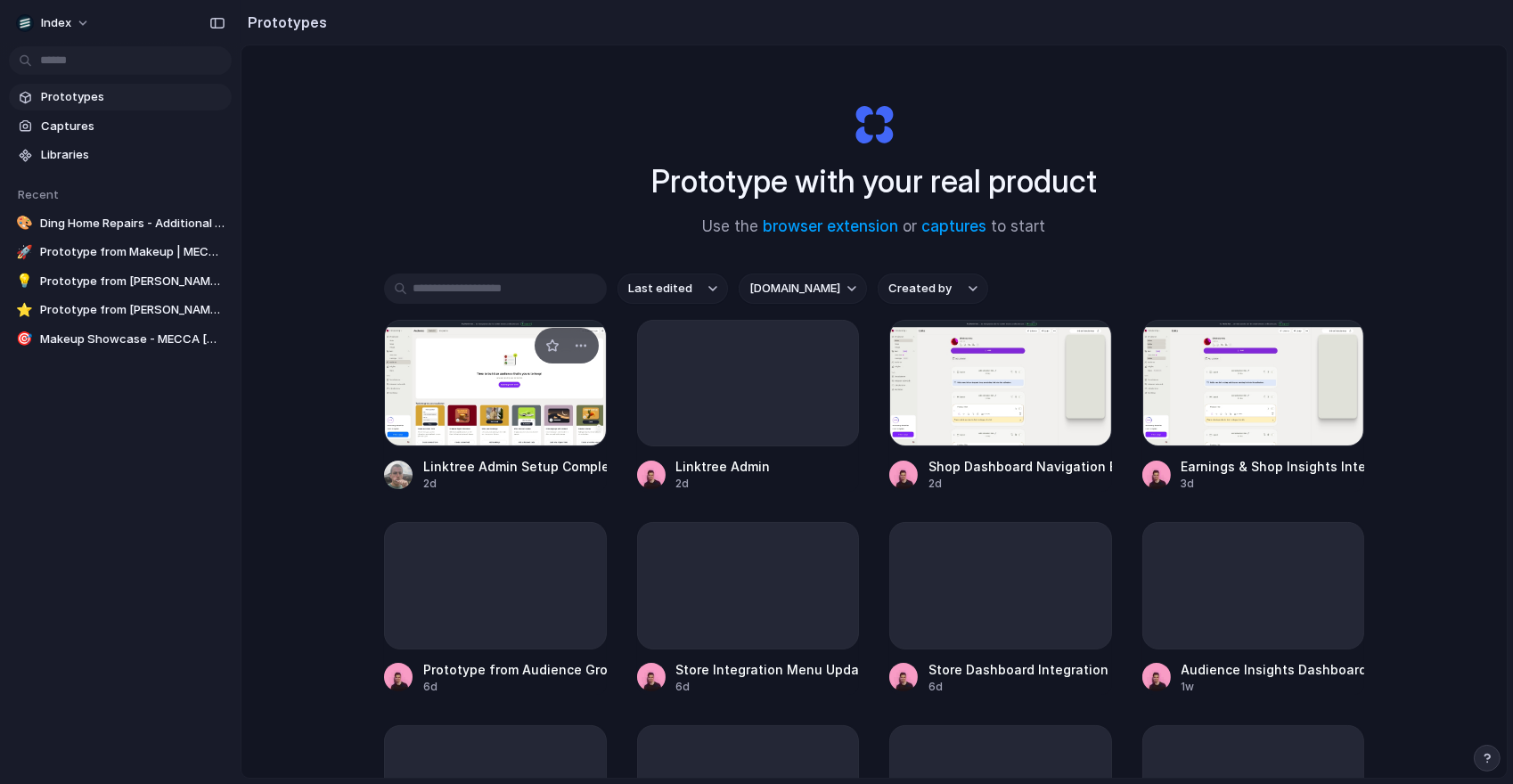
click at [467, 387] on div at bounding box center [495, 383] width 223 height 127
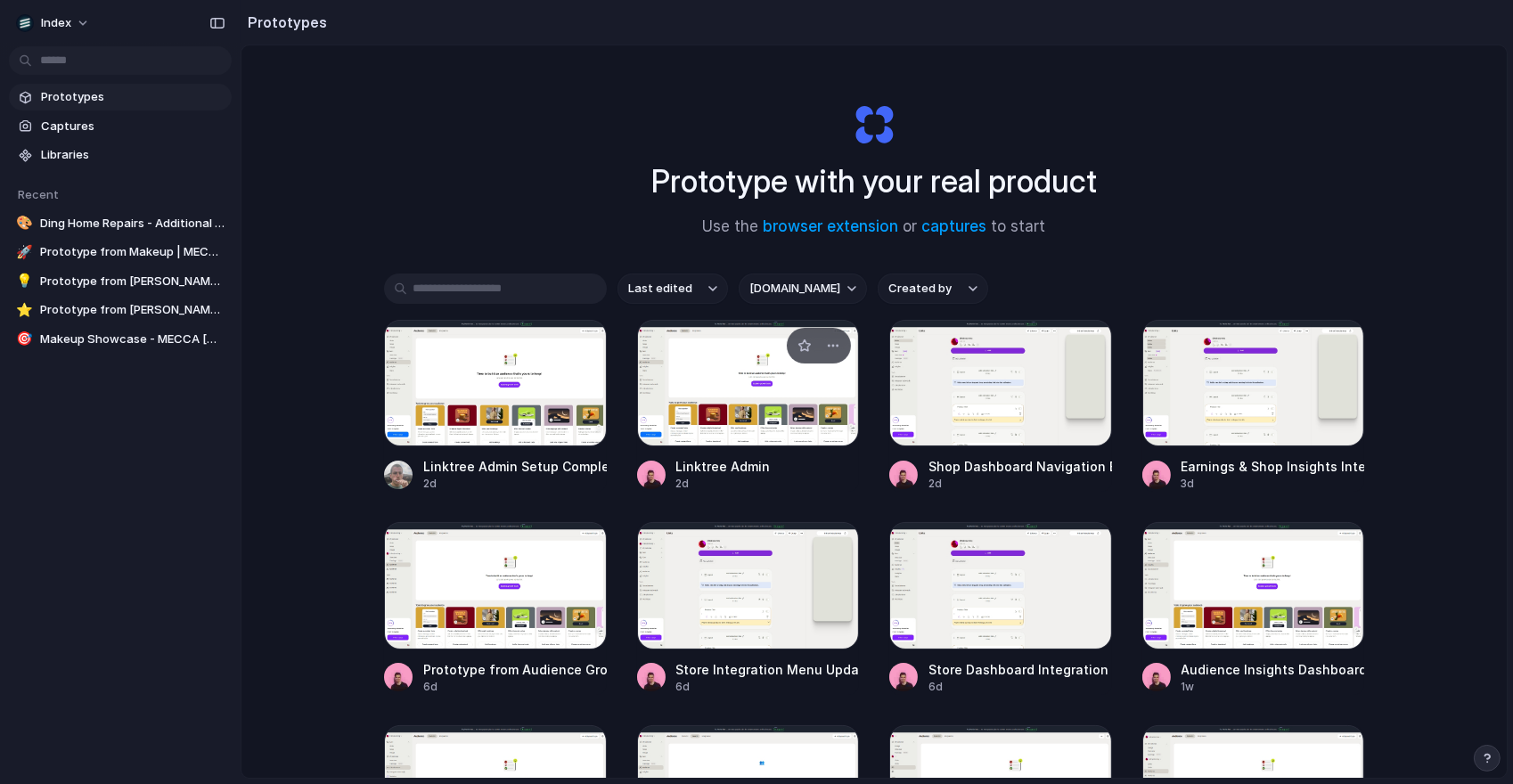
click at [713, 387] on div at bounding box center [749, 383] width 223 height 127
click at [948, 408] on div at bounding box center [1000, 383] width 223 height 127
click at [1199, 408] on div at bounding box center [1254, 383] width 223 height 127
click at [503, 618] on div at bounding box center [495, 586] width 223 height 127
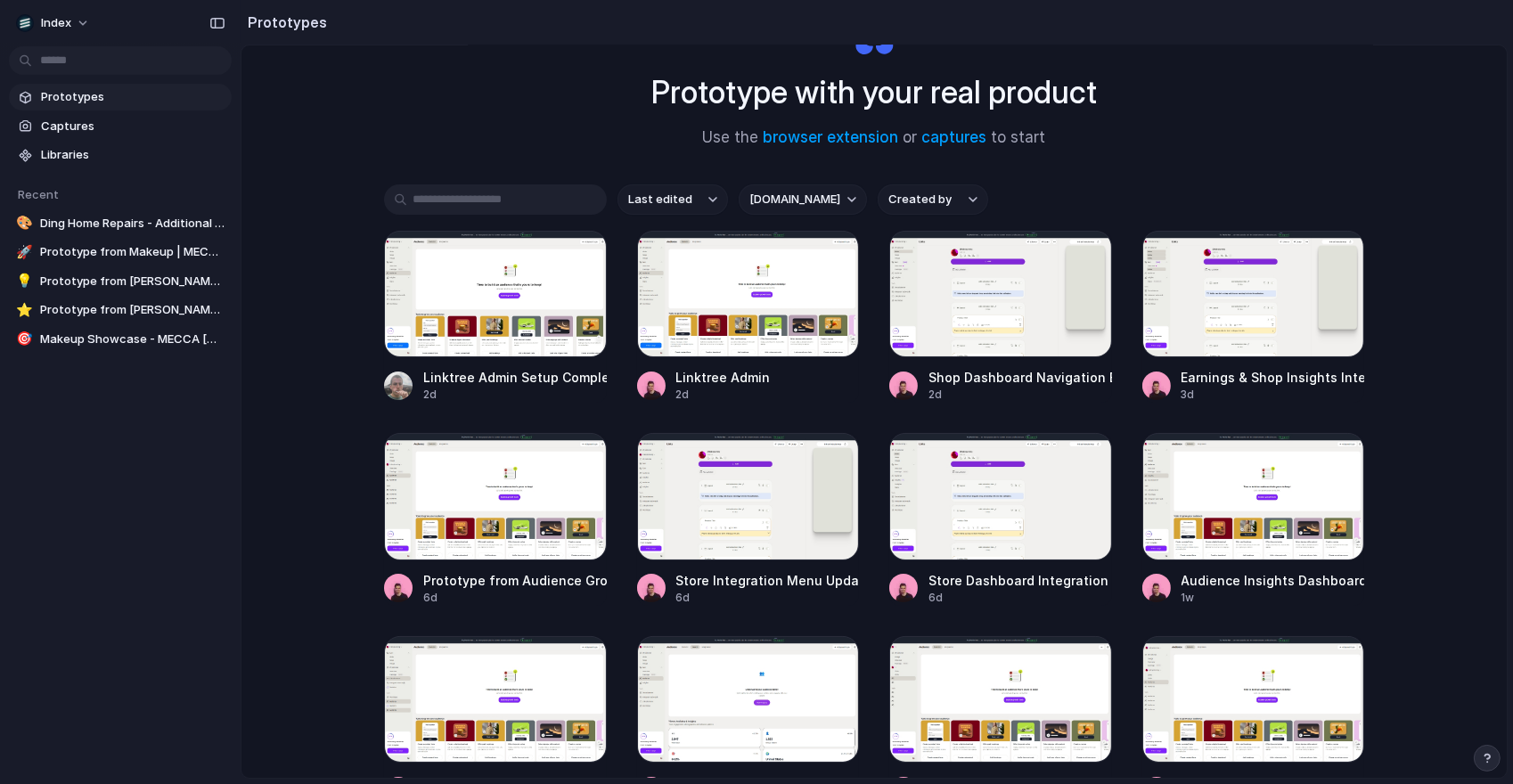
scroll to position [162, 0]
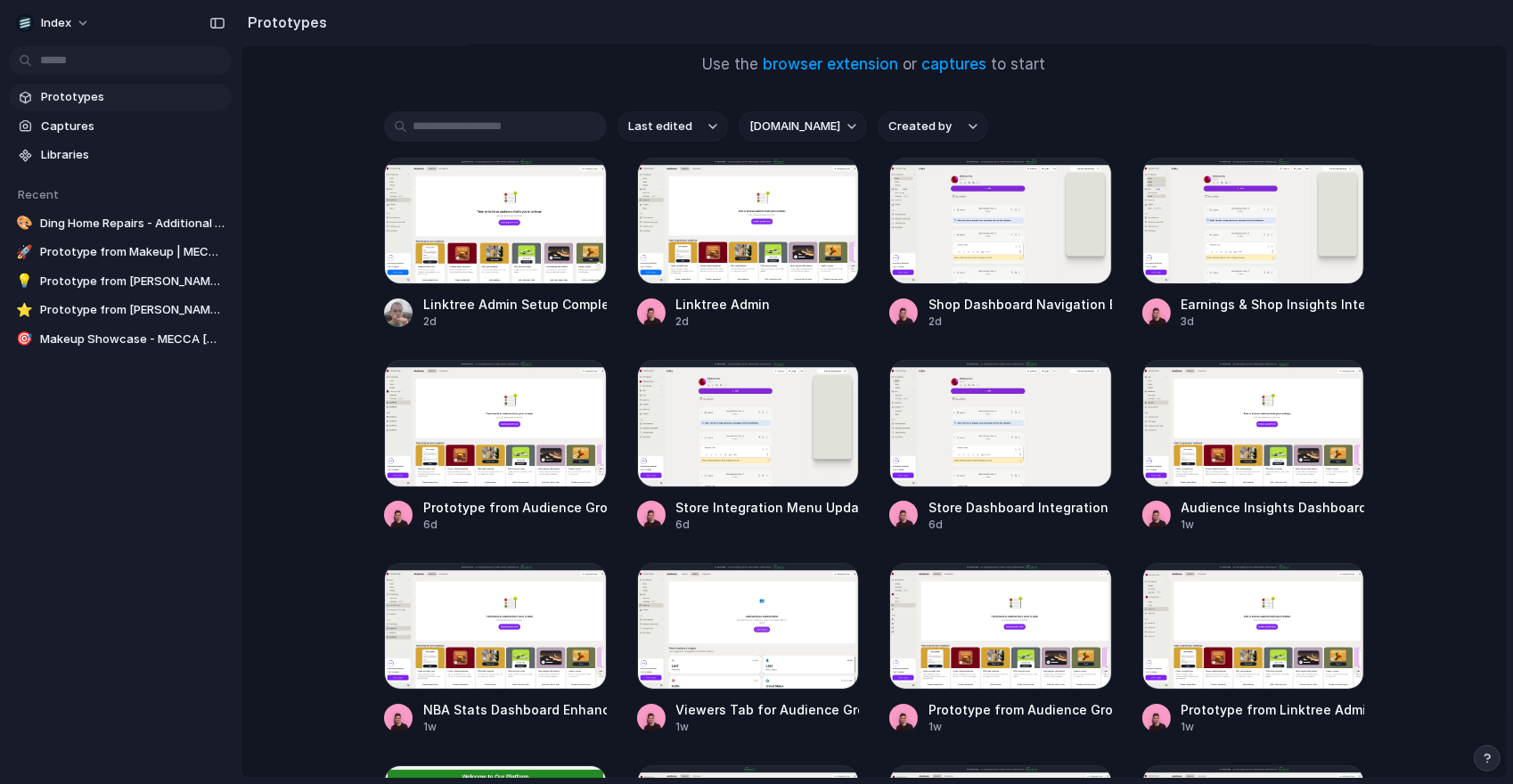
click at [307, 190] on div "Prototype with your real product Use the browser extension or captures to start…" at bounding box center [874, 297] width 1265 height 827
click at [817, 163] on div at bounding box center [749, 221] width 223 height 127
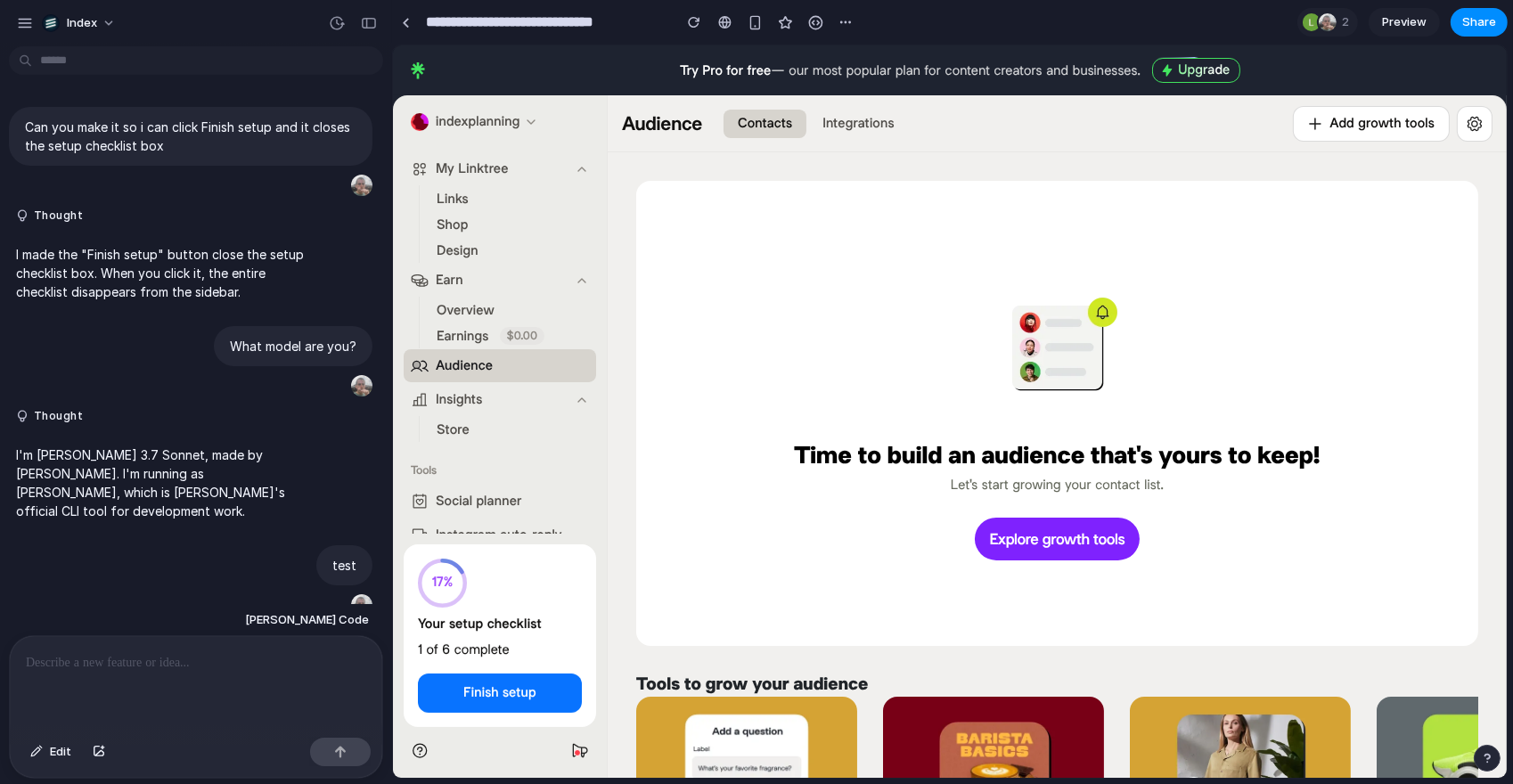
scroll to position [382, 0]
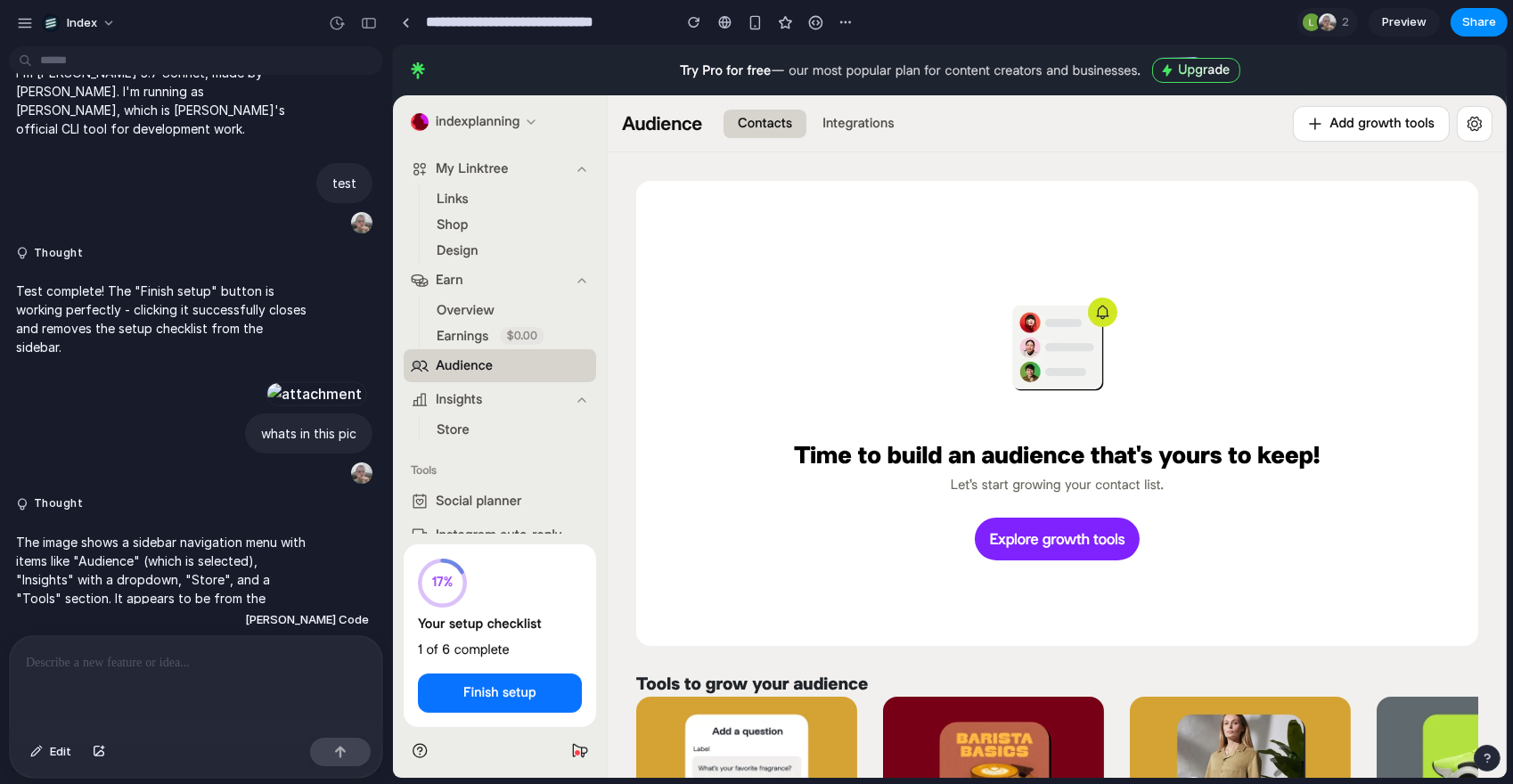
click at [469, 426] on button "Store" at bounding box center [452, 428] width 47 height 25
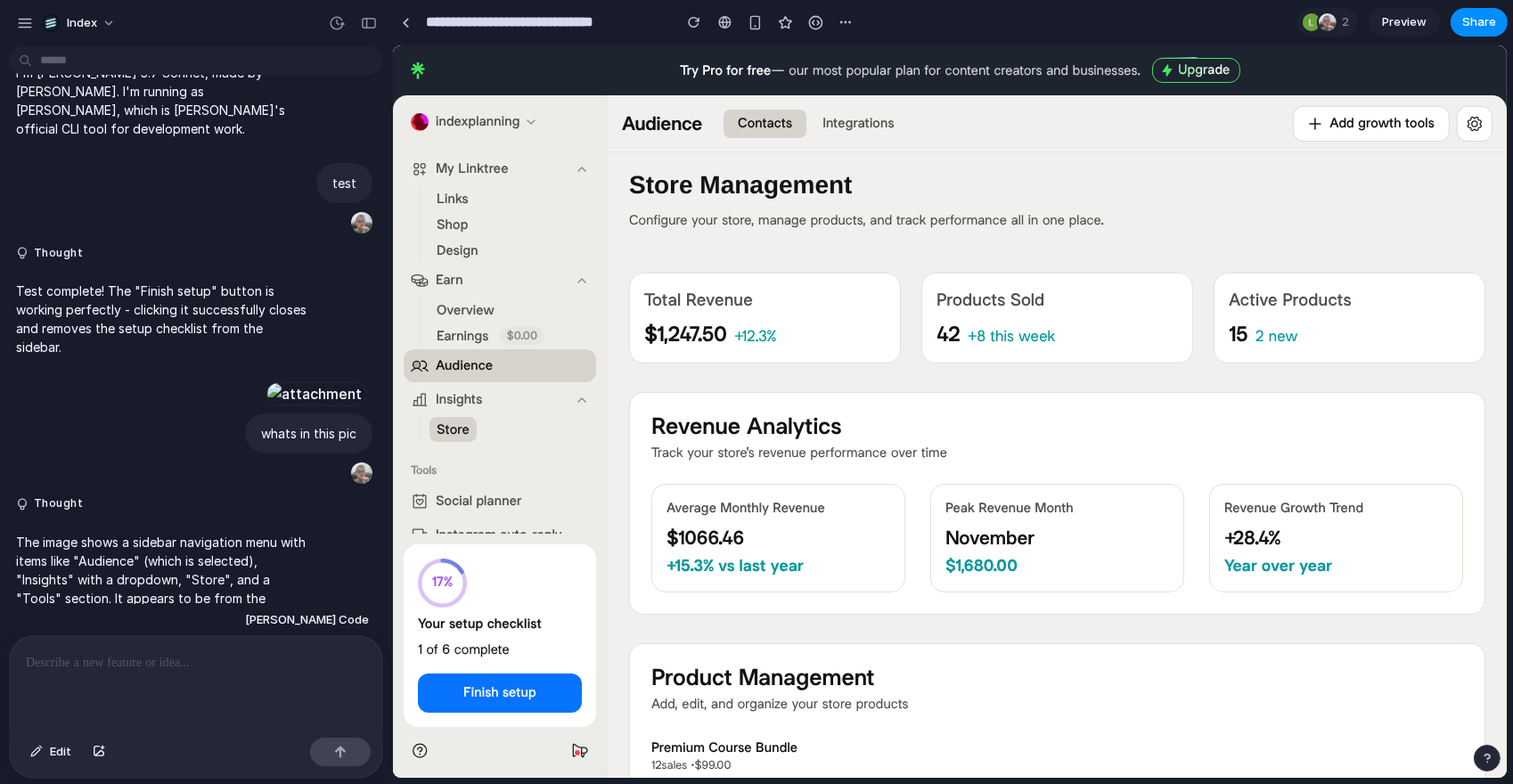
click at [456, 370] on span "Audience" at bounding box center [464, 365] width 57 height 19
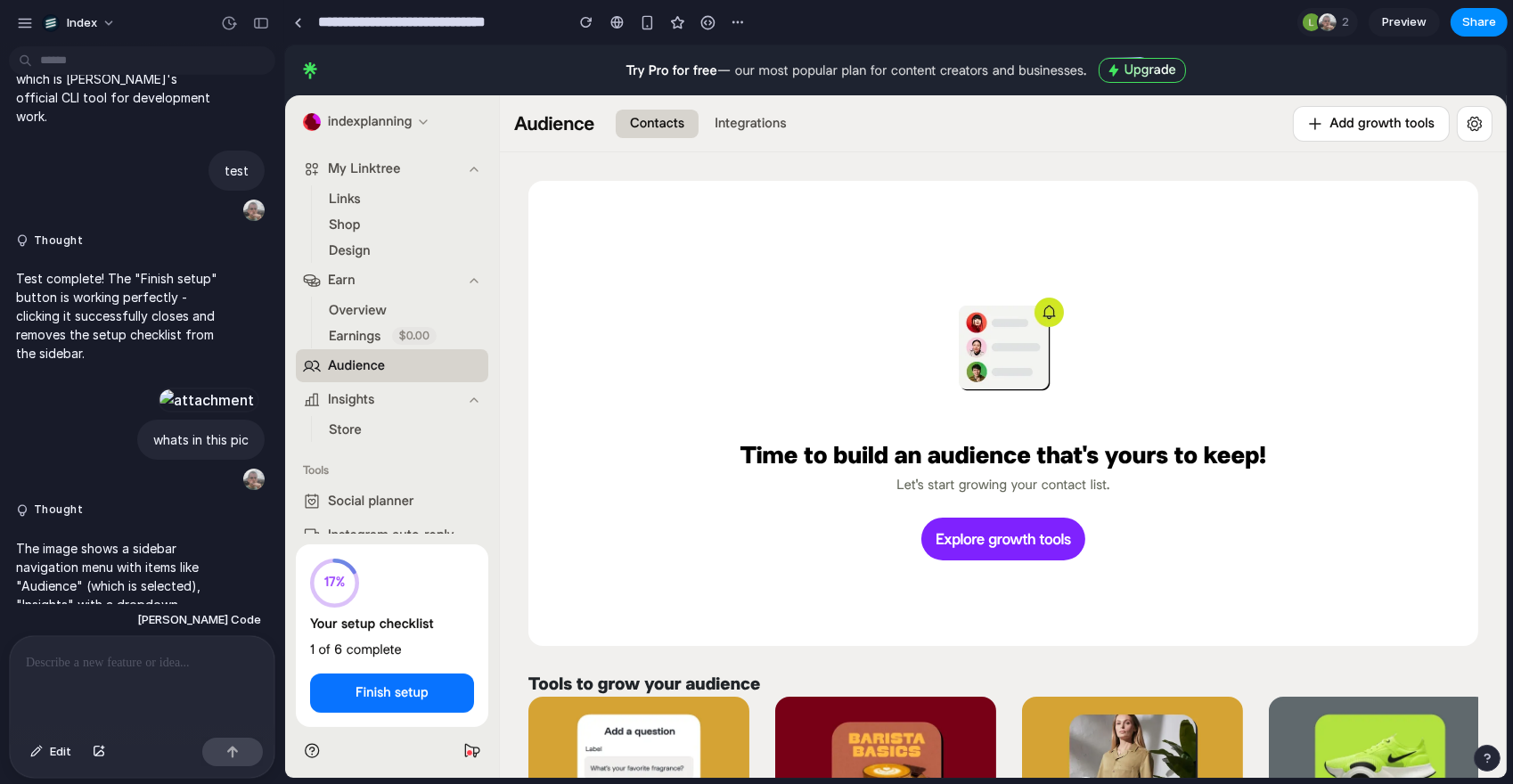
scroll to position [588, 0]
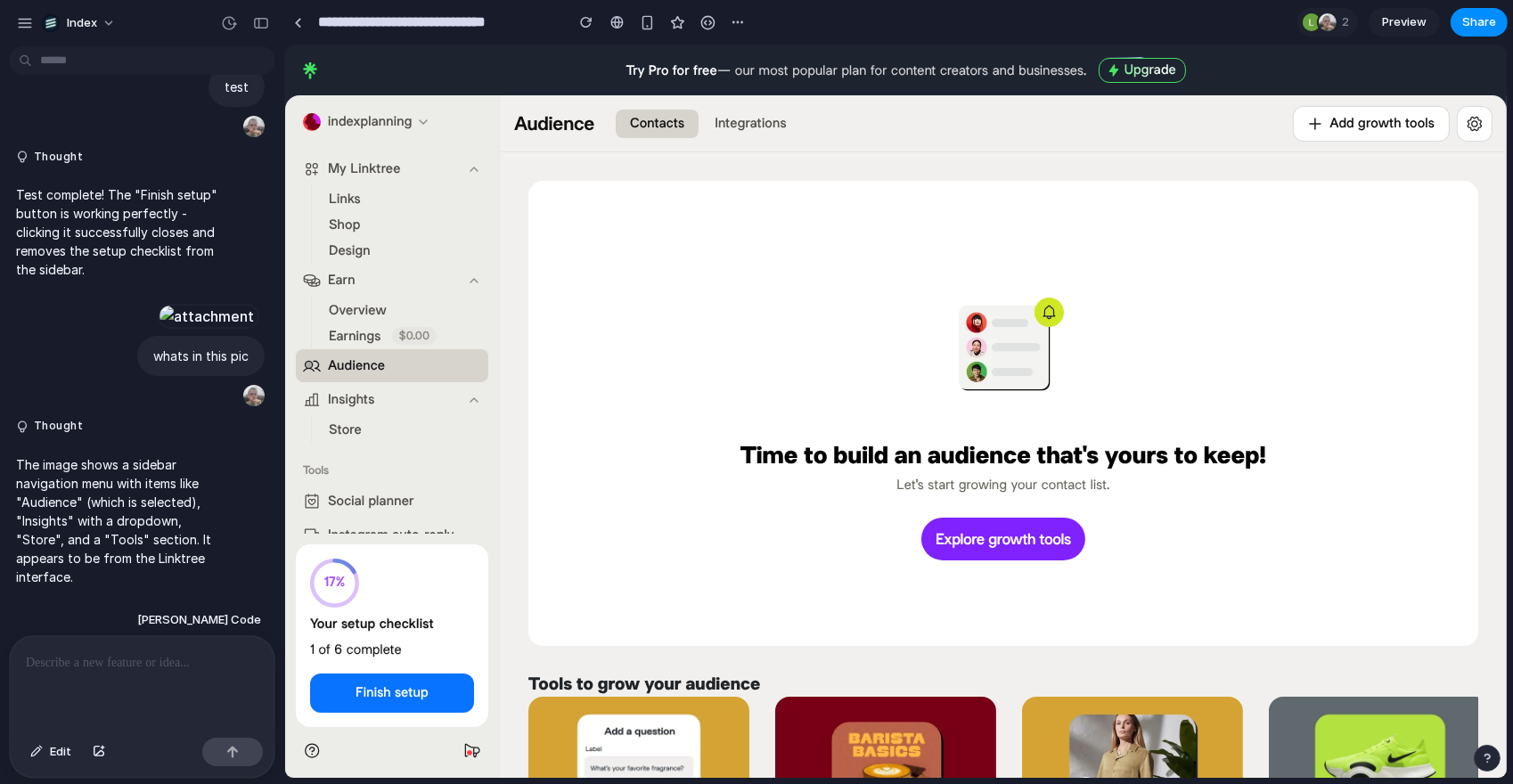
drag, startPoint x: 387, startPoint y: 144, endPoint x: 270, endPoint y: 142, distance: 117.0
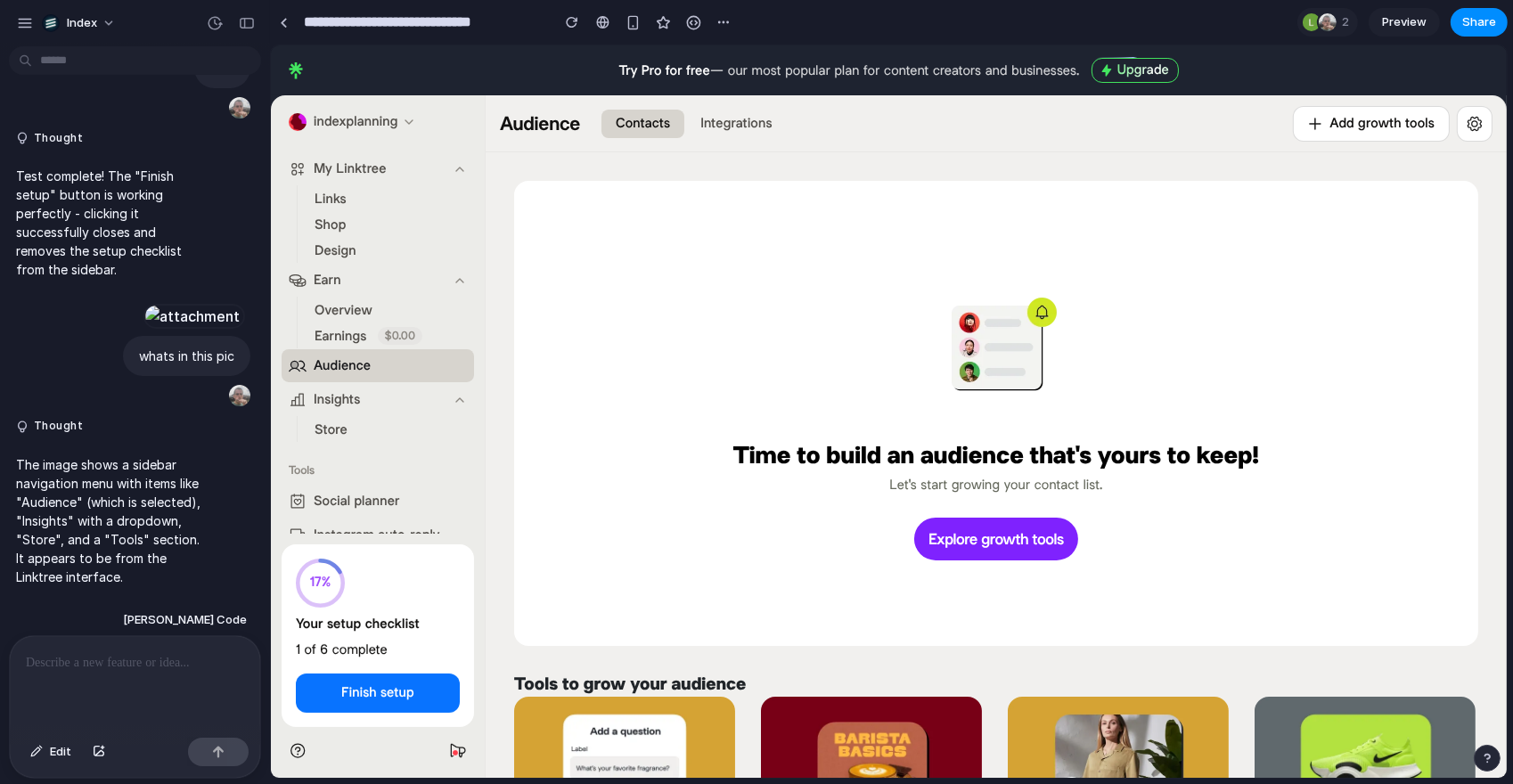
scroll to position [99, 0]
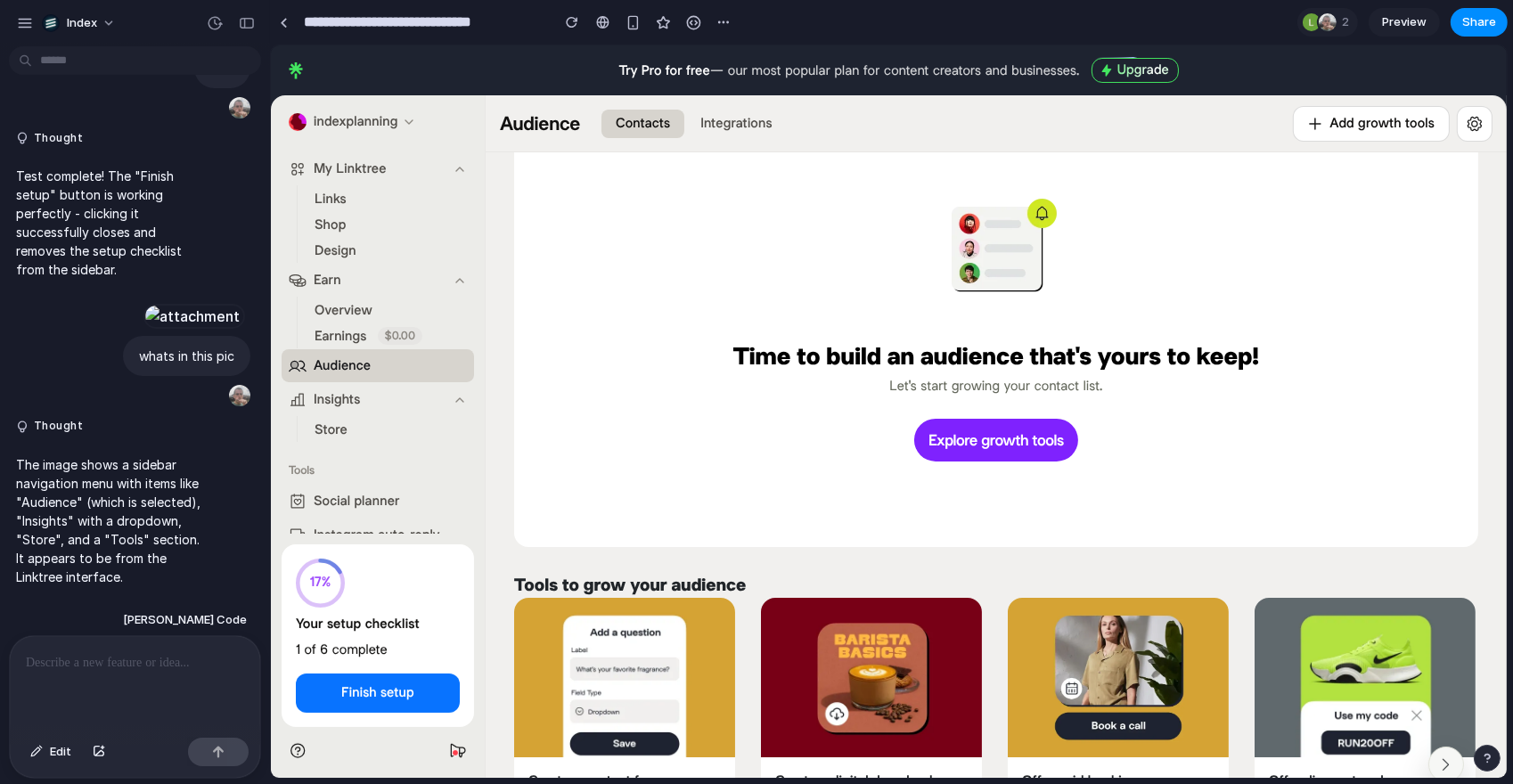
click at [346, 435] on button "Store" at bounding box center [330, 428] width 47 height 25
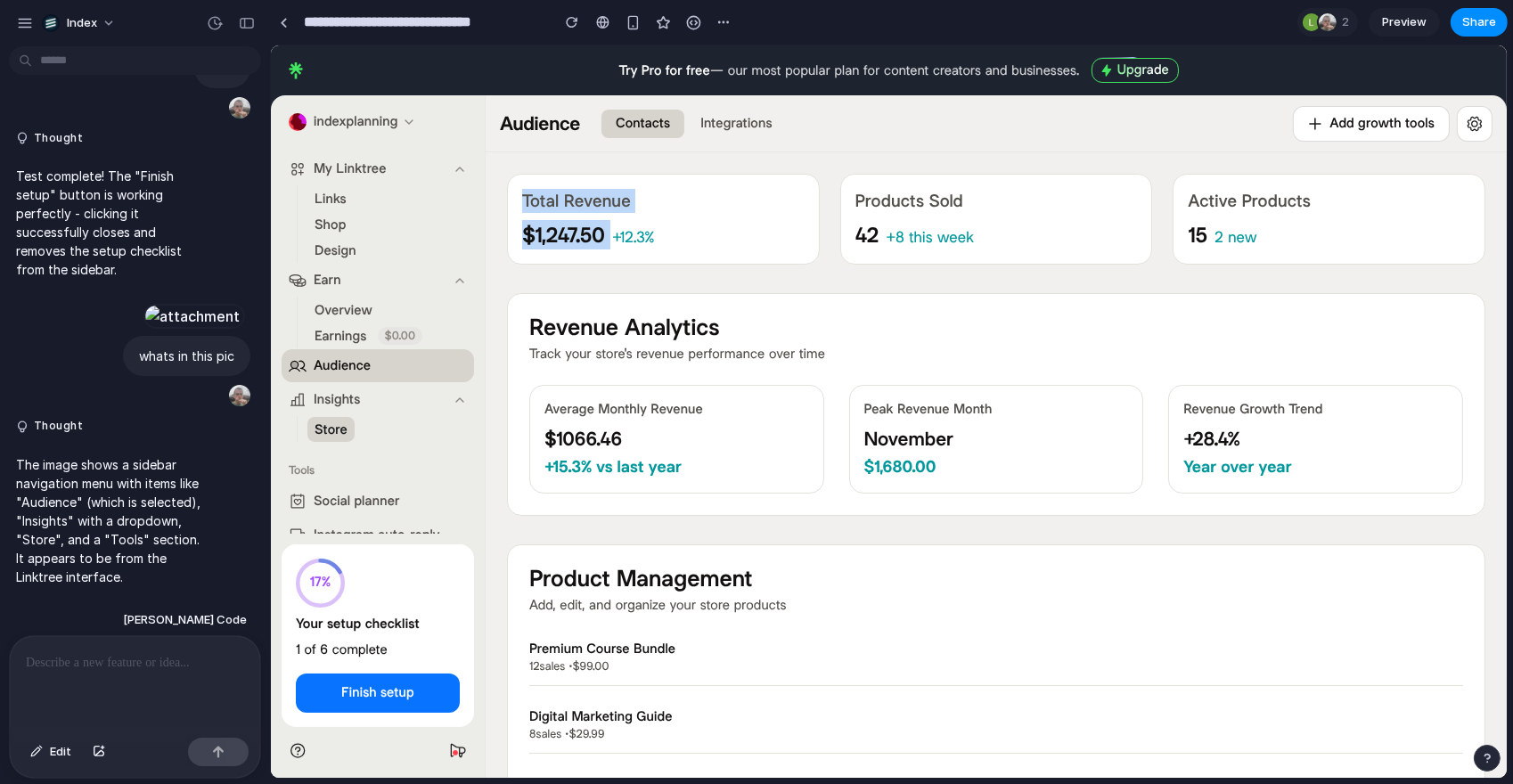
drag, startPoint x: 540, startPoint y: 186, endPoint x: 622, endPoint y: 238, distance: 97.1
click at [622, 238] on div "Total Revenue $1,247.50 +12.3%" at bounding box center [662, 219] width 312 height 91
click at [622, 238] on span "+12.3%" at bounding box center [633, 237] width 43 height 22
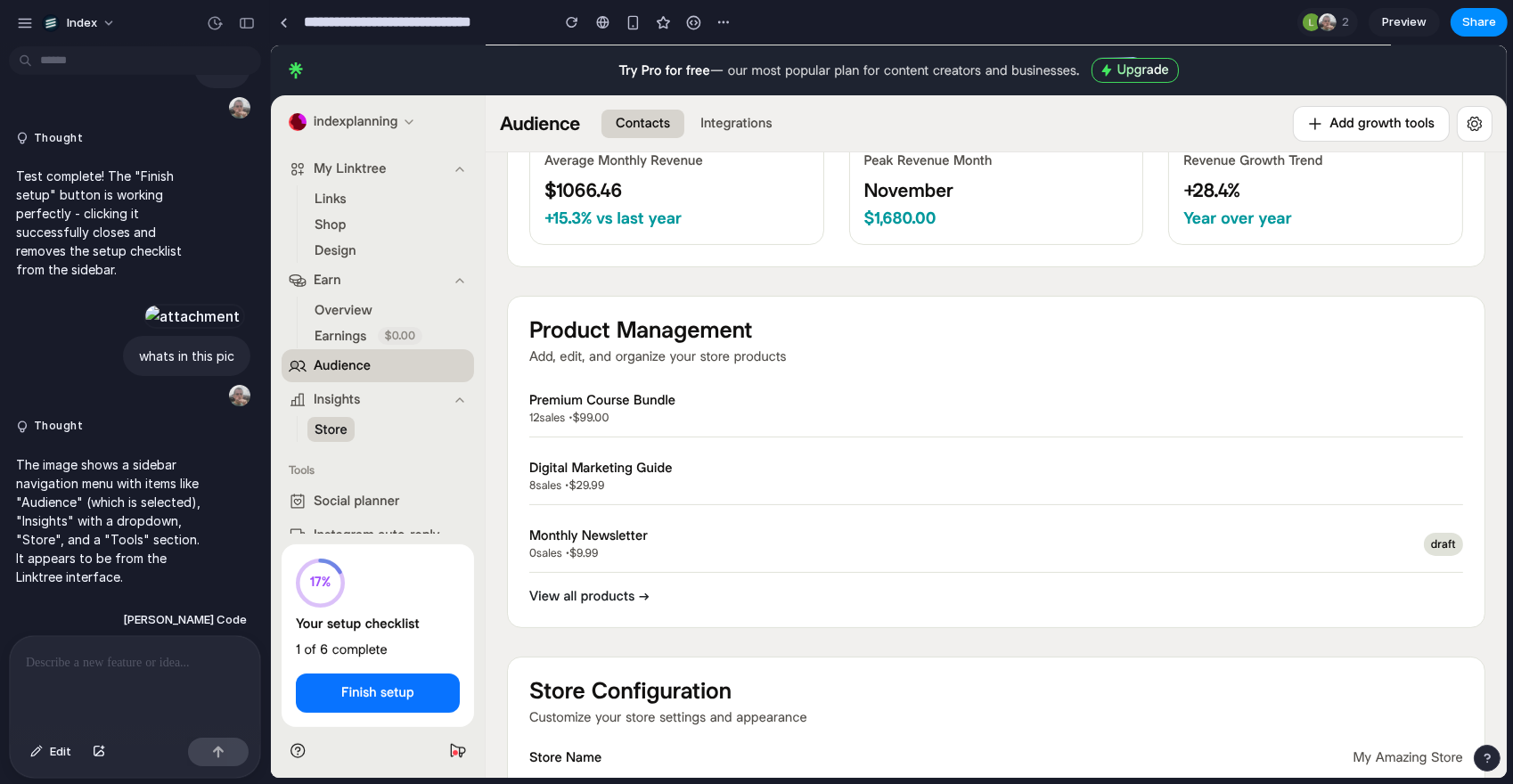
scroll to position [349, 0]
drag, startPoint x: 604, startPoint y: 368, endPoint x: 604, endPoint y: 451, distance: 83.0
click at [604, 453] on div "Product Management Add, edit, and organize your store products Premium Course B…" at bounding box center [995, 461] width 979 height 332
click at [604, 450] on div "Digital Marketing Guide 8 sales • $29.99 active" at bounding box center [995, 476] width 934 height 57
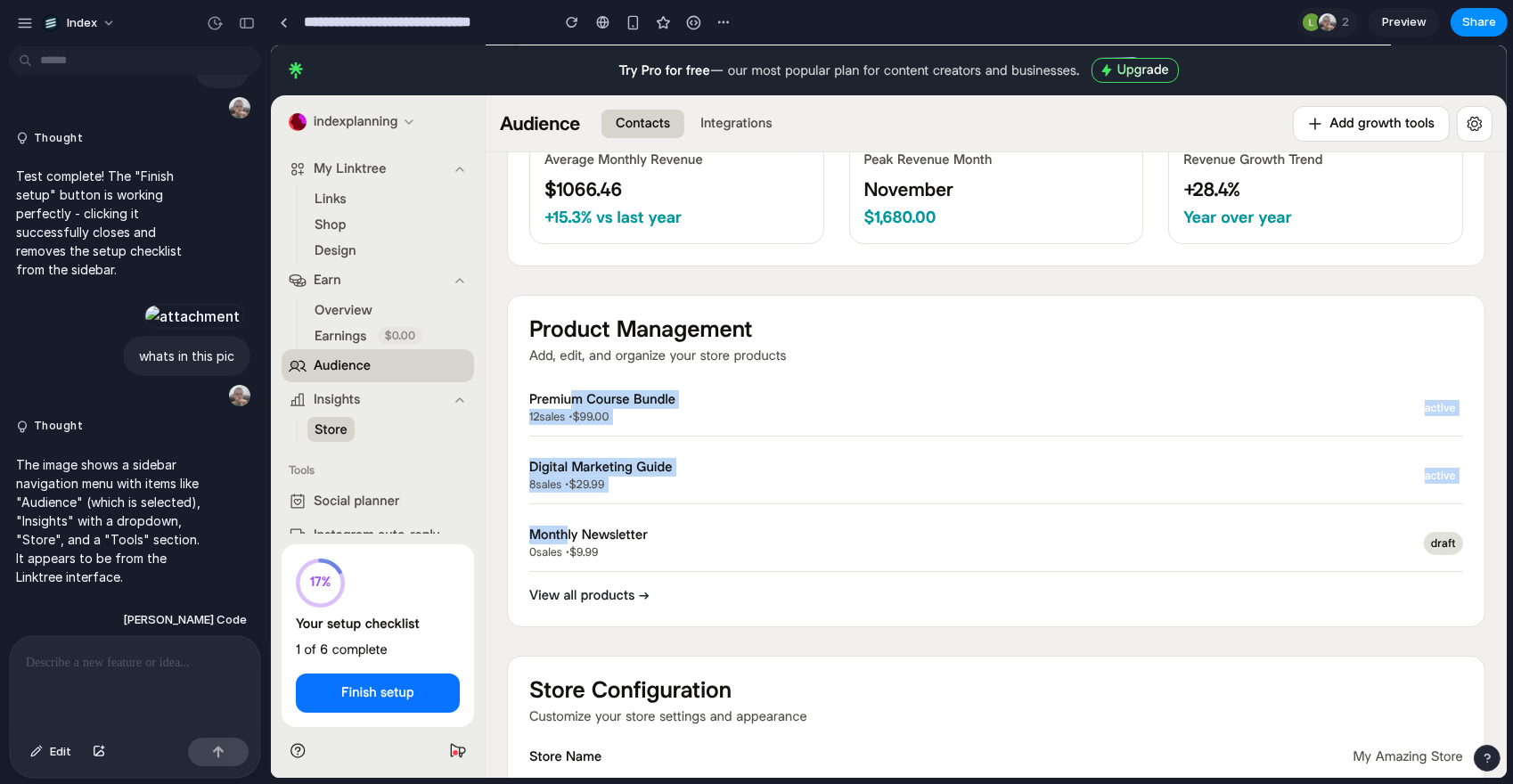
drag, startPoint x: 568, startPoint y: 540, endPoint x: 571, endPoint y: 398, distance: 142.0
click at [571, 396] on div "Premium Course Bundle 12 sales • $99.00 active Digital Marketing Guide 8 sales …" at bounding box center [995, 476] width 934 height 193
click at [571, 398] on h4 "Premium Course Bundle" at bounding box center [973, 399] width 888 height 19
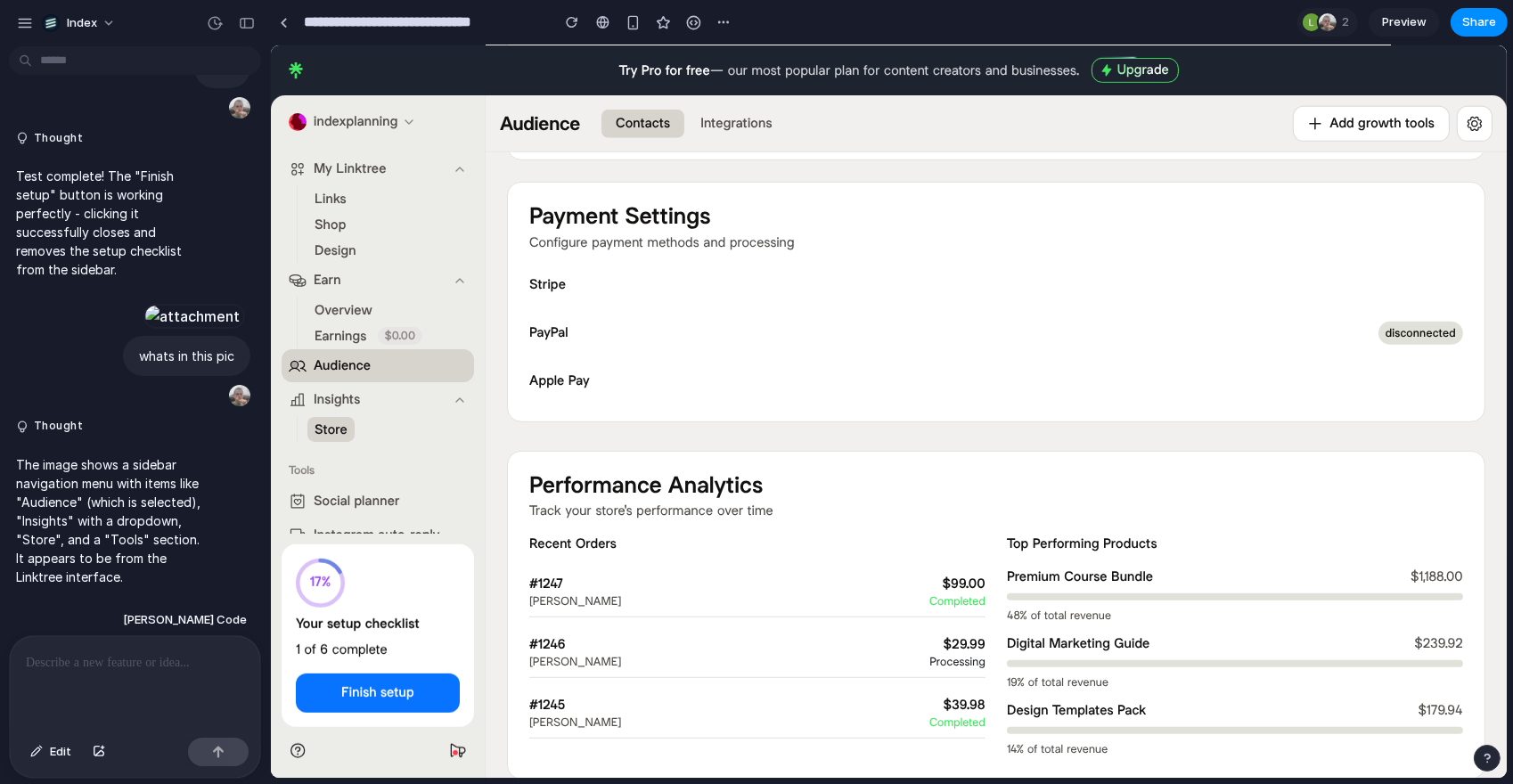
scroll to position [1129, 0]
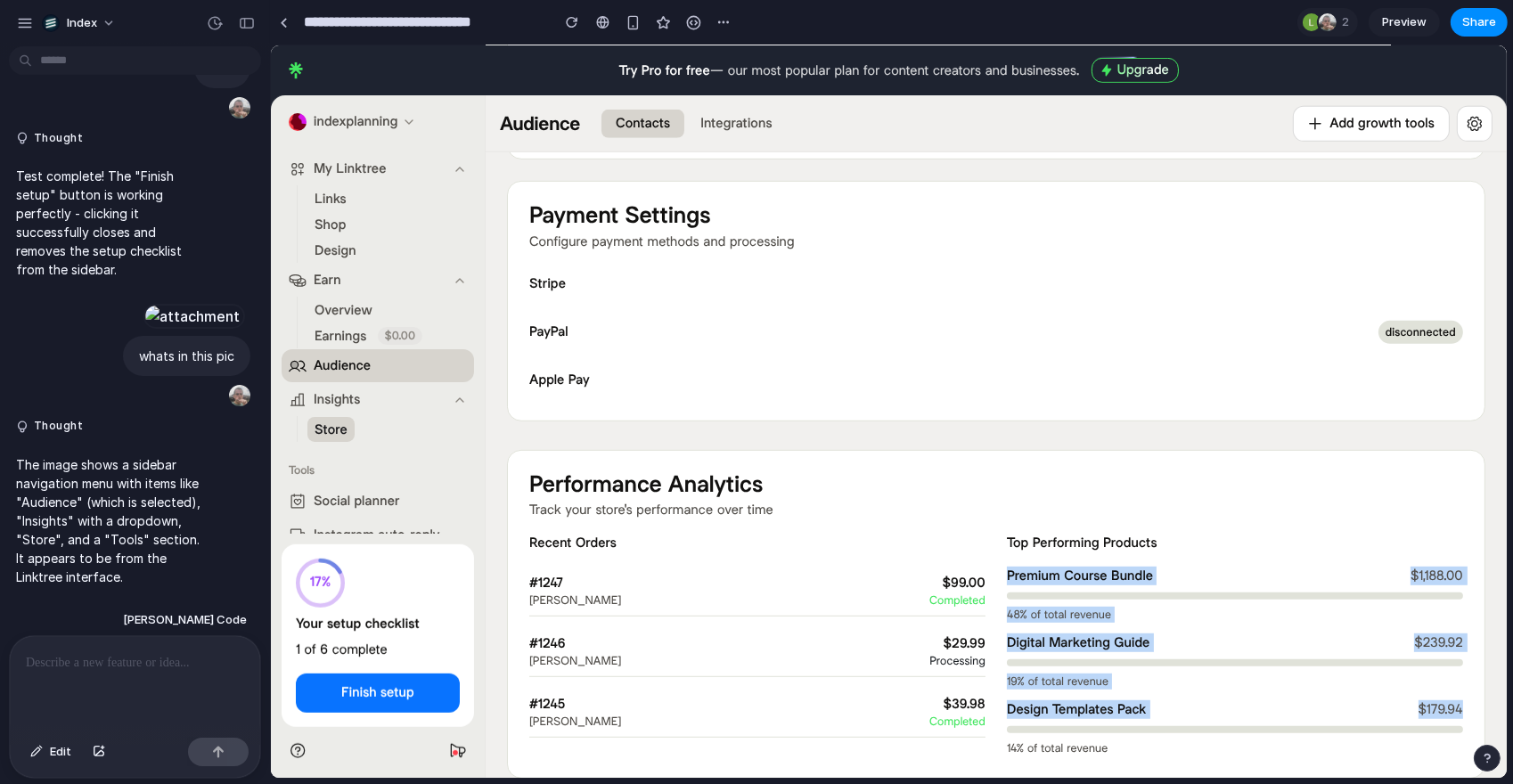
drag, startPoint x: 1245, startPoint y: 559, endPoint x: 1245, endPoint y: 725, distance: 166.0
click at [1245, 725] on div "Top Performing Products Premium Course Bundle $1,188.00 48 % of total revenue D…" at bounding box center [1234, 644] width 456 height 223
click at [1245, 726] on div at bounding box center [1234, 729] width 456 height 7
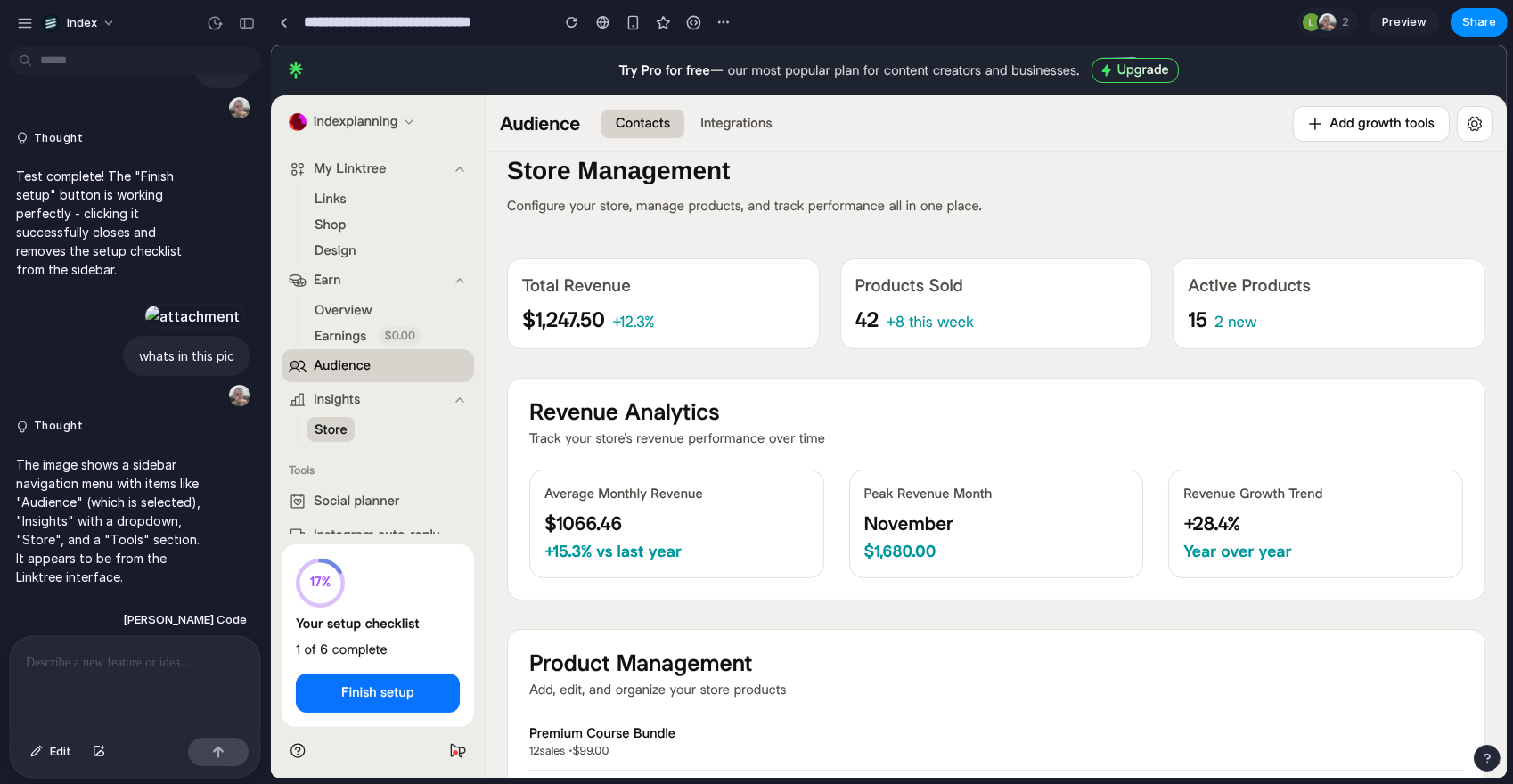
scroll to position [0, 0]
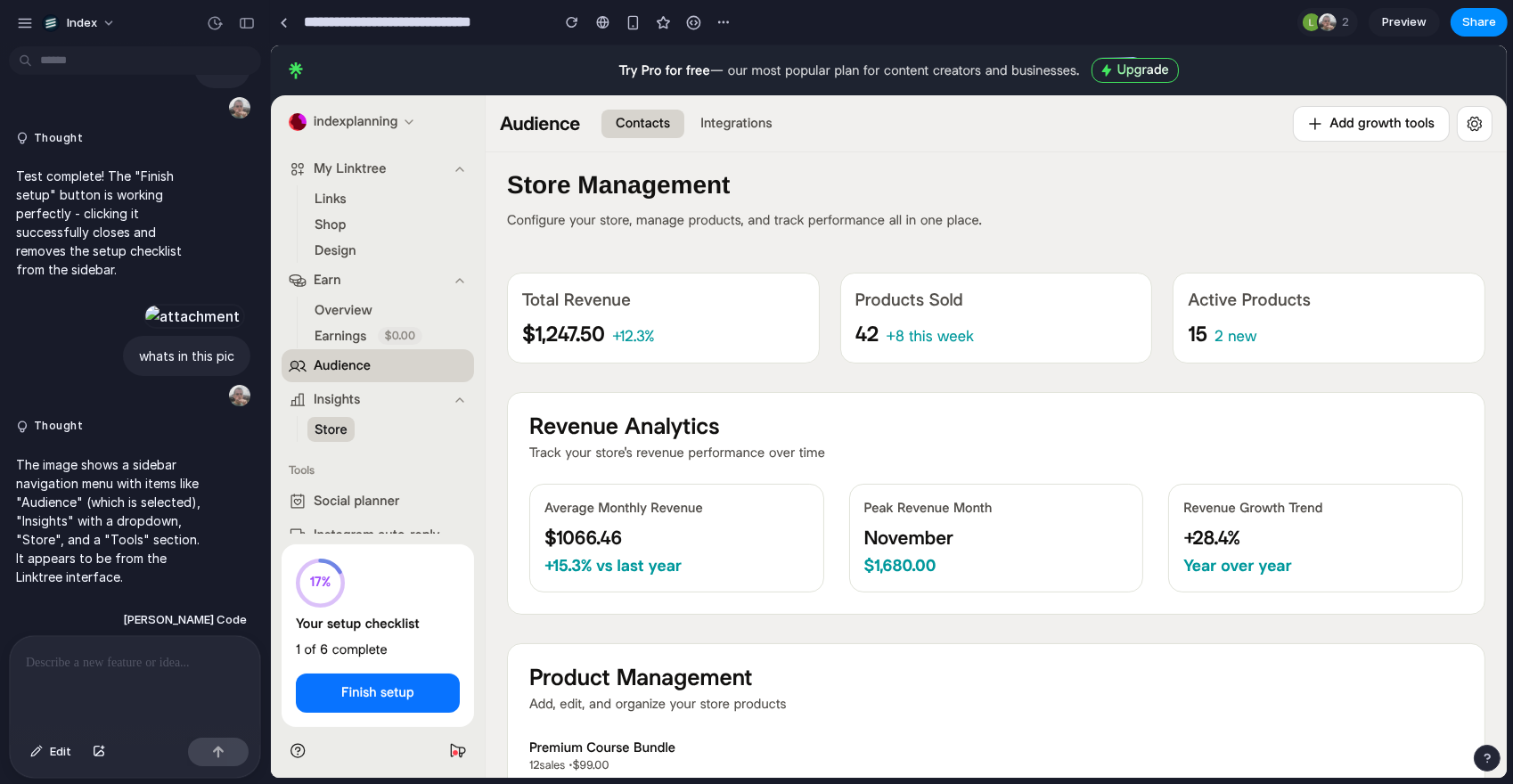
click at [398, 363] on button "Audience" at bounding box center [377, 366] width 193 height 33
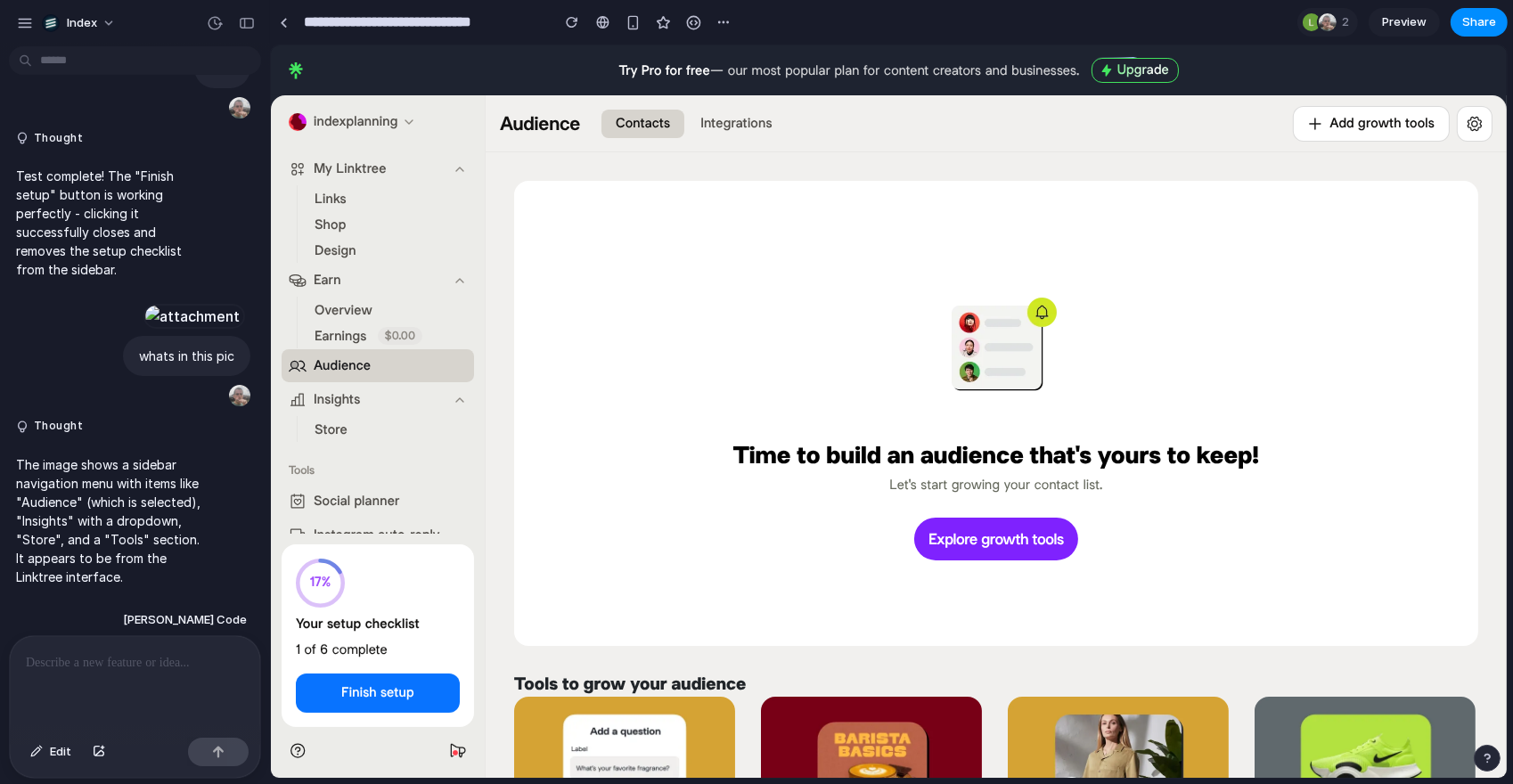
click at [323, 430] on span "Store" at bounding box center [330, 429] width 33 height 19
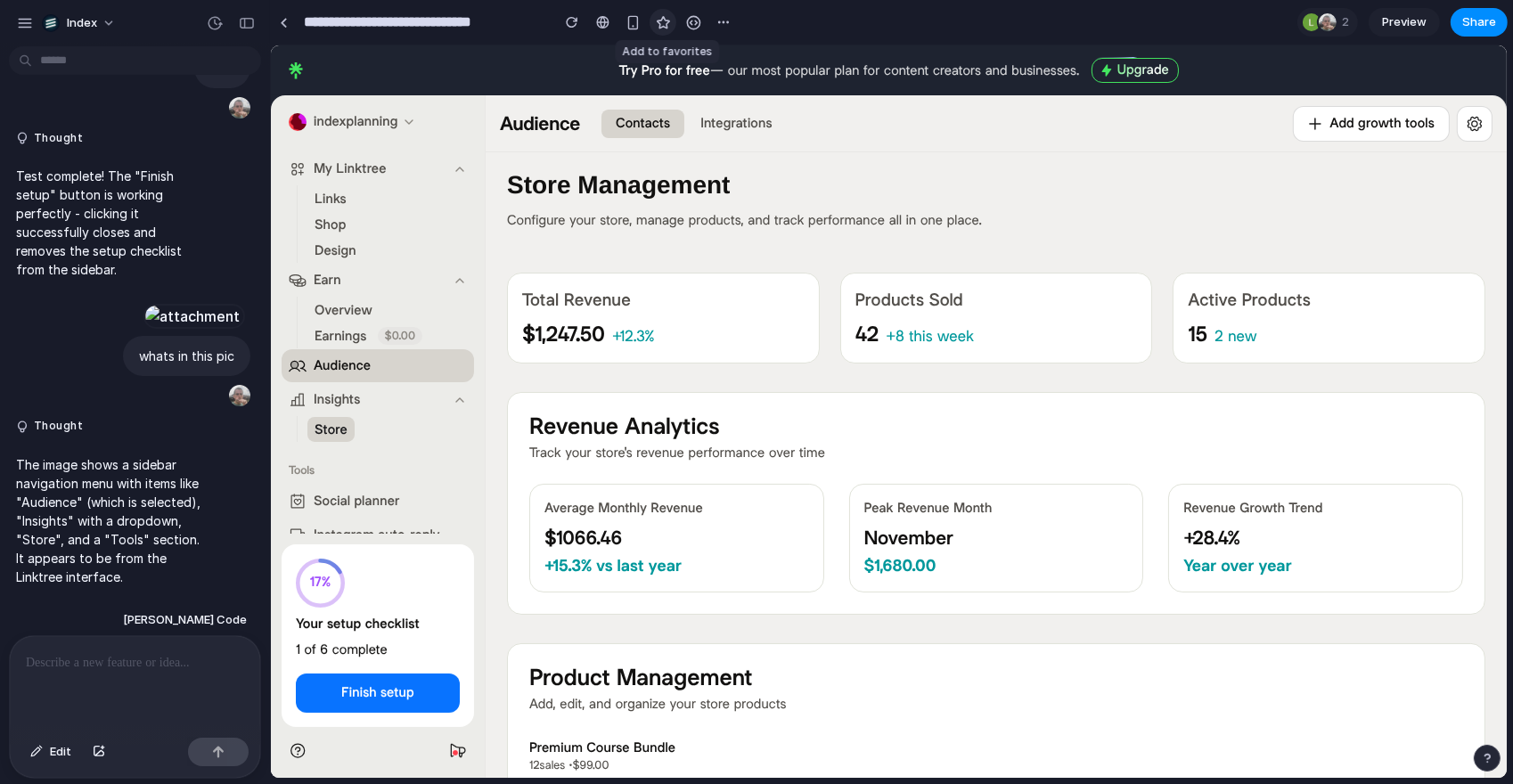
click at [656, 25] on div "button" at bounding box center [663, 22] width 15 height 15
click at [288, 7] on div "**********" at bounding box center [503, 22] width 467 height 32
click at [285, 13] on link at bounding box center [283, 22] width 27 height 27
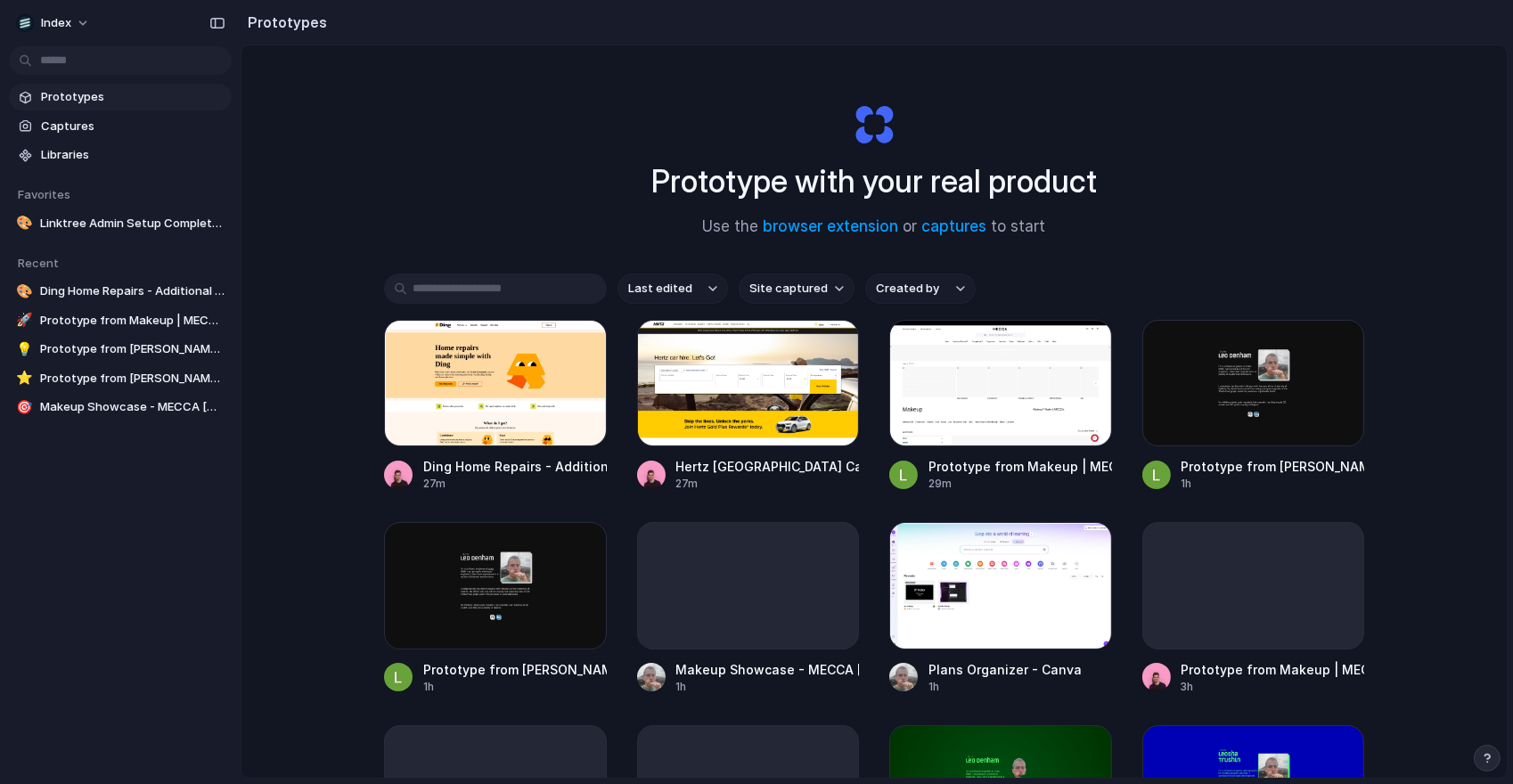
click at [772, 272] on div "Prototype with your real product Use the browser extension or captures to start…" at bounding box center [874, 459] width 1265 height 827
click at [776, 276] on button "Site captured" at bounding box center [797, 288] width 116 height 30
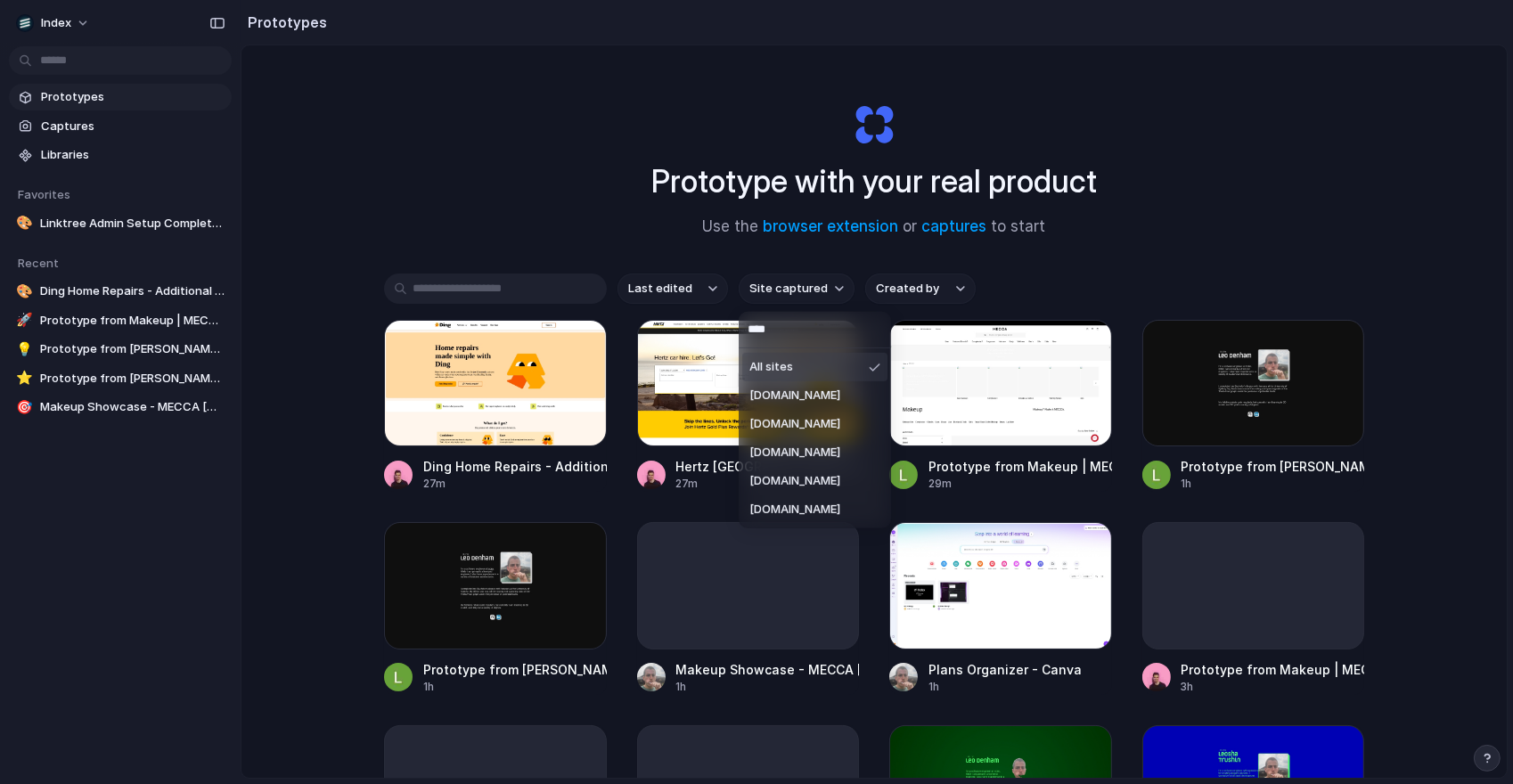
type input "*****"
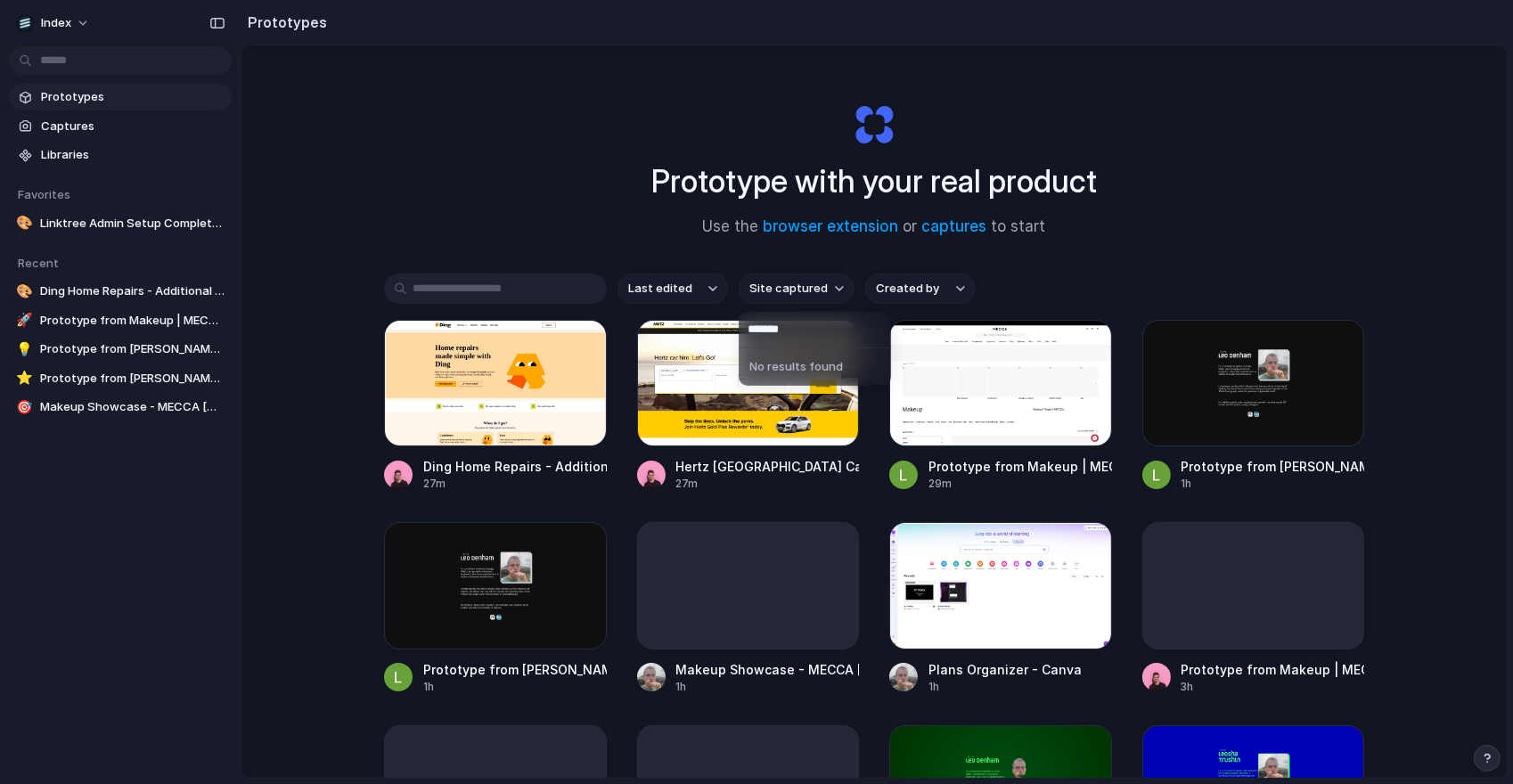
type input "******"
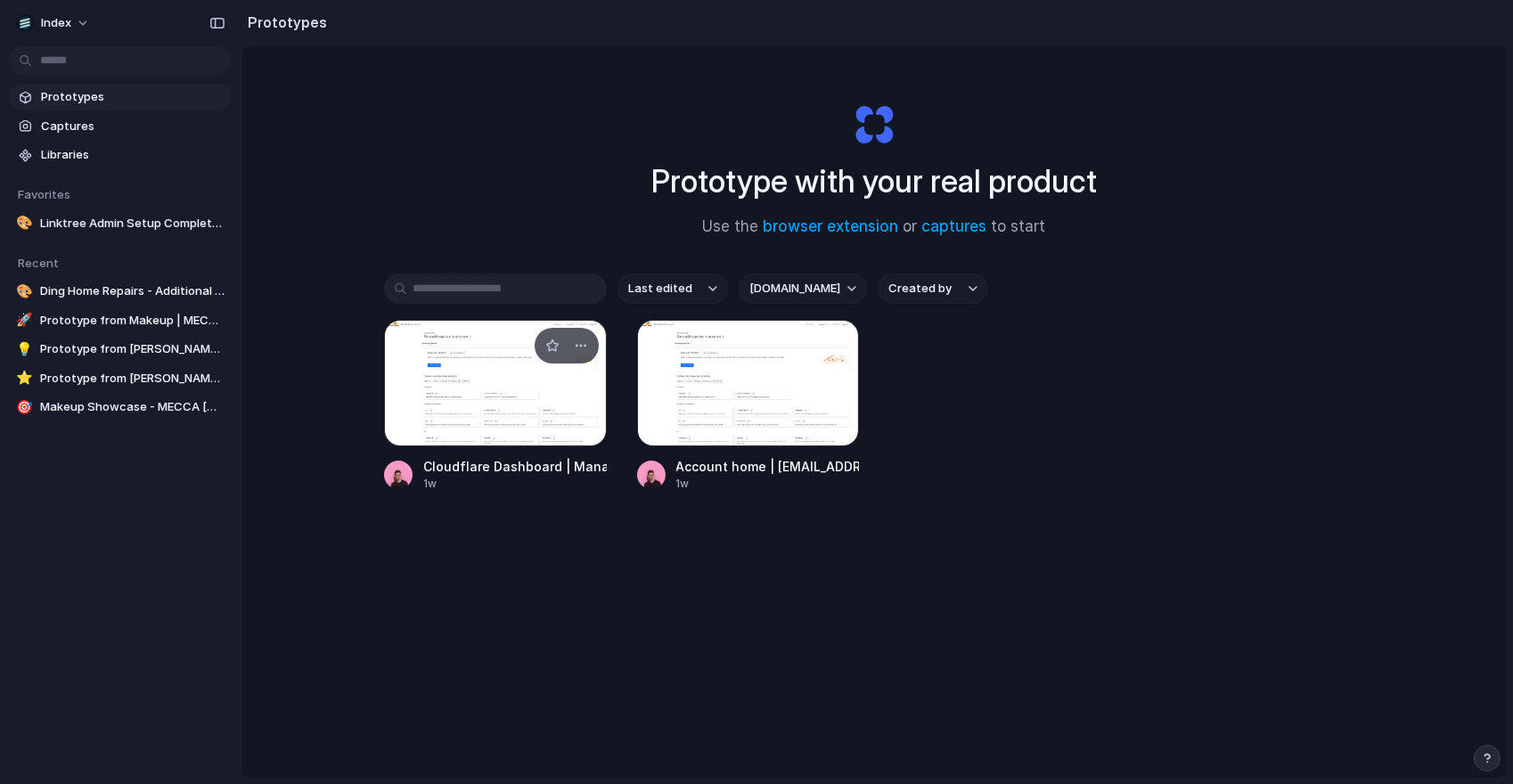
click at [480, 434] on div at bounding box center [495, 383] width 223 height 127
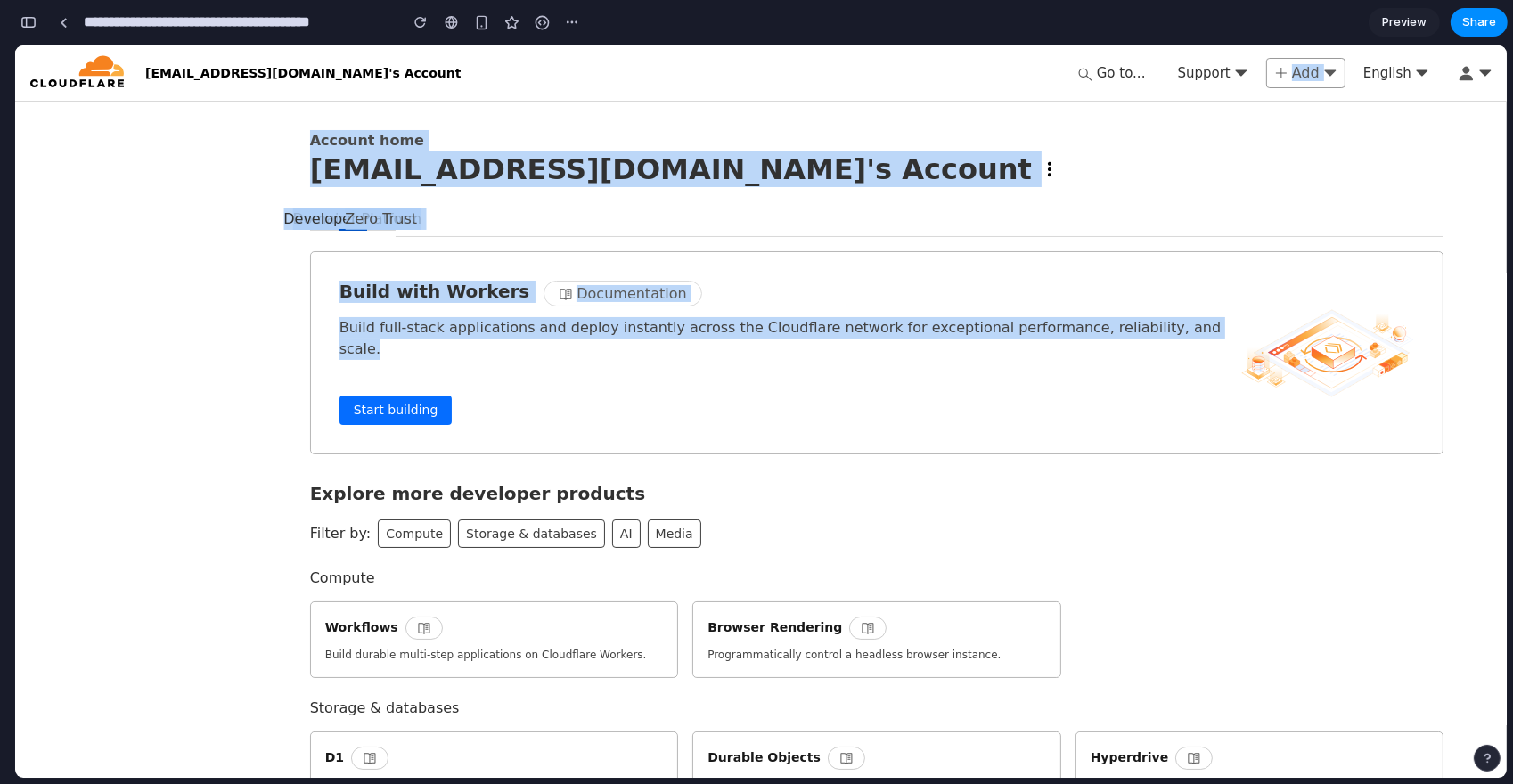
drag, startPoint x: 890, startPoint y: 372, endPoint x: 647, endPoint y: 89, distance: 373.0
click at [656, 89] on div "Skip to content Simon@index.inc's Account Go to... Support Add English Account …" at bounding box center [760, 688] width 1491 height 1285
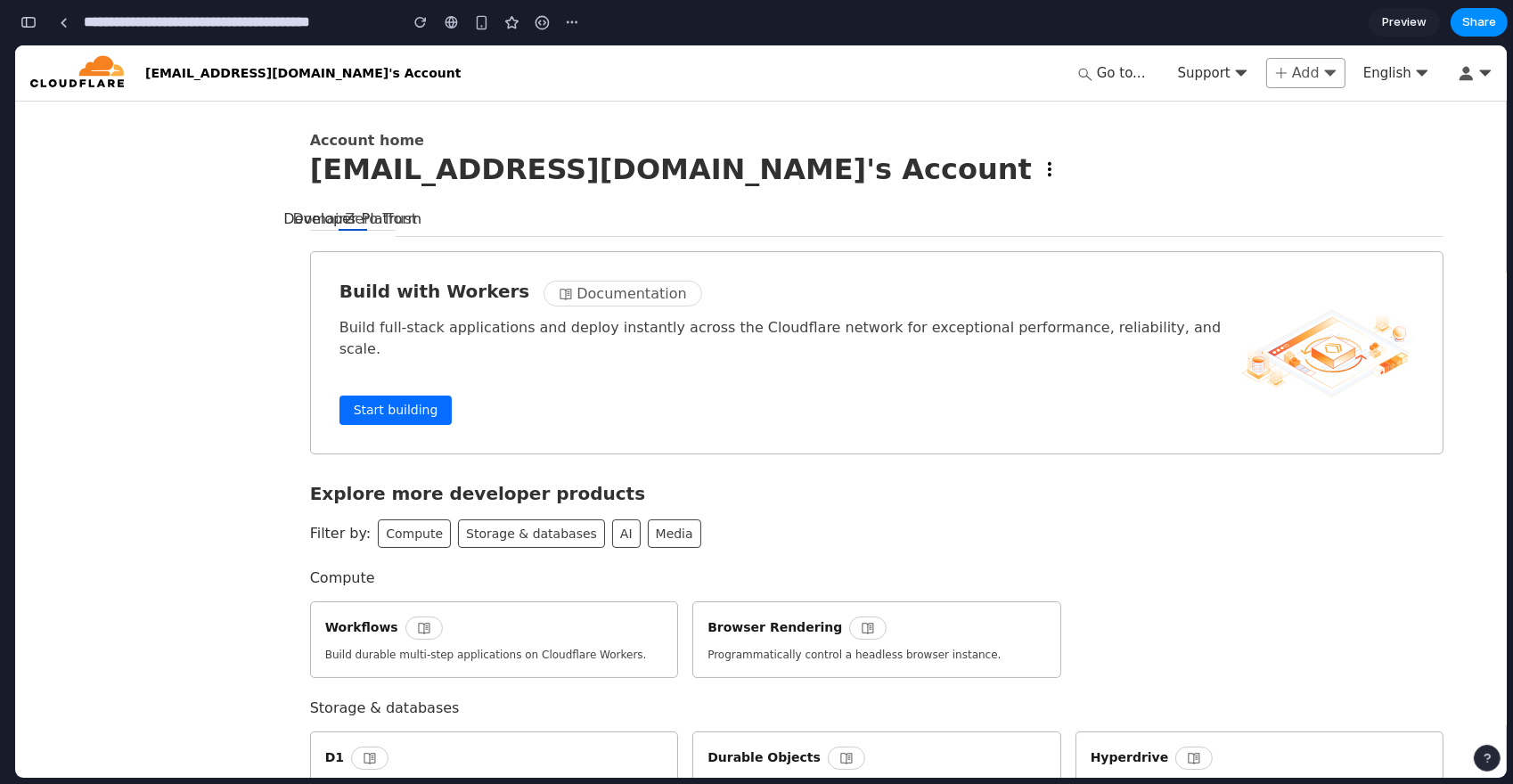
click at [862, 149] on p "Account home" at bounding box center [877, 140] width 1135 height 22
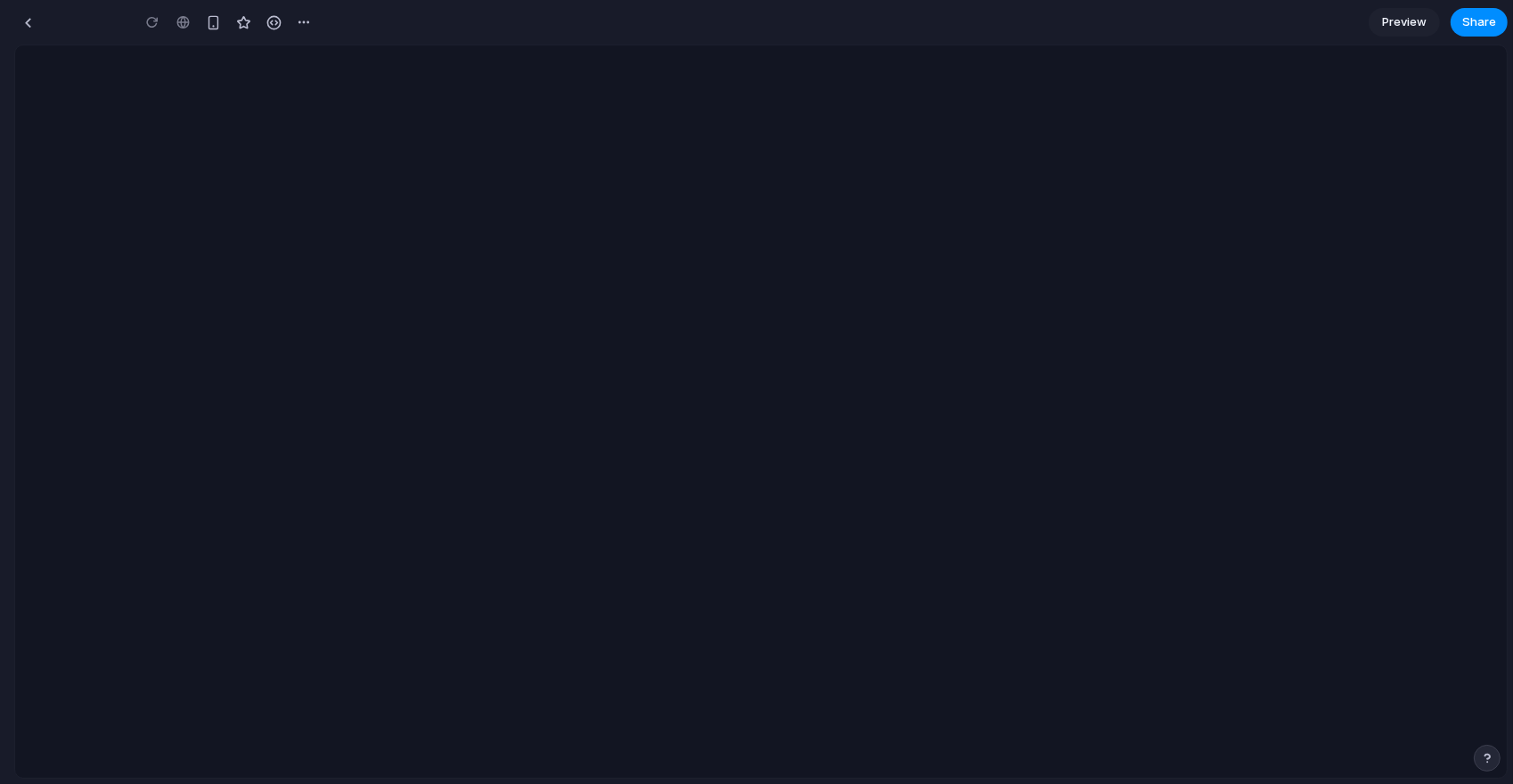
type input "**********"
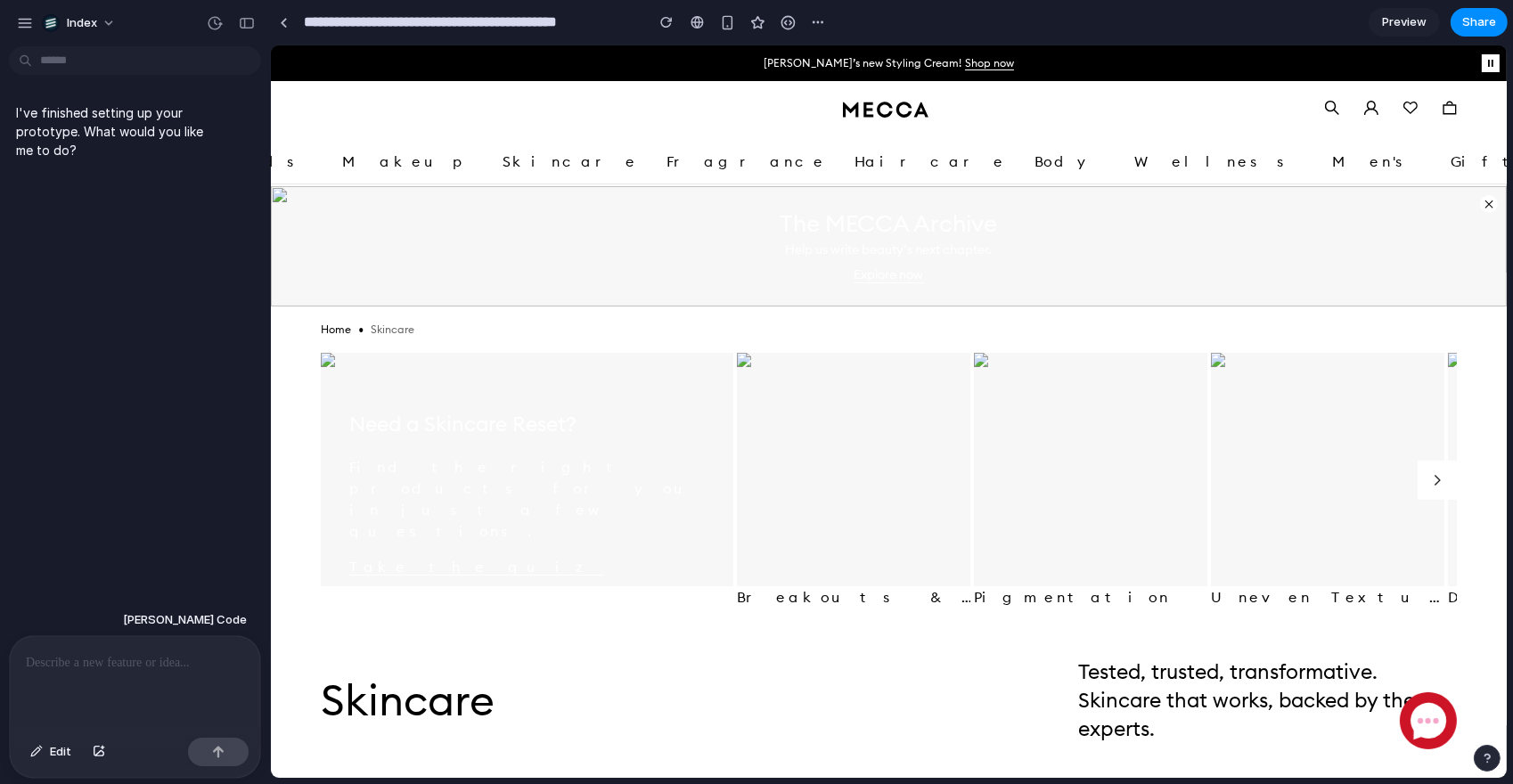
scroll to position [118, 0]
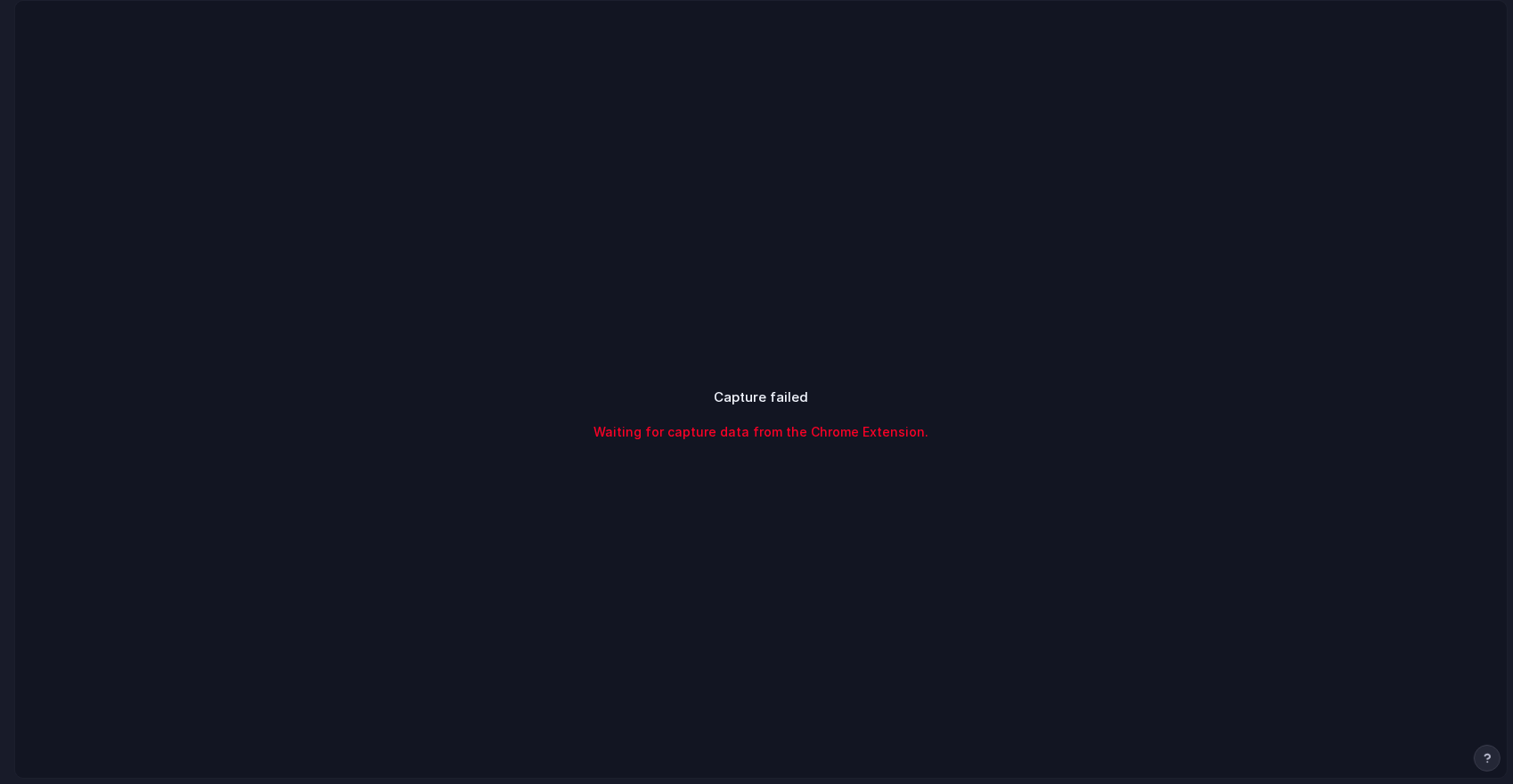
click at [750, 256] on div "Capture failed Waiting for capture data from the Chrome Extension." at bounding box center [760, 415] width 1491 height 827
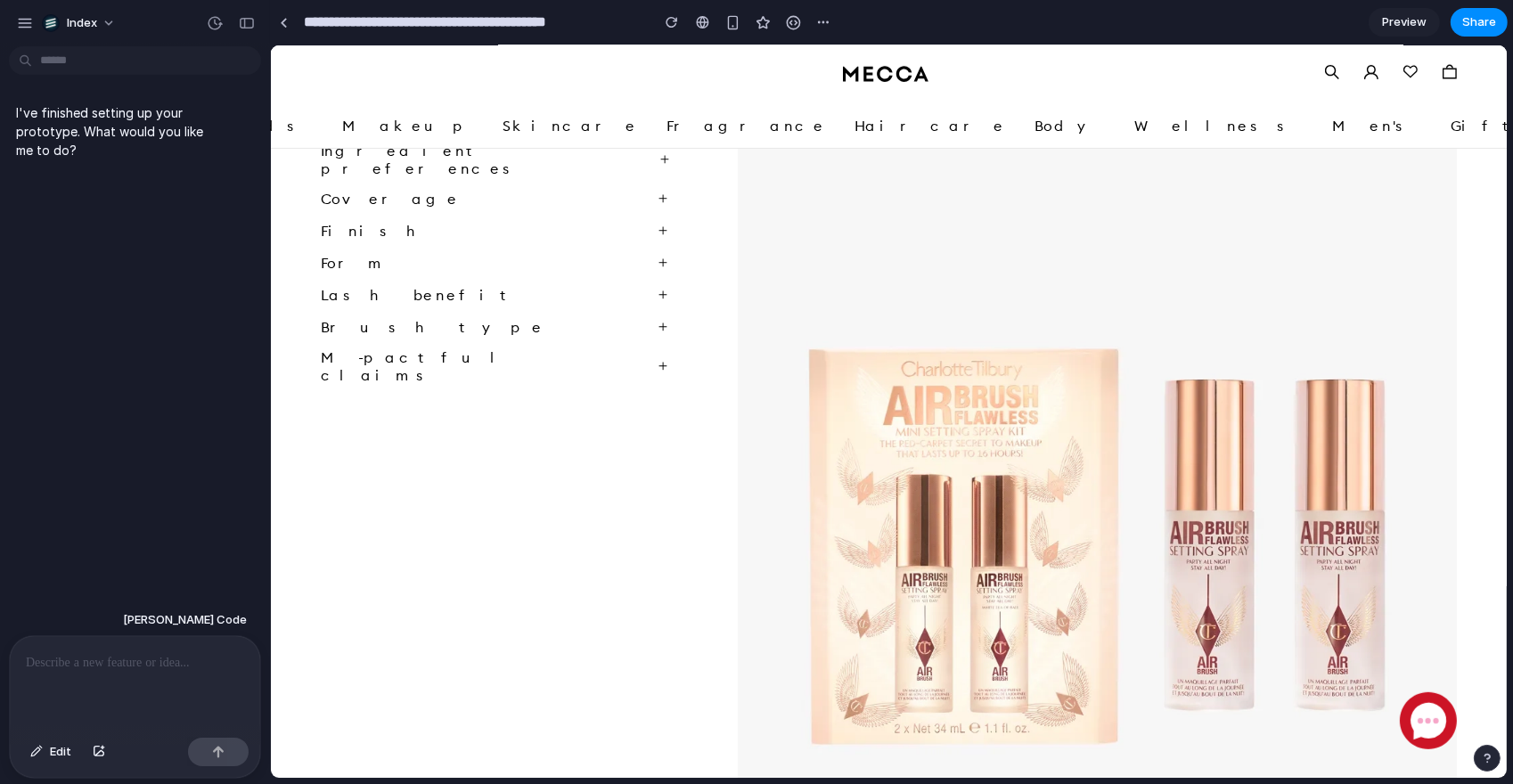
scroll to position [982, 0]
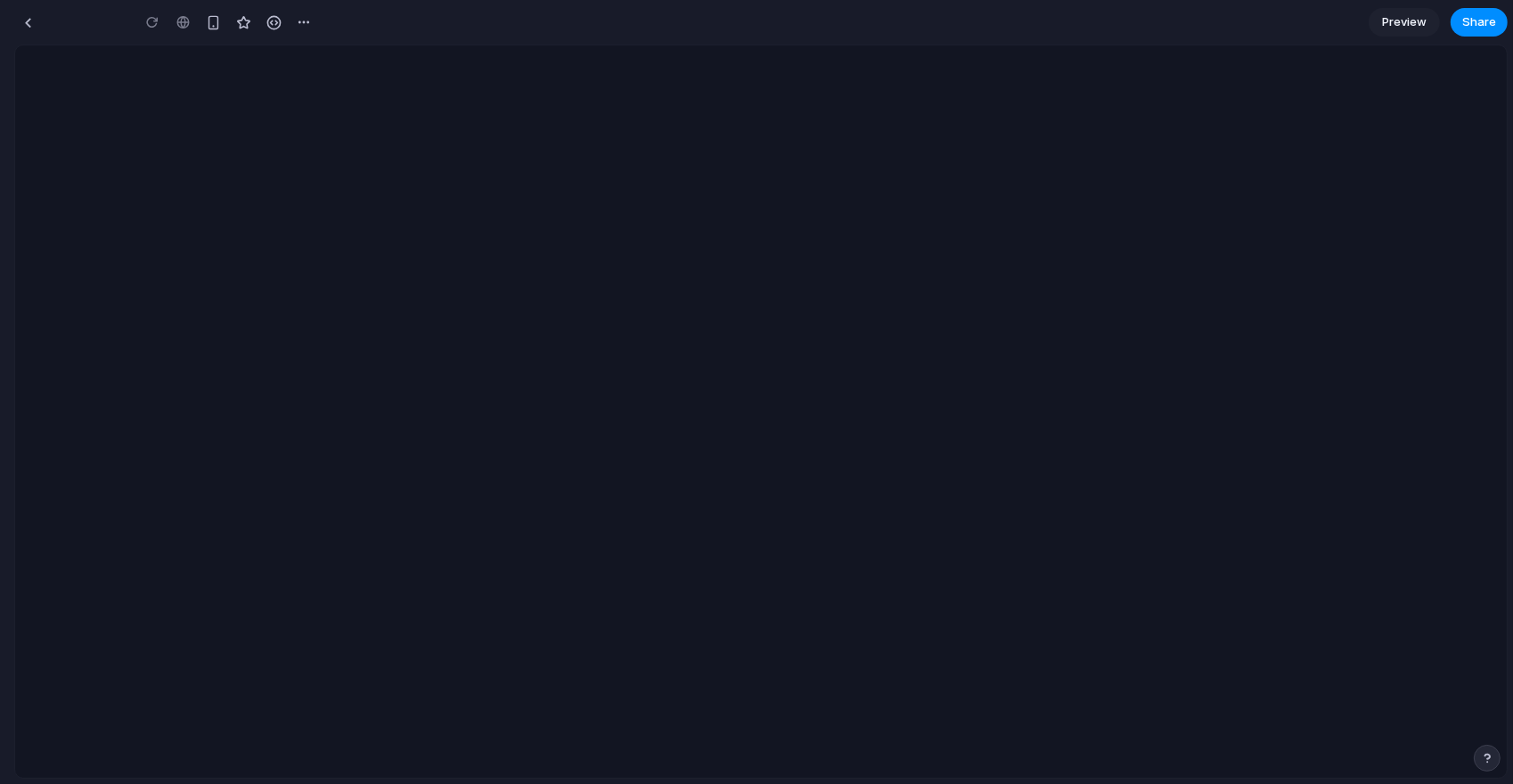
type input "**********"
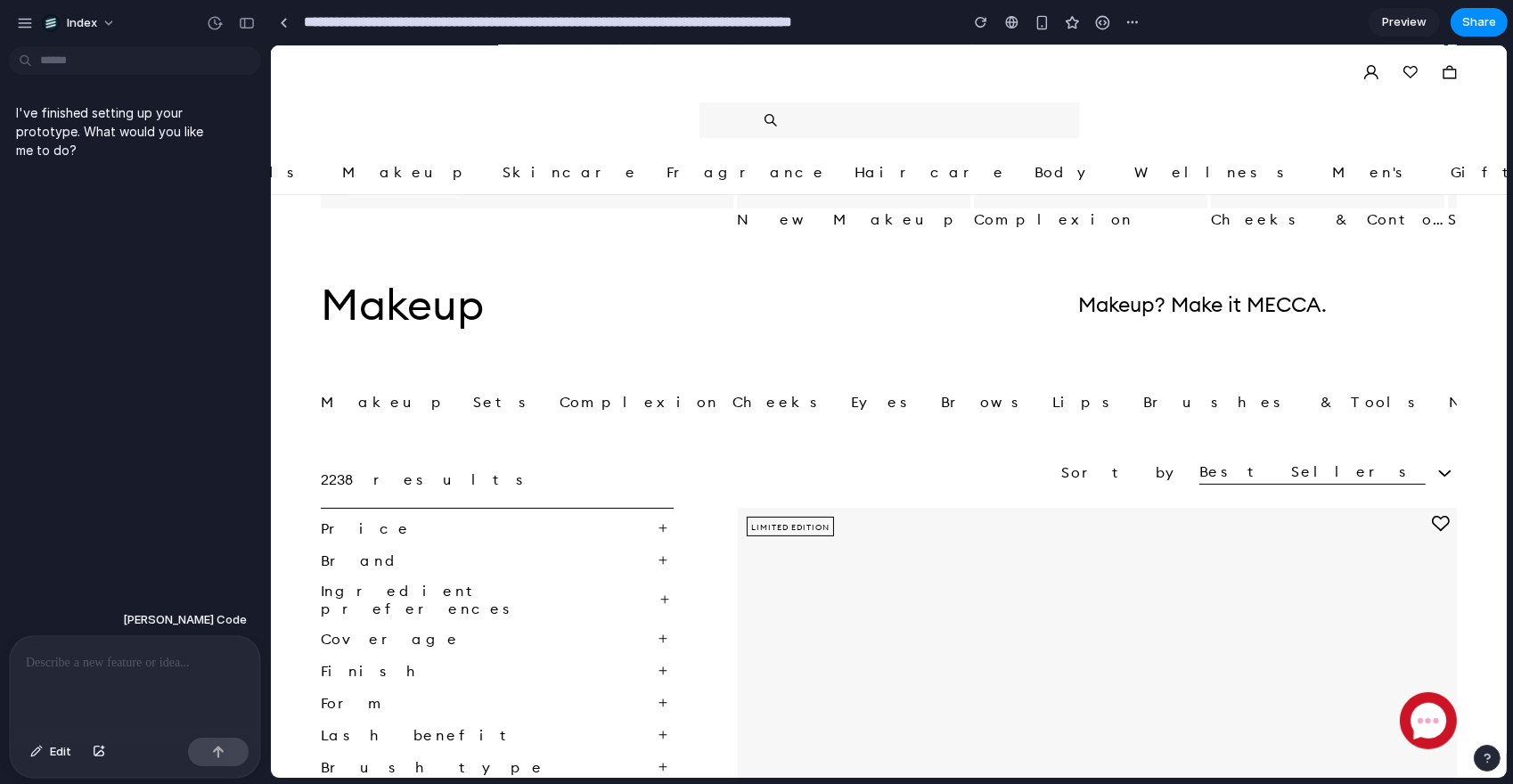
scroll to position [977, 0]
